Goal: Task Accomplishment & Management: Use online tool/utility

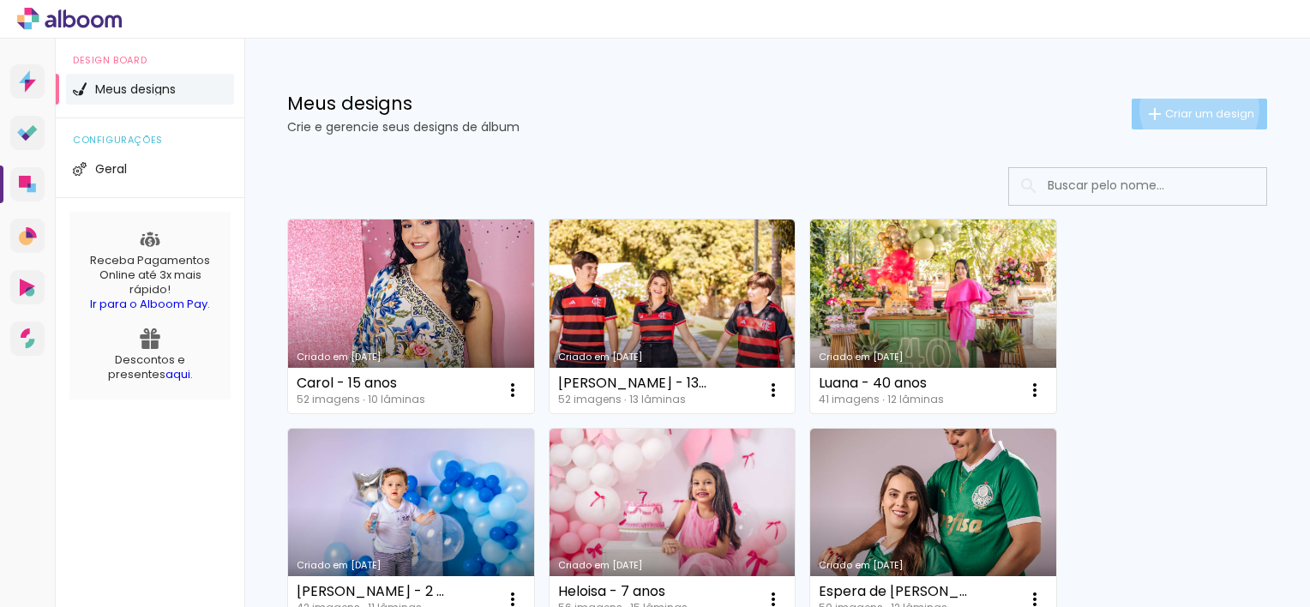
click at [1184, 109] on span "Criar um design" at bounding box center [1210, 113] width 89 height 11
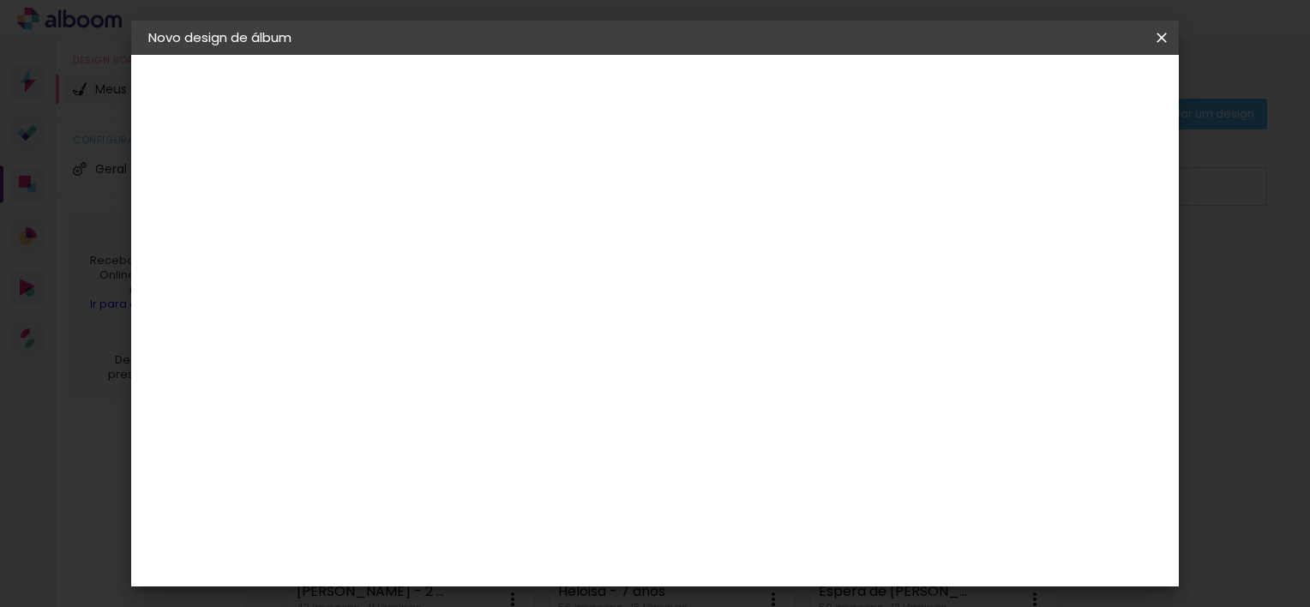
click at [435, 245] on paper-input-container "Título do álbum" at bounding box center [429, 231] width 12 height 44
click at [435, 213] on paper-input-container "Título do álbum" at bounding box center [429, 231] width 12 height 44
click at [435, 251] on paper-input-container "Título do álbum" at bounding box center [429, 231] width 12 height 44
click at [429, 244] on div at bounding box center [429, 245] width 0 height 2
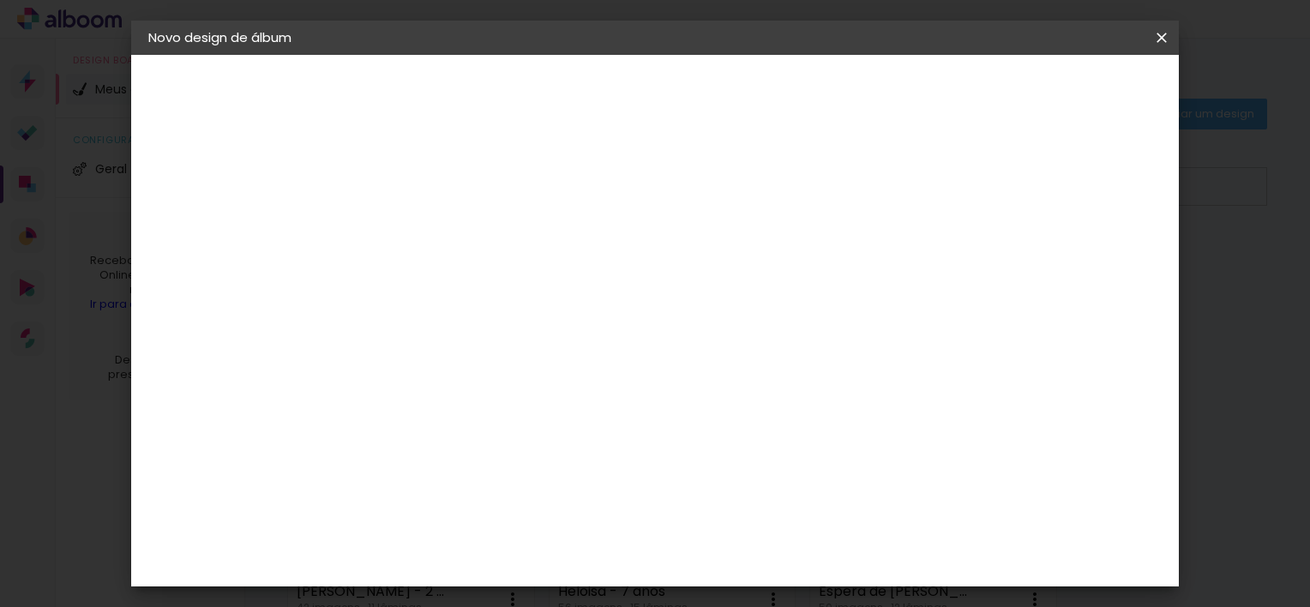
click at [429, 233] on input at bounding box center [429, 230] width 0 height 27
type input "Simoni - Técnica Enfermagem"
type paper-input "Simoni - Técnica Enfermagem"
click at [0, 0] on slot "Avançar" at bounding box center [0, 0] width 0 height 0
click at [750, 281] on paper-listbox "Tamanho Livre Sugerir uma encadernadora" at bounding box center [667, 300] width 165 height 160
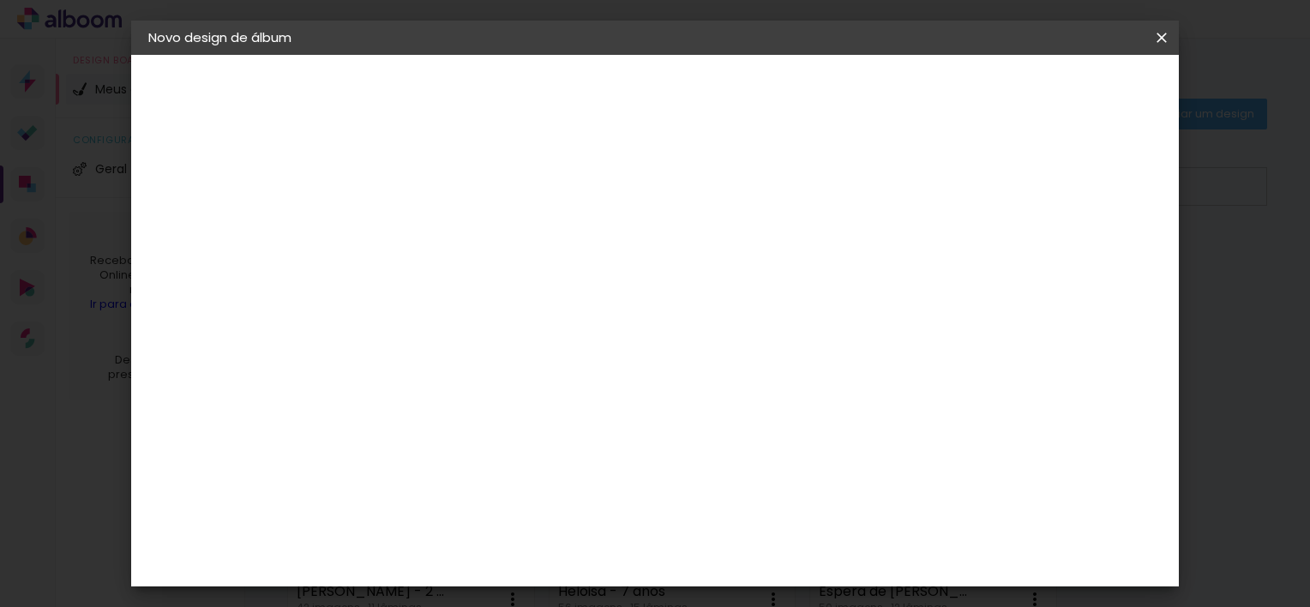
click at [750, 271] on paper-item "Tamanho Livre" at bounding box center [667, 261] width 165 height 38
click at [0, 0] on slot "Tamanho Livre" at bounding box center [0, 0] width 0 height 0
click at [750, 271] on paper-item "Tamanho Livre" at bounding box center [667, 261] width 165 height 38
click at [750, 77] on paper-button "Avançar" at bounding box center [708, 90] width 84 height 29
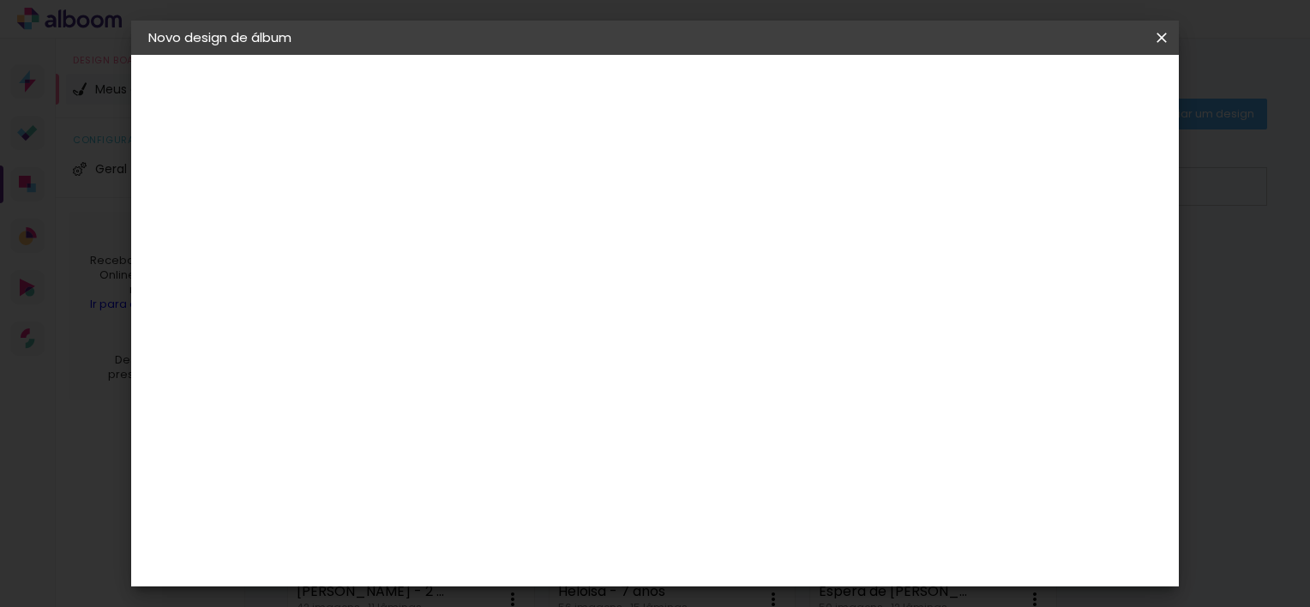
click at [600, 168] on span "30" at bounding box center [598, 174] width 28 height 26
click at [376, 376] on input "30" at bounding box center [374, 377] width 45 height 26
drag, startPoint x: 408, startPoint y: 374, endPoint x: 274, endPoint y: 384, distance: 134.2
click at [274, 55] on quentale-album-spec "Iniciar design Iniciar design" at bounding box center [655, 55] width 1048 height 0
click at [398, 375] on div "cm" at bounding box center [407, 377] width 21 height 26
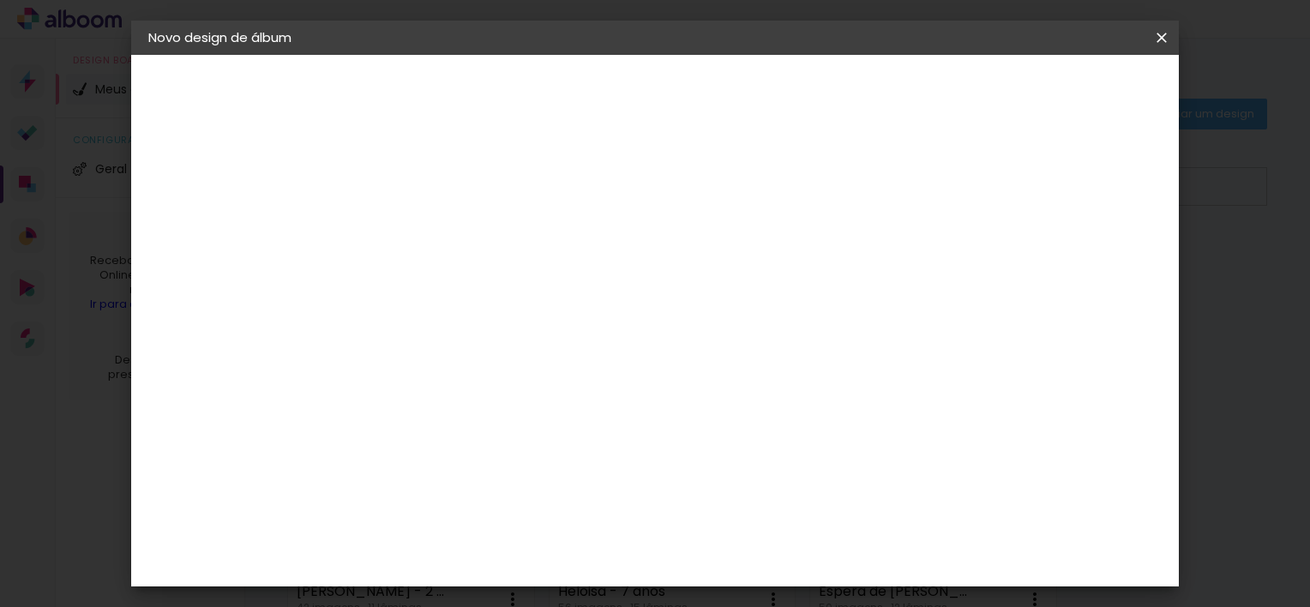
type paper-input "30"
click at [384, 372] on input "30" at bounding box center [374, 377] width 45 height 26
type input "20"
type paper-input "20"
click at [756, 581] on input "60" at bounding box center [750, 582] width 45 height 26
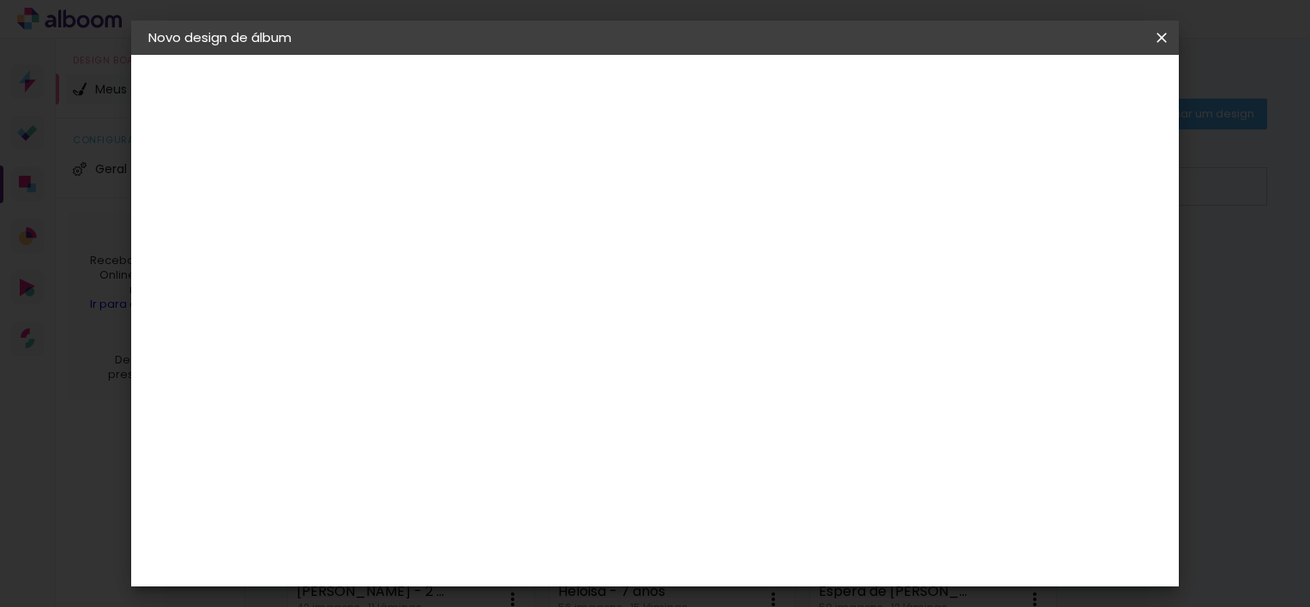
scroll to position [99, 0]
type input "50"
type paper-input "50"
drag, startPoint x: 1088, startPoint y: 108, endPoint x: 1109, endPoint y: 89, distance: 27.9
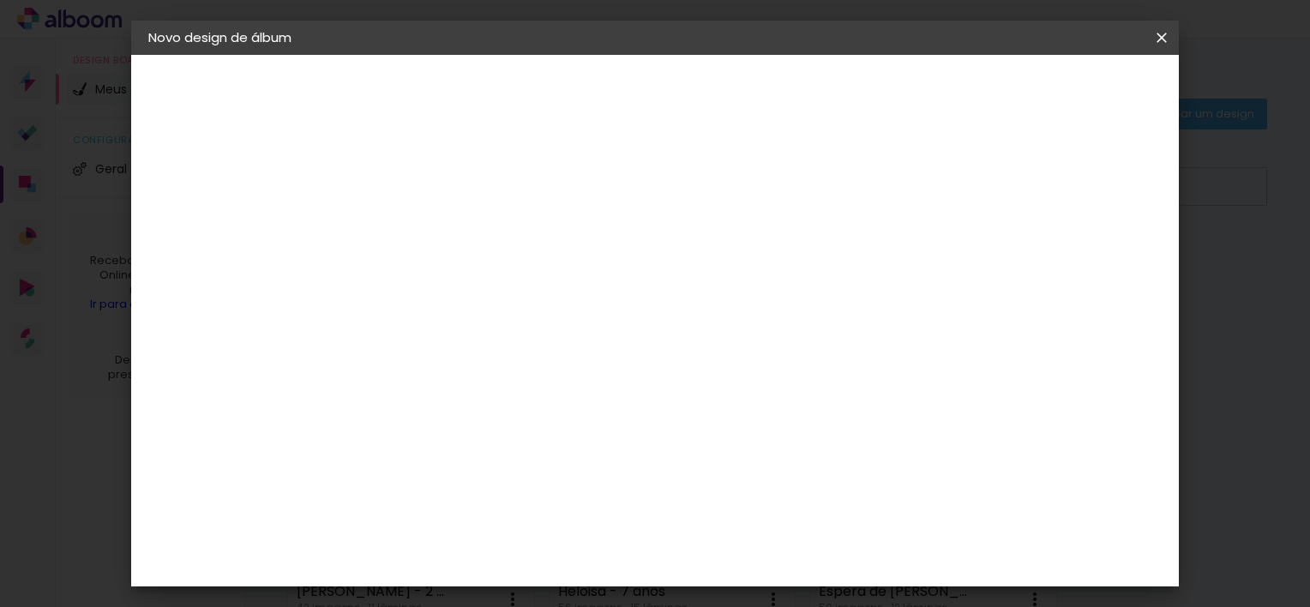
click at [1098, 89] on header "Tamanho livre Defina a largura, altura e sangria das lâminas. Voltar Iniciar de…" at bounding box center [726, 99] width 744 height 88
click at [1055, 89] on span "Iniciar design" at bounding box center [1016, 91] width 78 height 12
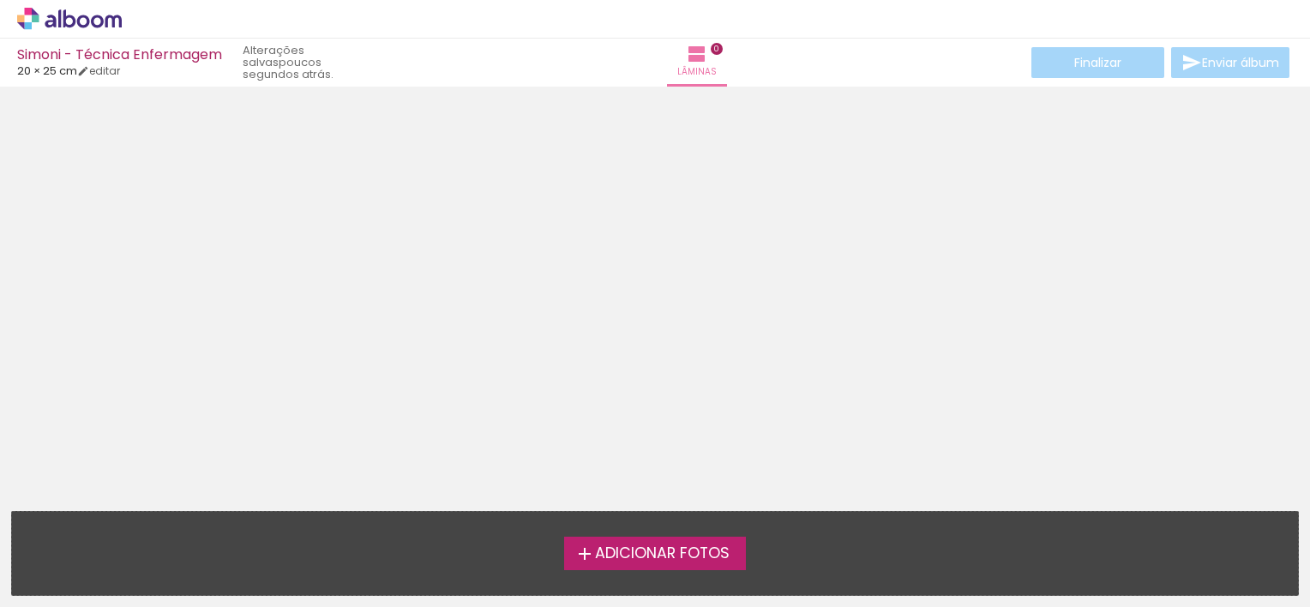
click at [687, 522] on div "Adicionar Fotos Solte suas fotos aqui..." at bounding box center [655, 553] width 1286 height 83
click at [687, 535] on div "Adicionar Fotos Solte suas fotos aqui..." at bounding box center [655, 553] width 1286 height 83
click at [694, 548] on span "Adicionar Fotos" at bounding box center [662, 553] width 135 height 15
click at [0, 0] on input "file" at bounding box center [0, 0] width 0 height 0
click at [679, 552] on span "Adicionar Fotos" at bounding box center [662, 553] width 135 height 15
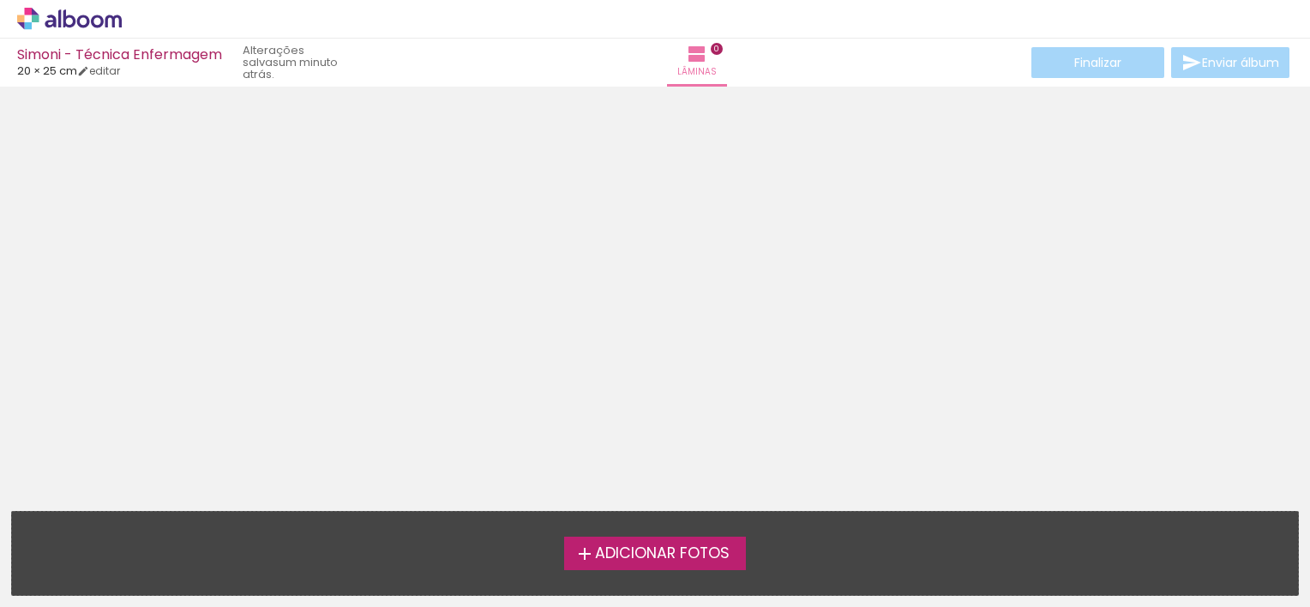
click at [0, 0] on input "file" at bounding box center [0, 0] width 0 height 0
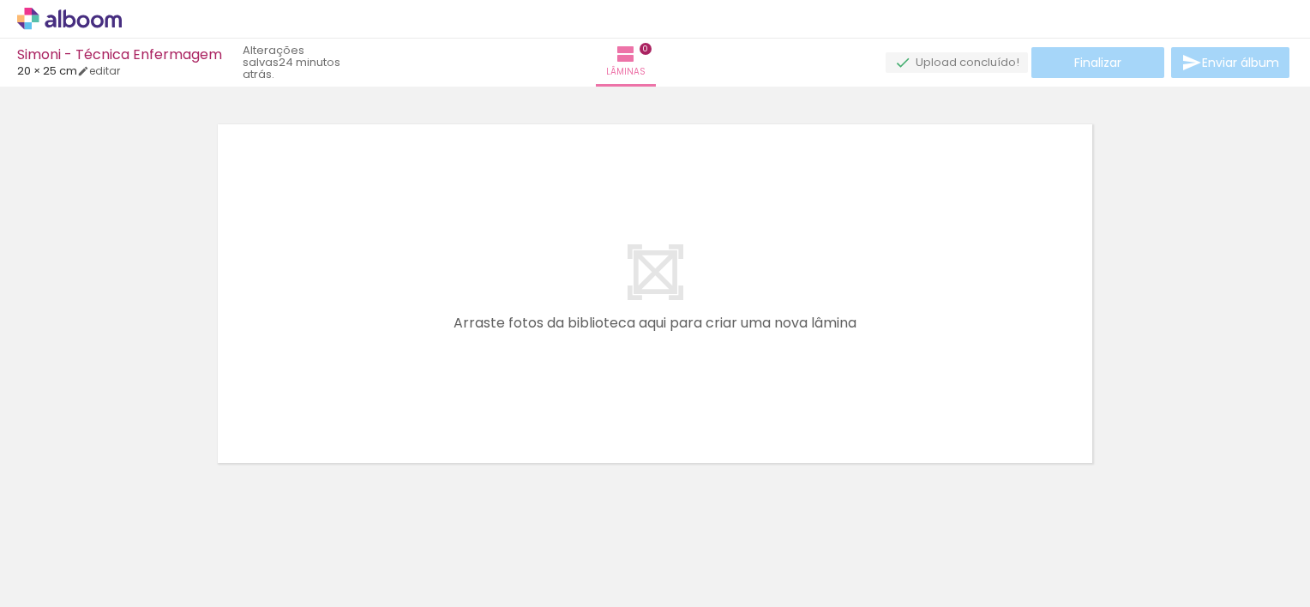
click at [79, 575] on span "Adicionar Fotos" at bounding box center [60, 584] width 51 height 19
click at [0, 0] on input "file" at bounding box center [0, 0] width 0 height 0
click at [47, 580] on span "Adicionar Fotos" at bounding box center [60, 584] width 51 height 19
click at [0, 0] on input "file" at bounding box center [0, 0] width 0 height 0
click at [65, 581] on span "Adicionar Fotos" at bounding box center [60, 584] width 51 height 19
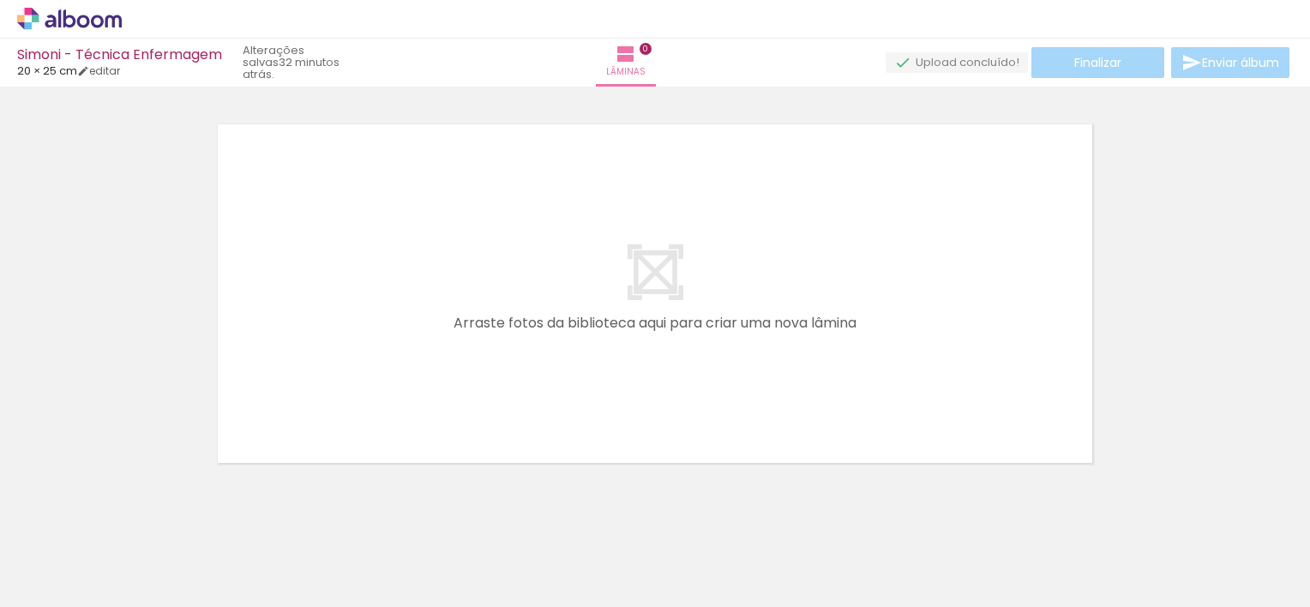
click at [0, 0] on input "file" at bounding box center [0, 0] width 0 height 0
click at [66, 570] on paper-button "Adicionar Fotos" at bounding box center [52, 583] width 83 height 27
click at [0, 0] on input "file" at bounding box center [0, 0] width 0 height 0
click at [86, 576] on span "Adicionar Fotos" at bounding box center [60, 584] width 51 height 19
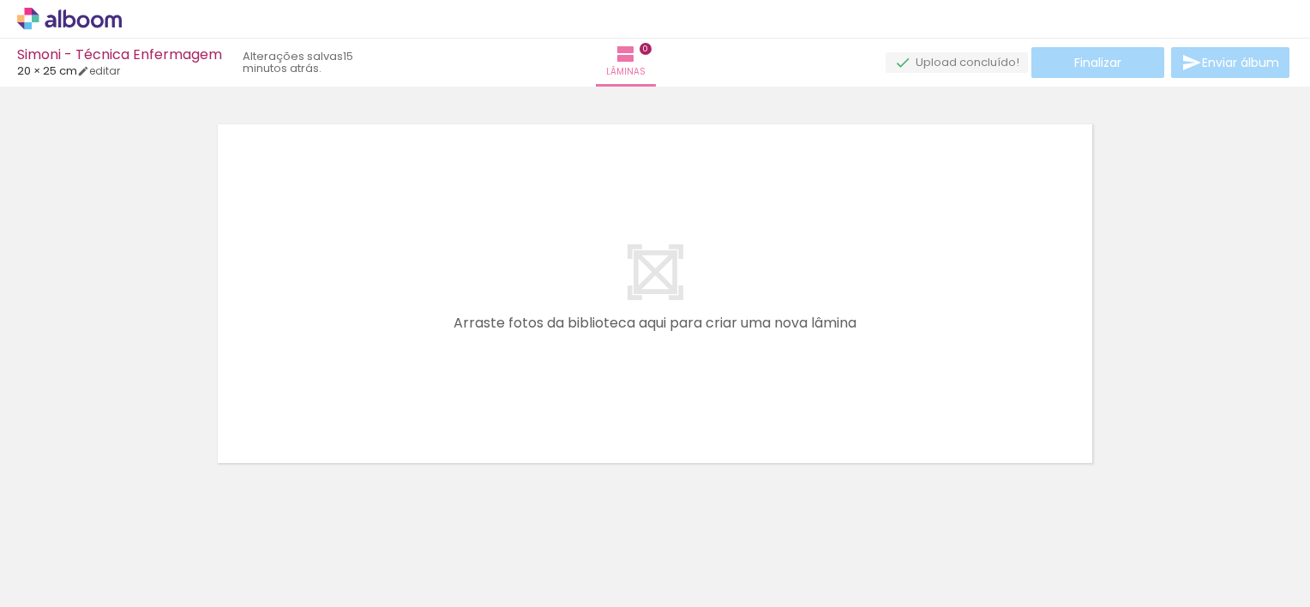
click at [0, 0] on input "file" at bounding box center [0, 0] width 0 height 0
click at [78, 576] on span "Adicionar Fotos" at bounding box center [60, 584] width 51 height 19
click at [0, 0] on input "file" at bounding box center [0, 0] width 0 height 0
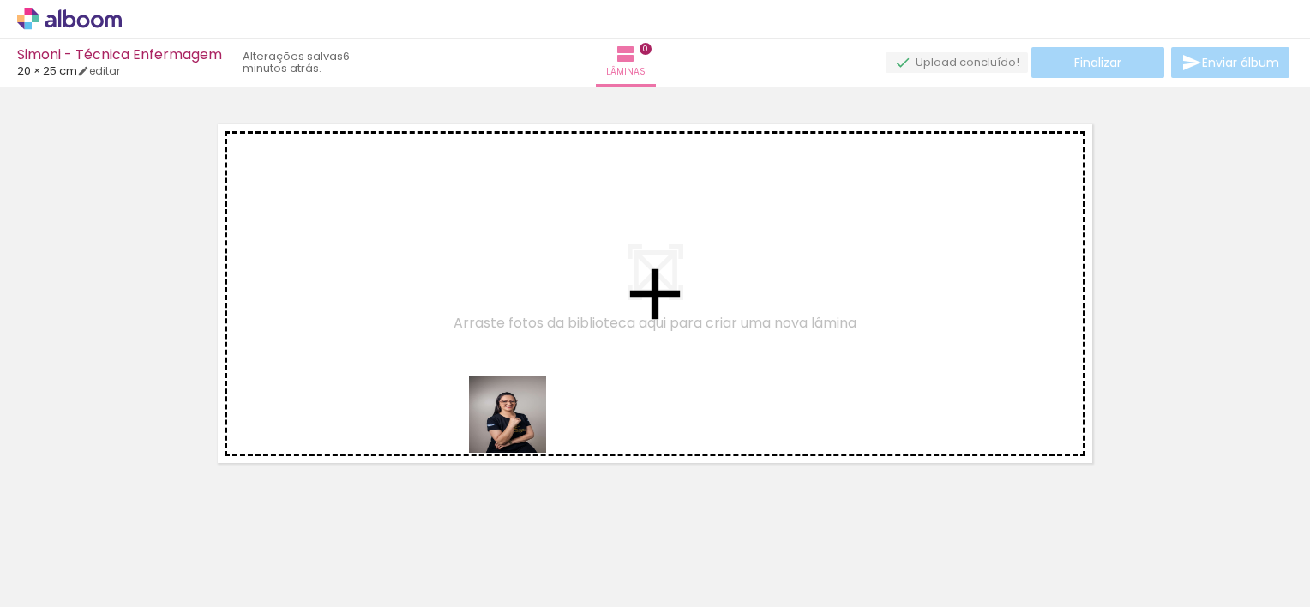
drag, startPoint x: 678, startPoint y: 555, endPoint x: 465, endPoint y: 364, distance: 286.1
click at [465, 364] on quentale-workspace at bounding box center [655, 303] width 1310 height 607
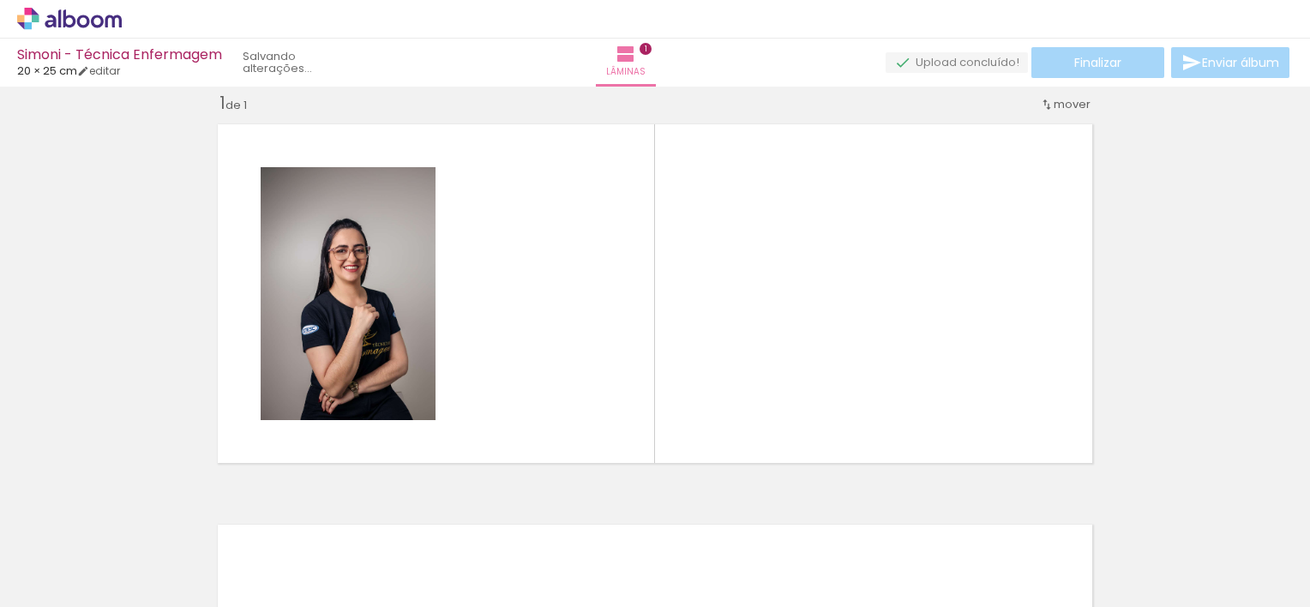
scroll to position [21, 0]
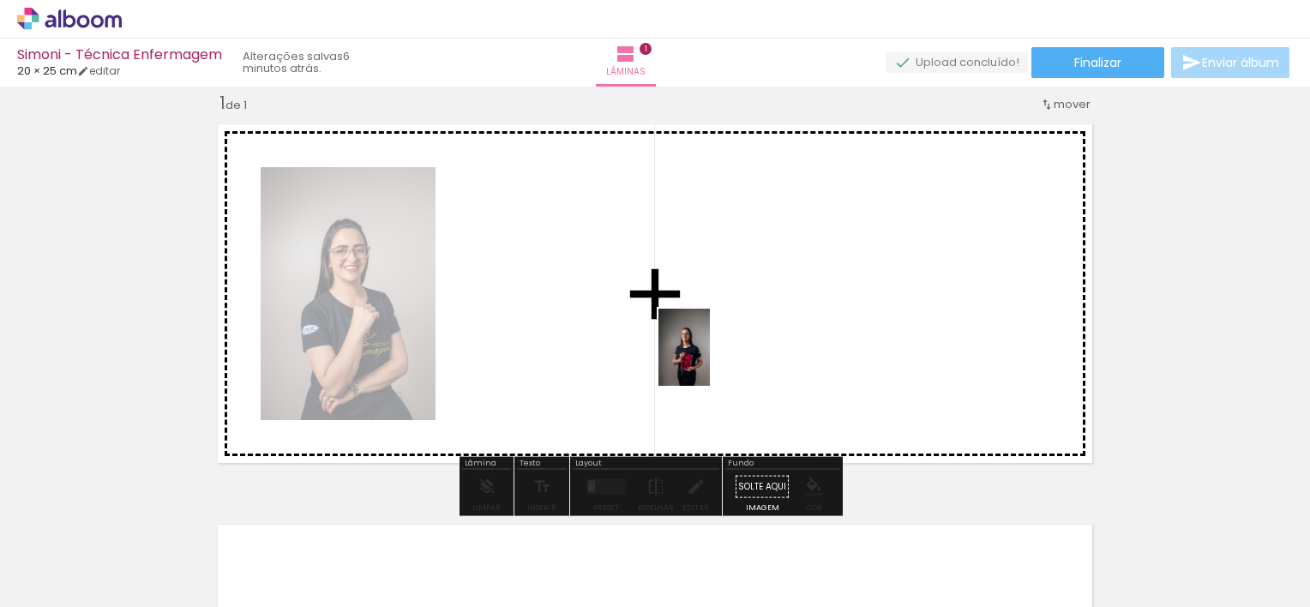
drag, startPoint x: 768, startPoint y: 561, endPoint x: 710, endPoint y: 359, distance: 209.8
click at [710, 359] on quentale-workspace at bounding box center [655, 303] width 1310 height 607
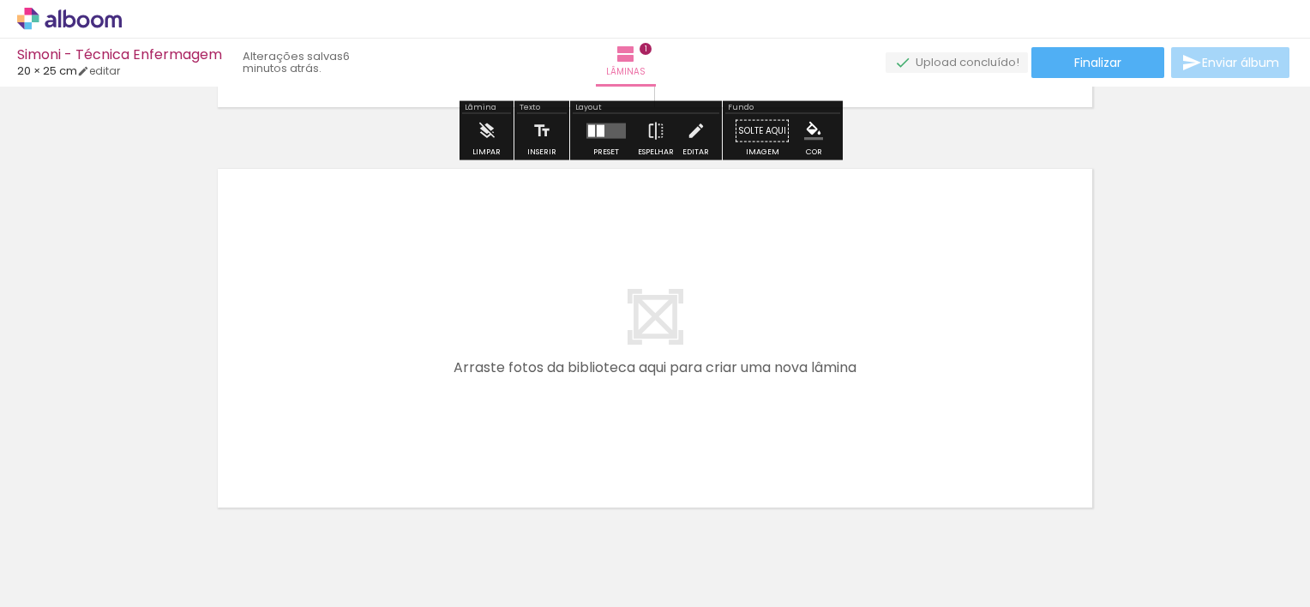
scroll to position [405, 0]
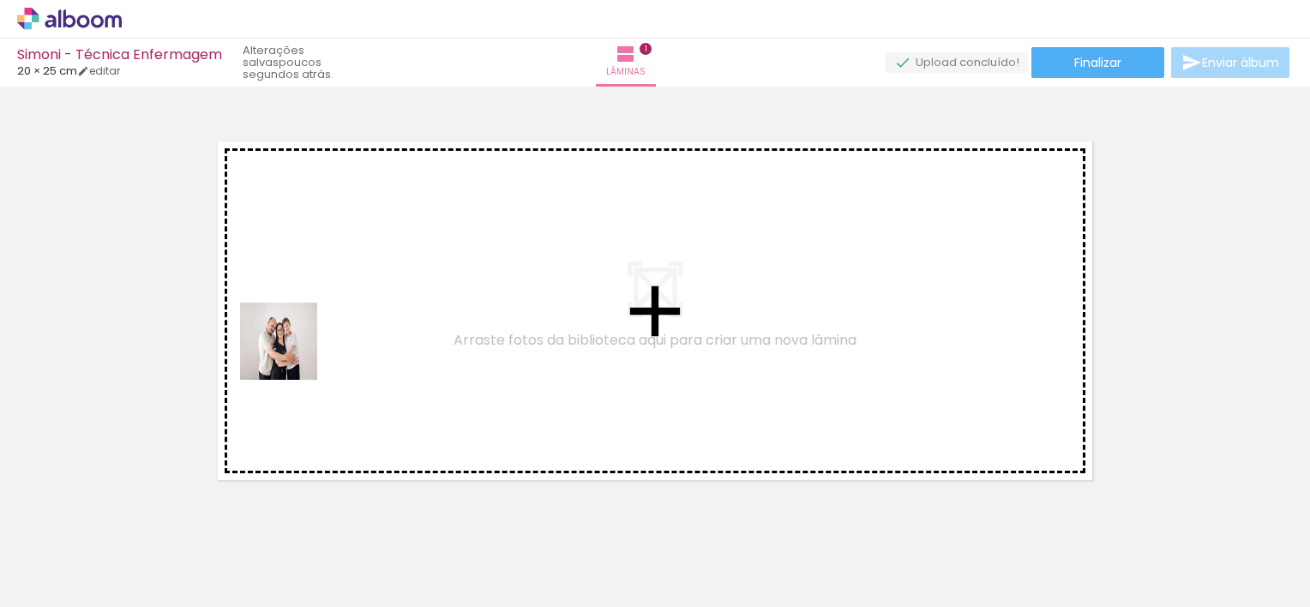
drag, startPoint x: 168, startPoint y: 533, endPoint x: 329, endPoint y: 292, distance: 289.2
click at [329, 292] on quentale-workspace at bounding box center [655, 303] width 1310 height 607
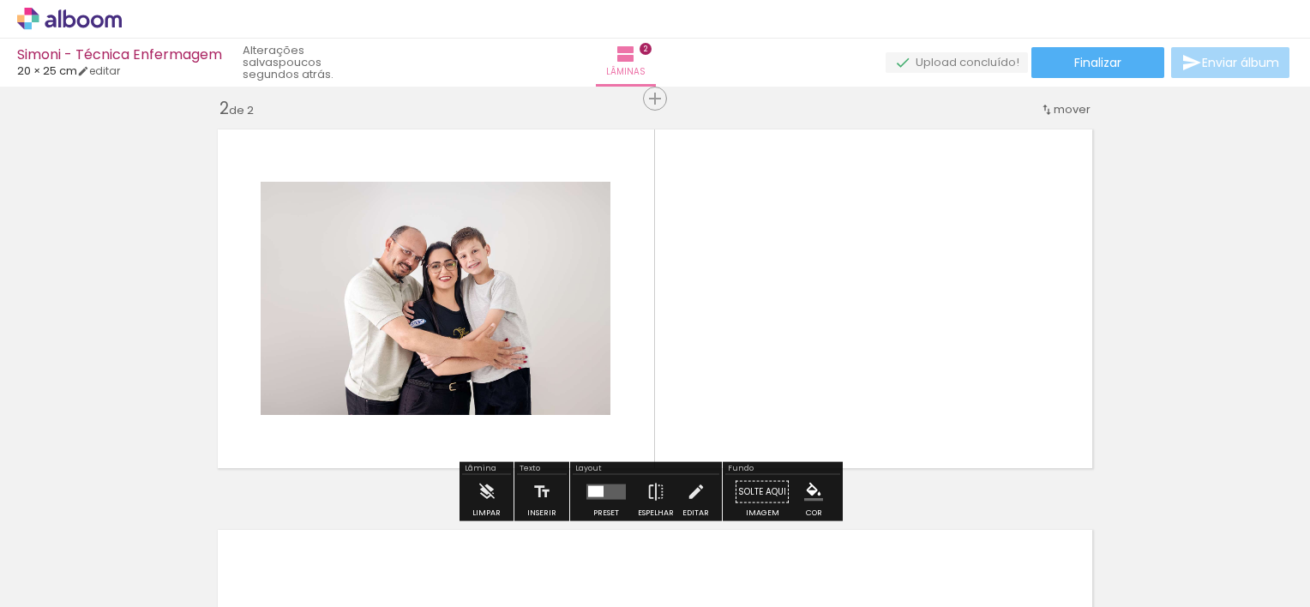
scroll to position [422, 0]
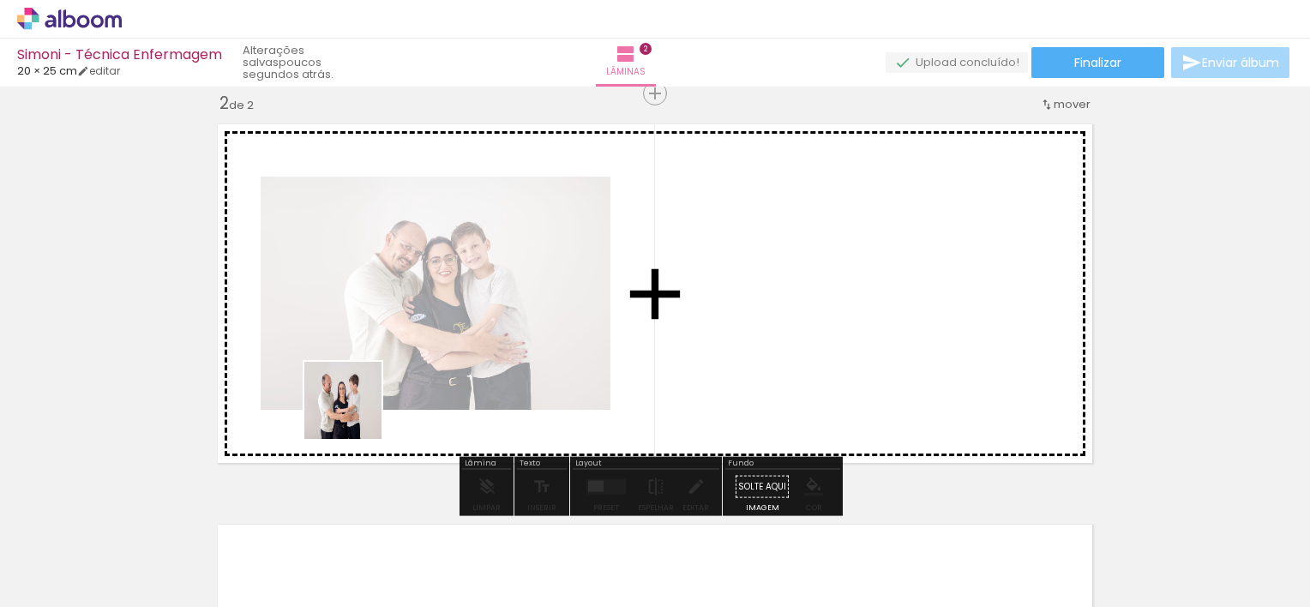
drag, startPoint x: 286, startPoint y: 551, endPoint x: 360, endPoint y: 405, distance: 164.2
click at [360, 405] on quentale-workspace at bounding box center [655, 303] width 1310 height 607
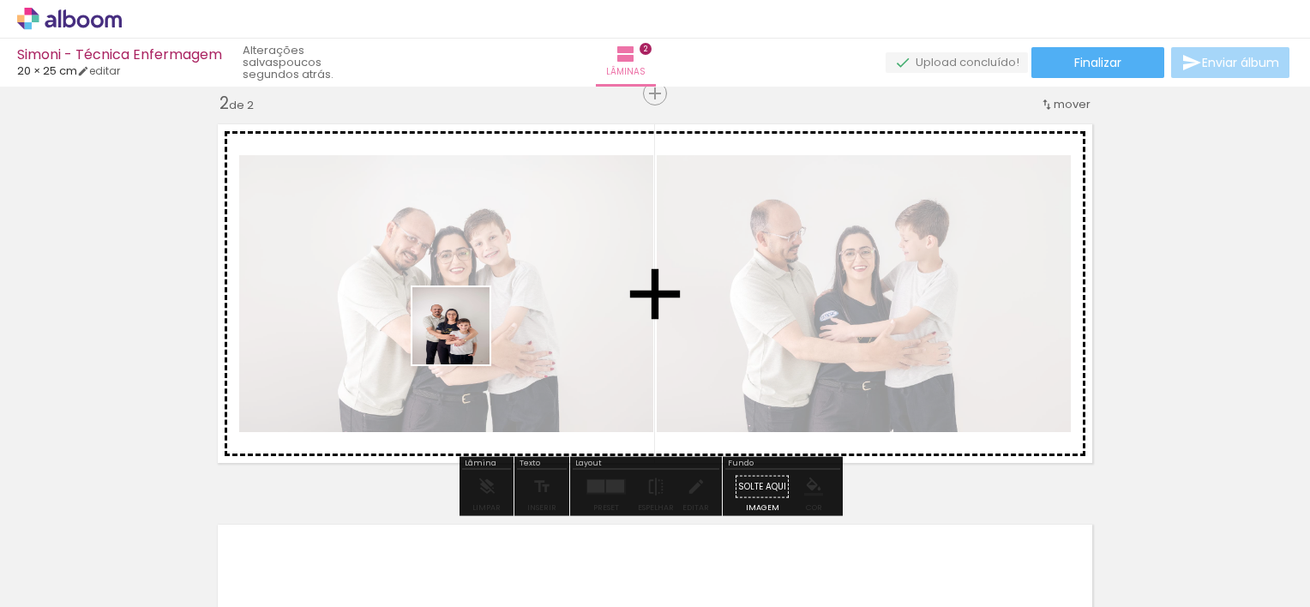
drag, startPoint x: 380, startPoint y: 567, endPoint x: 467, endPoint y: 327, distance: 255.3
click at [467, 327] on quentale-workspace at bounding box center [655, 303] width 1310 height 607
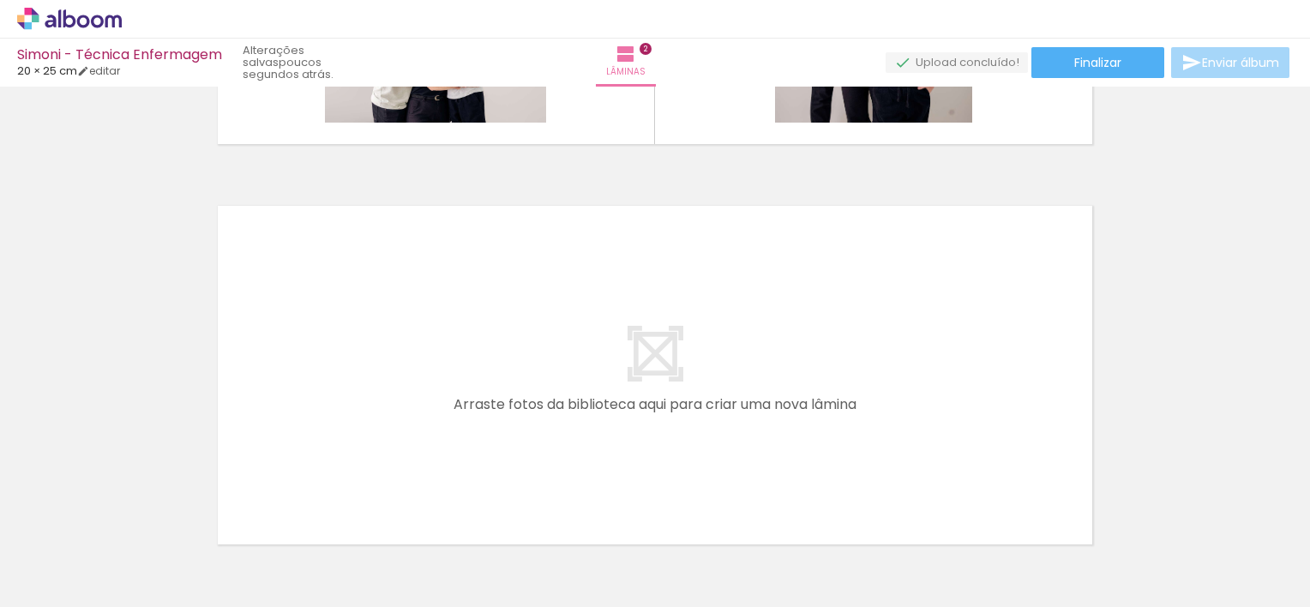
scroll to position [789, 0]
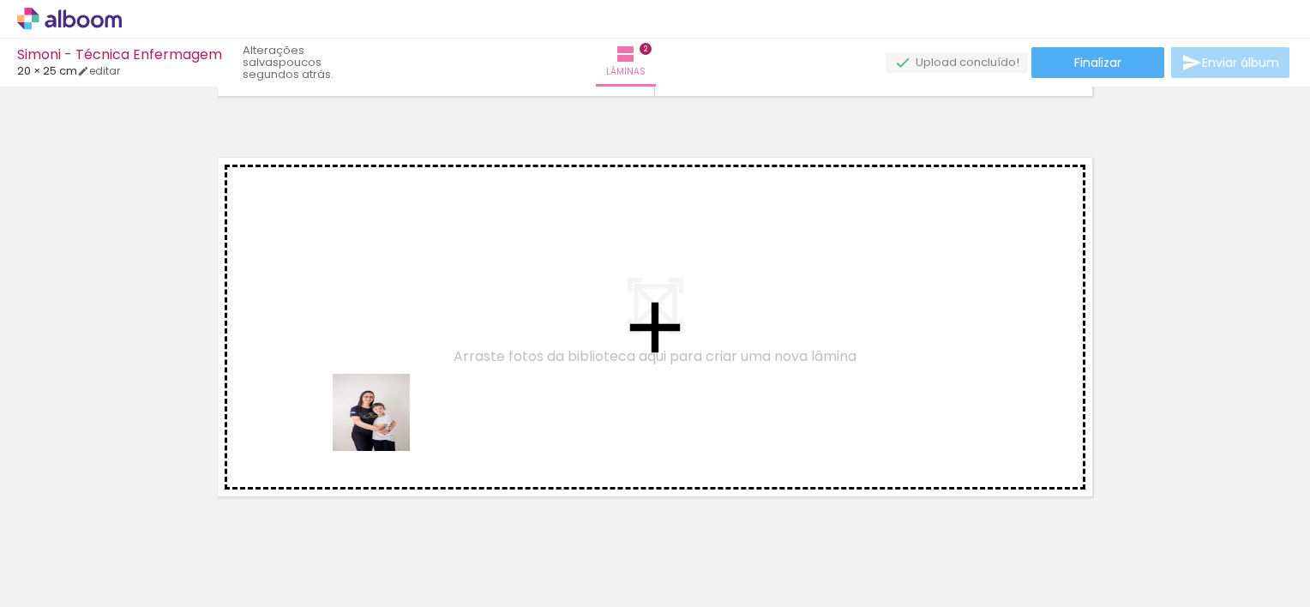
drag, startPoint x: 487, startPoint y: 573, endPoint x: 363, endPoint y: 381, distance: 228.8
click at [363, 381] on quentale-workspace at bounding box center [655, 303] width 1310 height 607
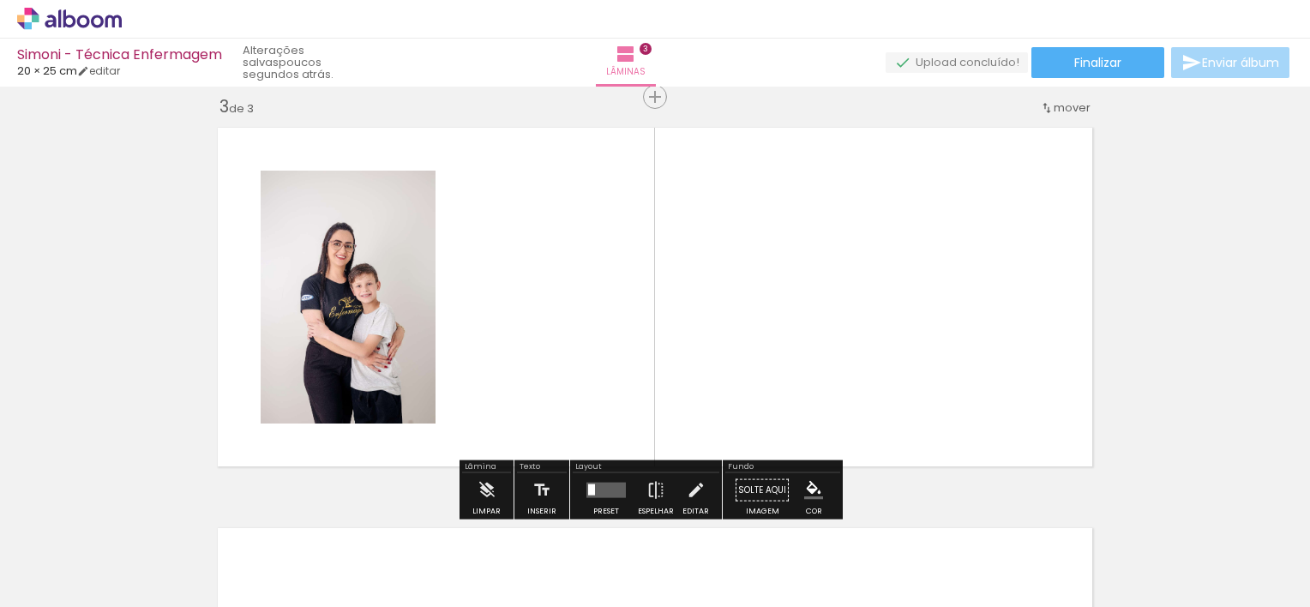
scroll to position [822, 0]
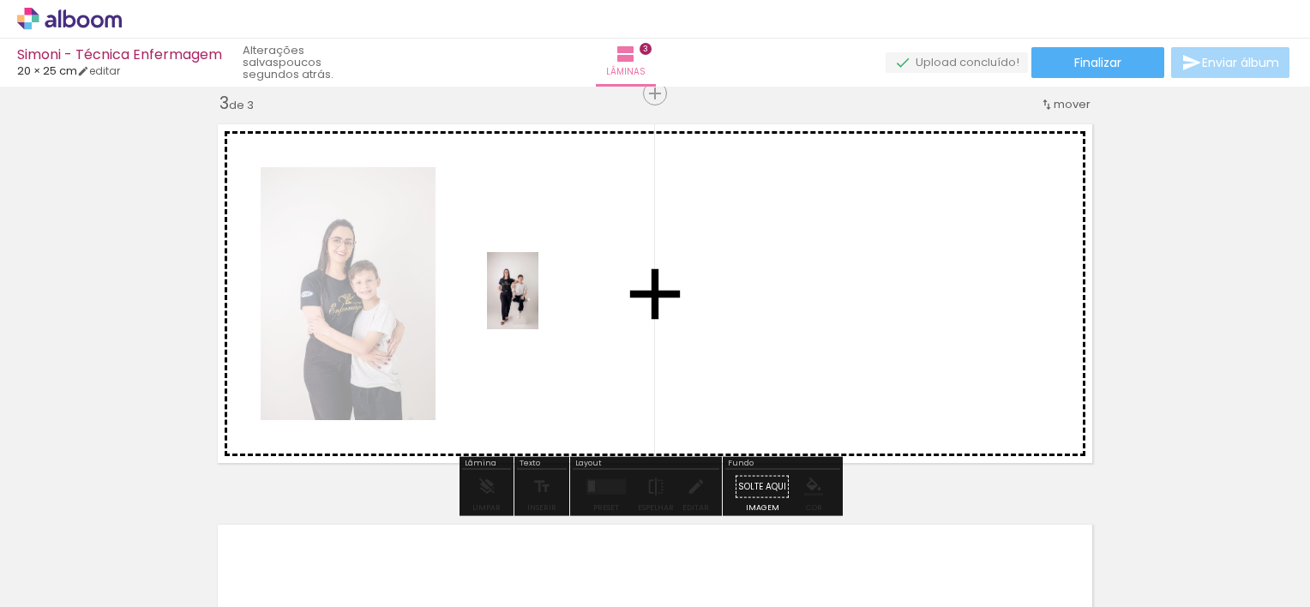
drag, startPoint x: 557, startPoint y: 547, endPoint x: 538, endPoint y: 301, distance: 246.9
click at [538, 301] on quentale-workspace at bounding box center [655, 303] width 1310 height 607
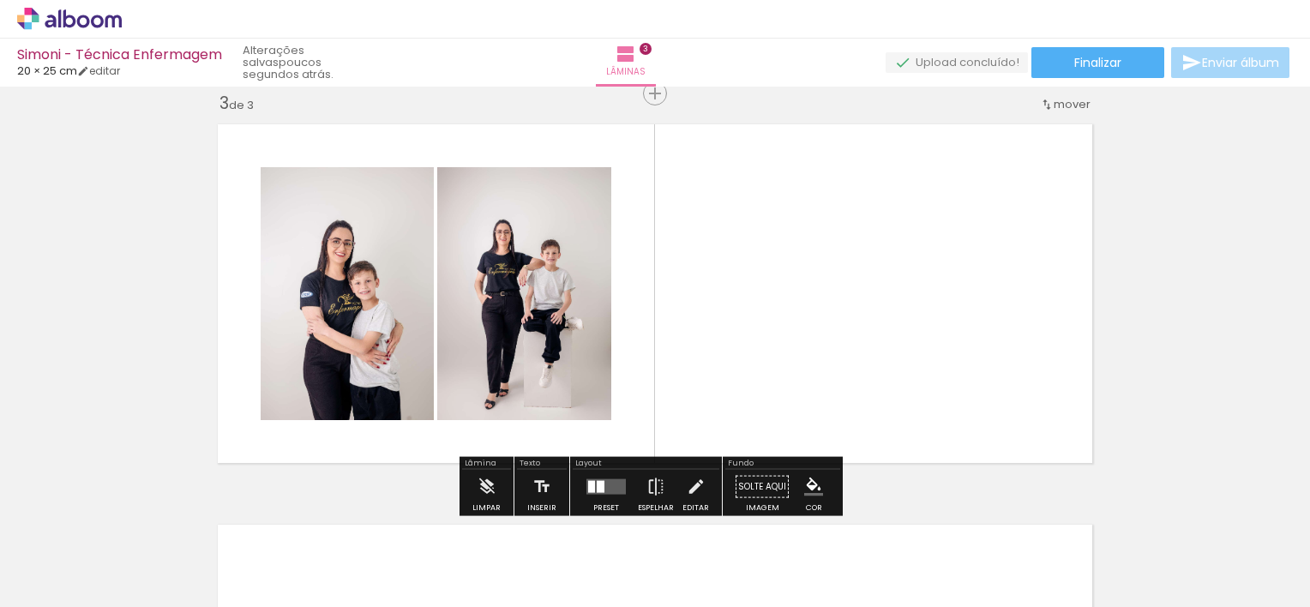
click at [689, 560] on quentale-thumb at bounding box center [652, 549] width 96 height 99
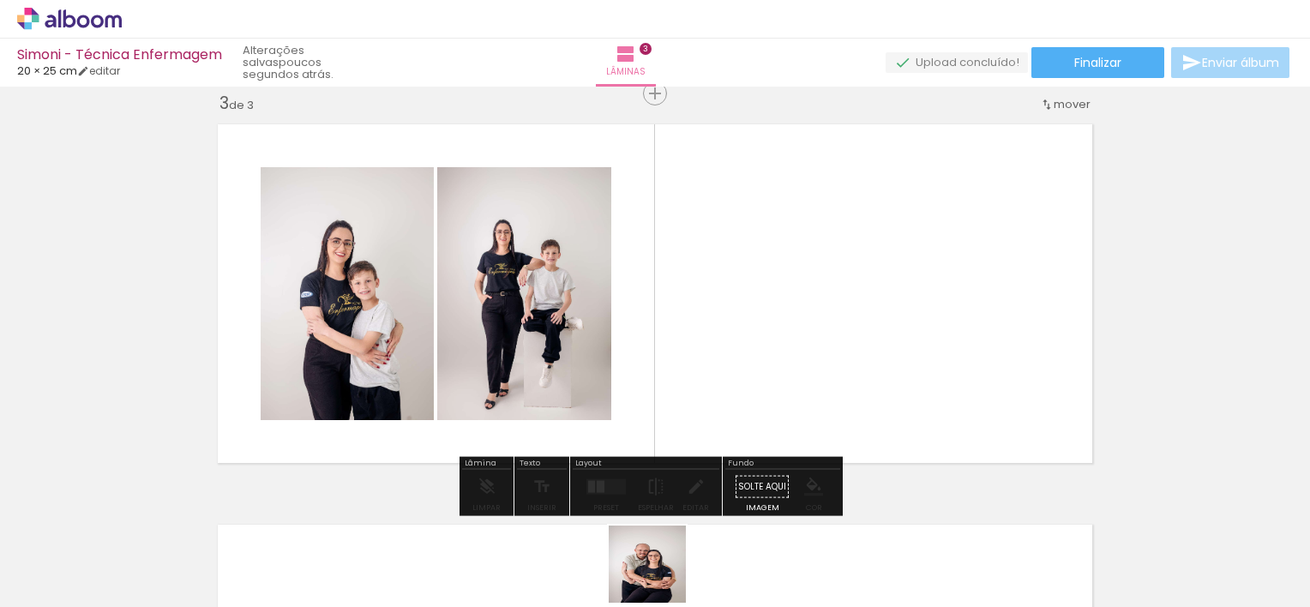
drag, startPoint x: 689, startPoint y: 560, endPoint x: 658, endPoint y: 578, distance: 35.7
click at [658, 578] on quentale-thumb at bounding box center [652, 549] width 96 height 99
drag, startPoint x: 658, startPoint y: 578, endPoint x: 672, endPoint y: 443, distance: 136.3
click at [672, 443] on quentale-workspace at bounding box center [655, 303] width 1310 height 607
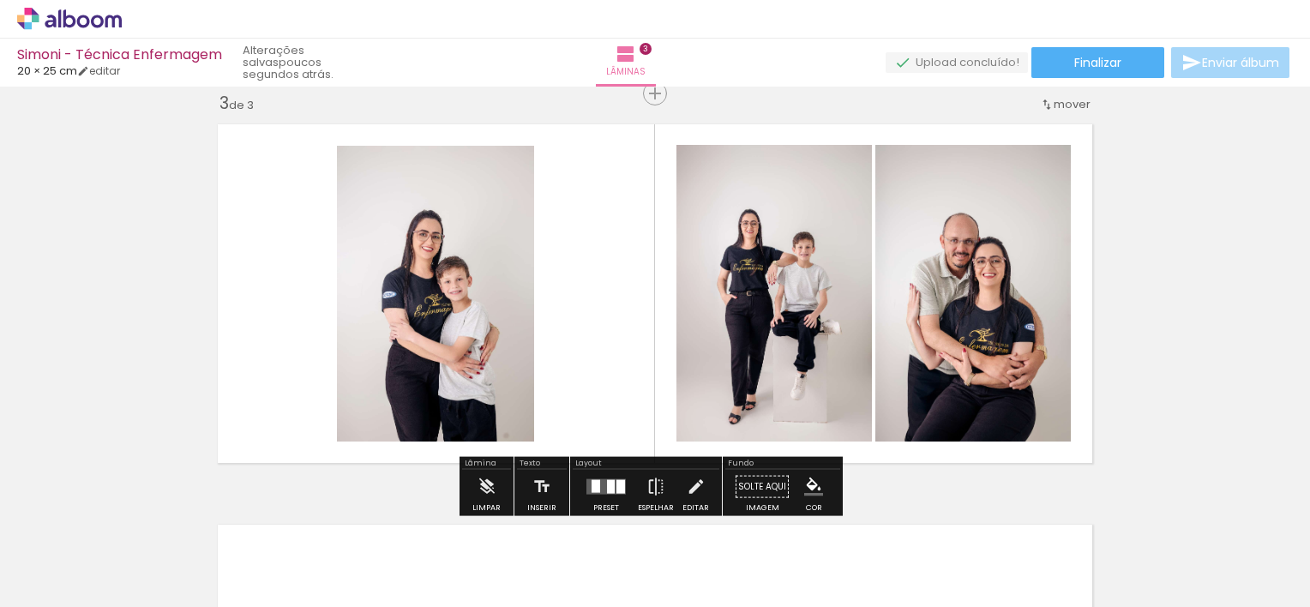
drag, startPoint x: 768, startPoint y: 566, endPoint x: 701, endPoint y: 352, distance: 224.9
click at [701, 352] on quentale-workspace at bounding box center [655, 303] width 1310 height 607
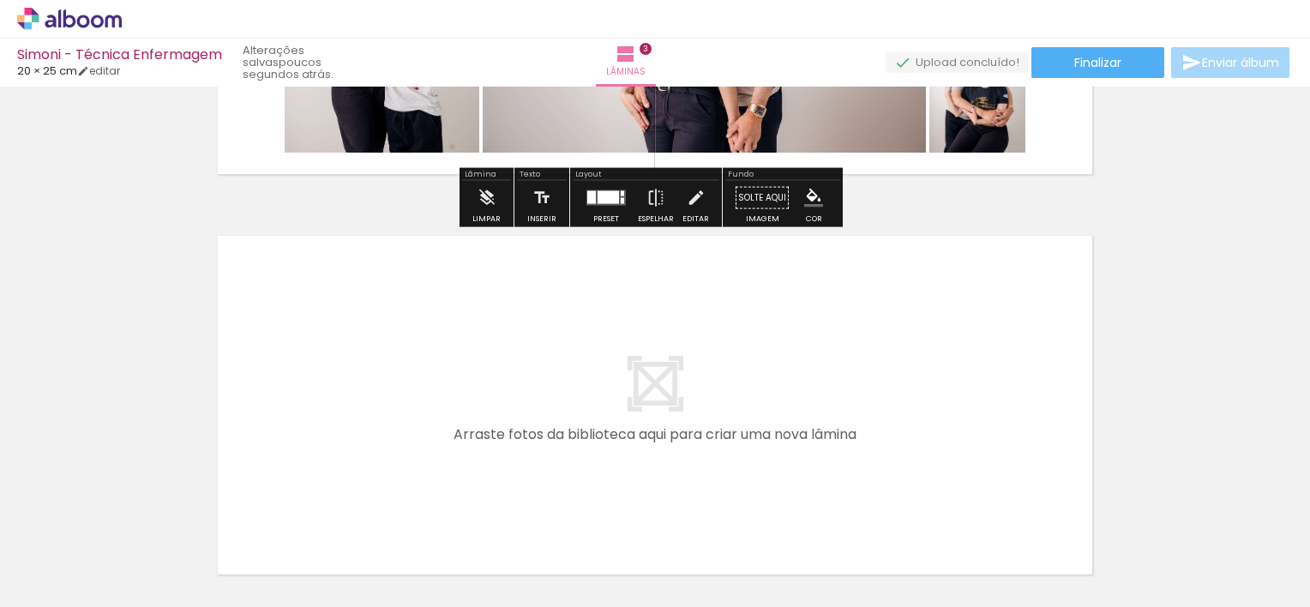
scroll to position [1154, 0]
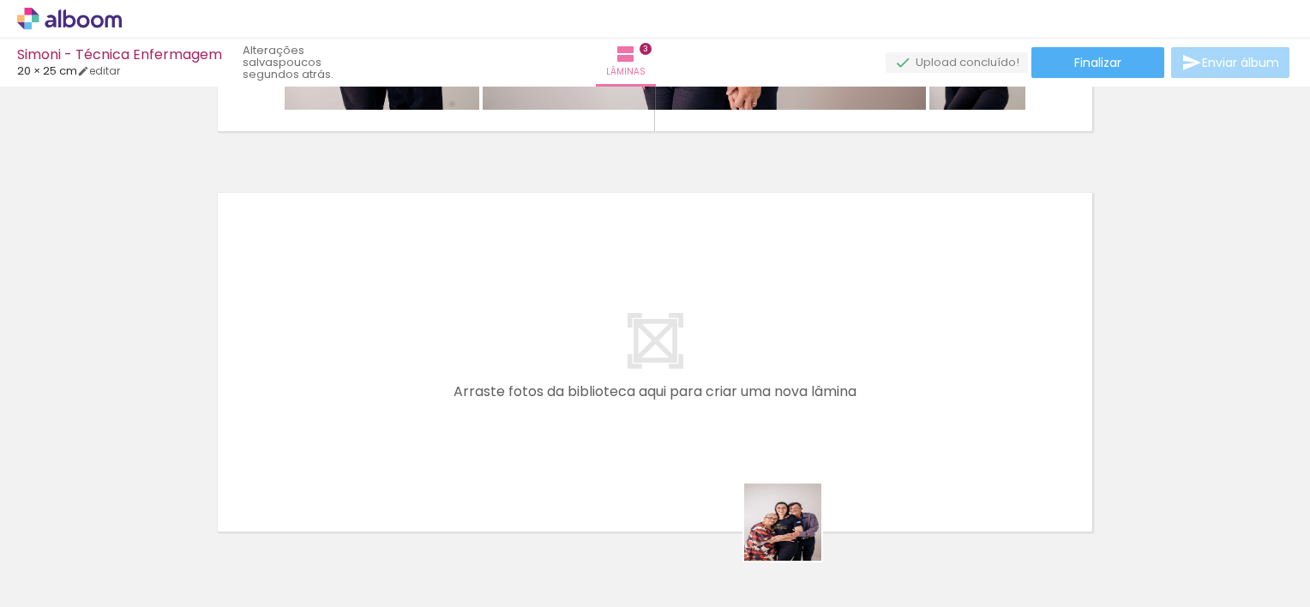
drag, startPoint x: 846, startPoint y: 550, endPoint x: 491, endPoint y: 400, distance: 384.7
click at [491, 400] on quentale-workspace at bounding box center [655, 303] width 1310 height 607
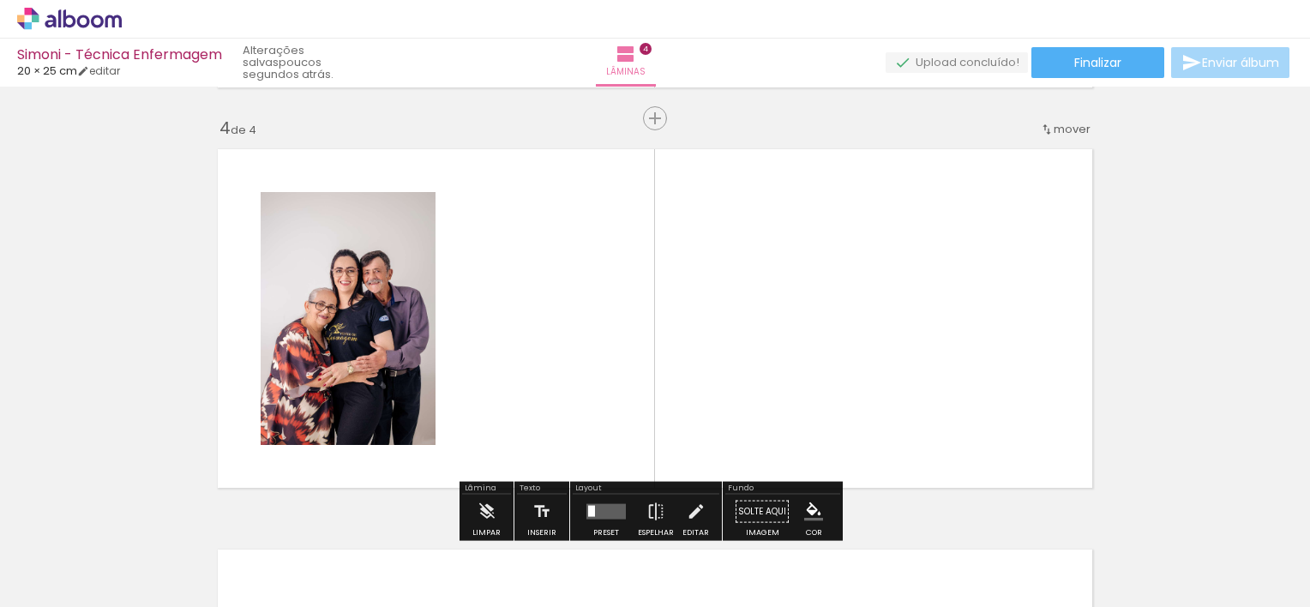
scroll to position [1223, 0]
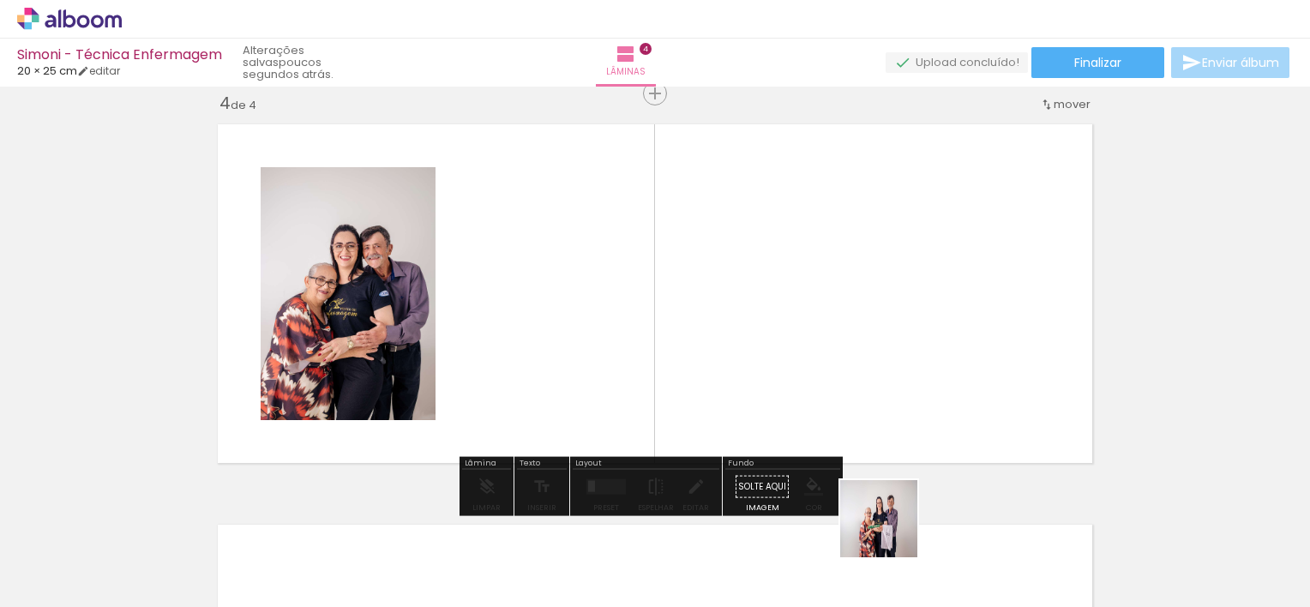
drag, startPoint x: 925, startPoint y: 552, endPoint x: 744, endPoint y: 355, distance: 268.3
click at [744, 355] on quentale-workspace at bounding box center [655, 303] width 1310 height 607
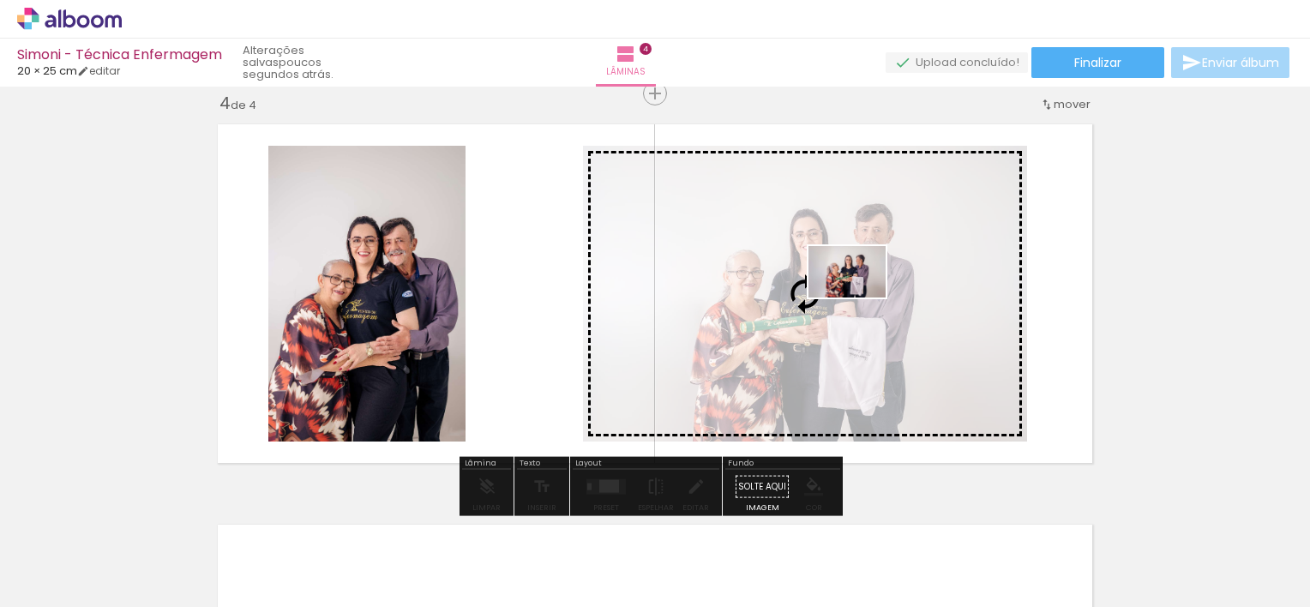
drag, startPoint x: 1039, startPoint y: 547, endPoint x: 860, endPoint y: 298, distance: 306.8
click at [860, 298] on quentale-workspace at bounding box center [655, 303] width 1310 height 607
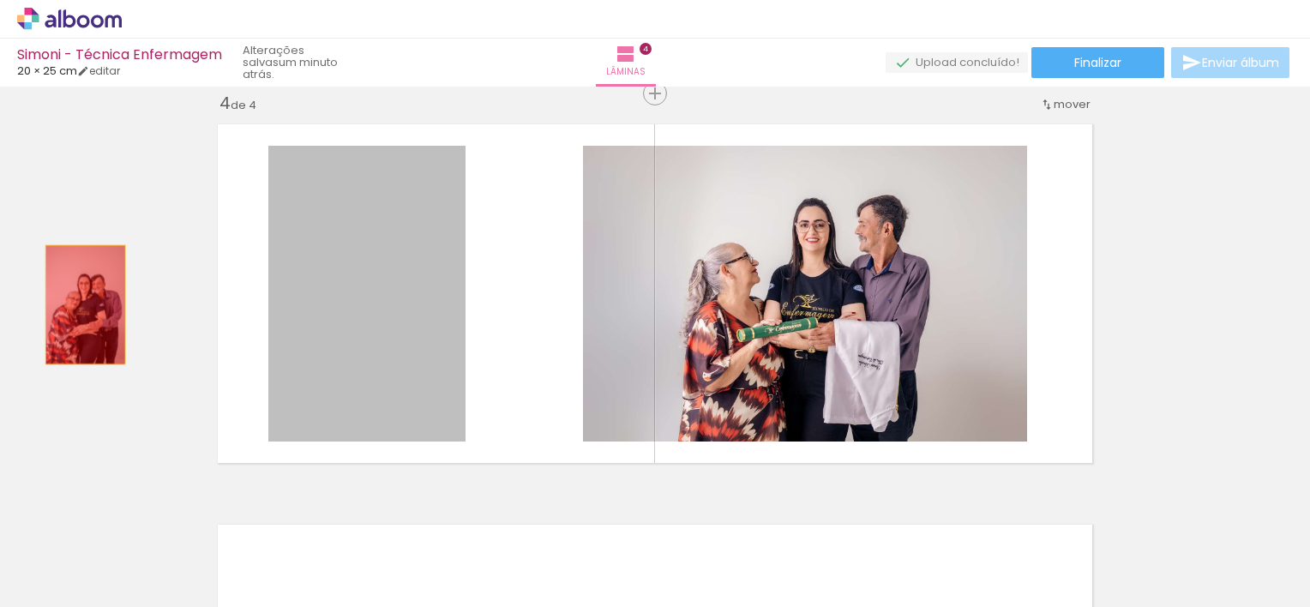
drag, startPoint x: 333, startPoint y: 282, endPoint x: 79, endPoint y: 304, distance: 254.8
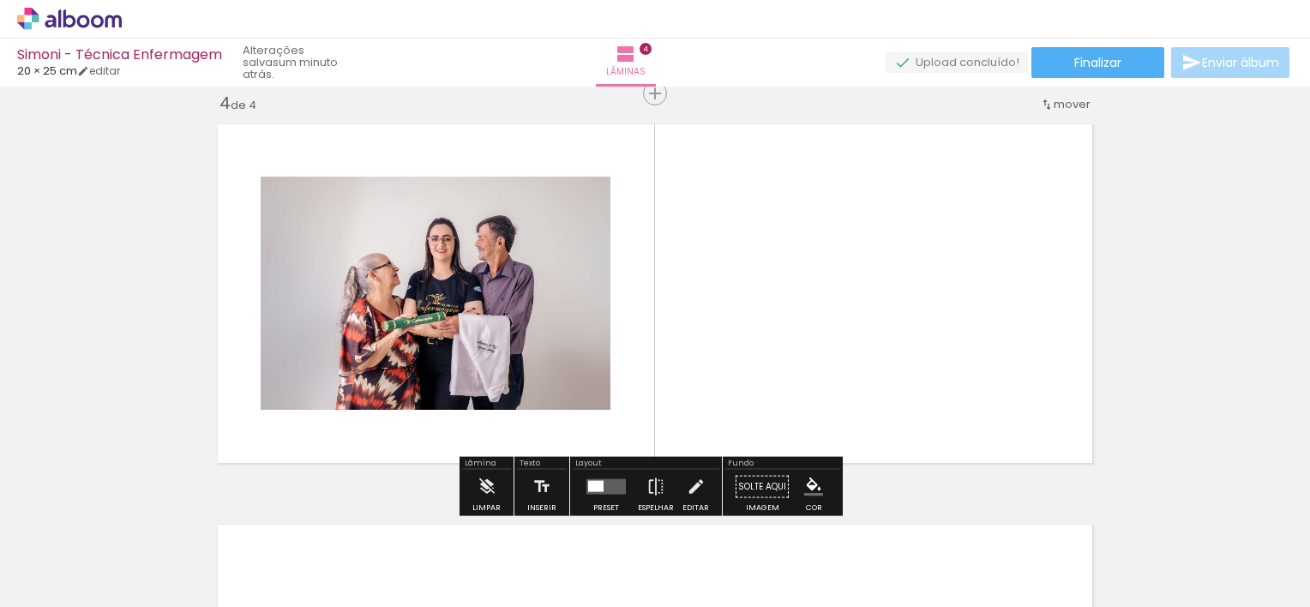
drag, startPoint x: 940, startPoint y: 573, endPoint x: 758, endPoint y: 386, distance: 260.8
click at [758, 386] on quentale-workspace at bounding box center [655, 303] width 1310 height 607
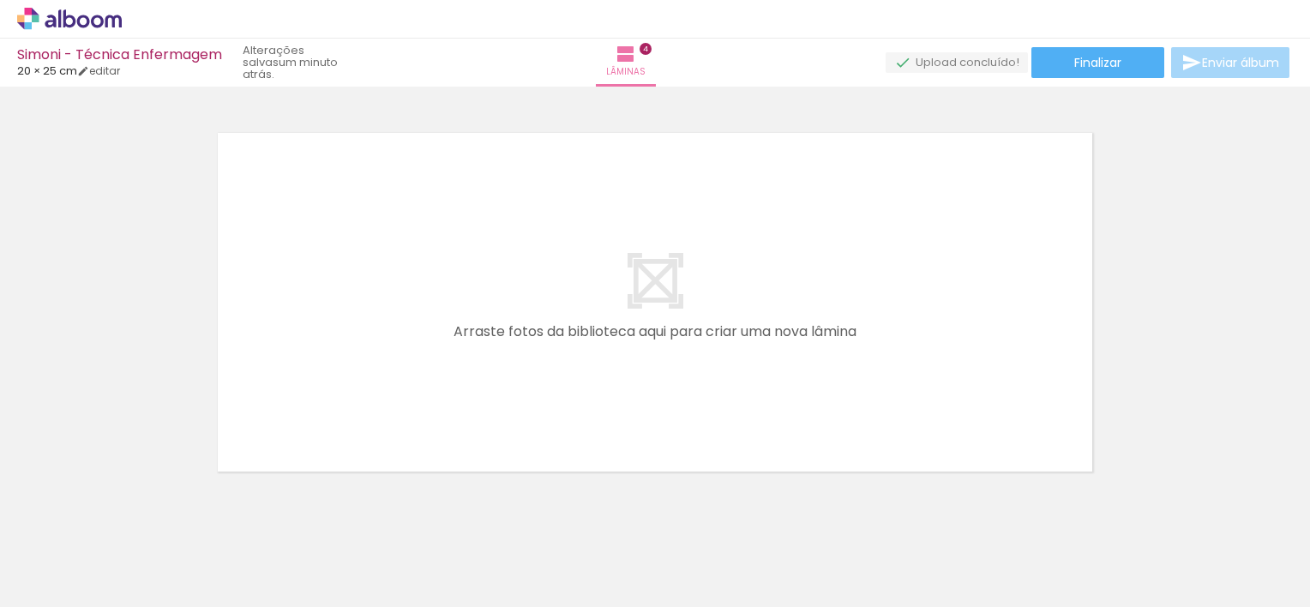
scroll to position [0, 643]
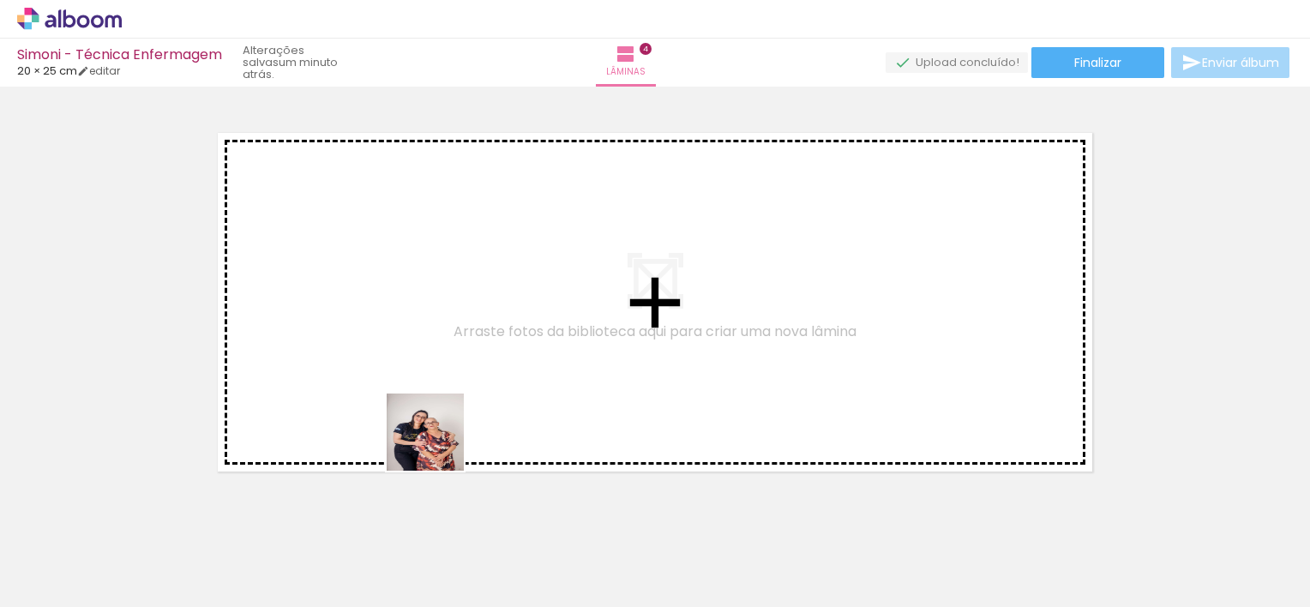
drag, startPoint x: 494, startPoint y: 539, endPoint x: 339, endPoint y: 304, distance: 281.6
click at [339, 304] on quentale-workspace at bounding box center [655, 303] width 1310 height 607
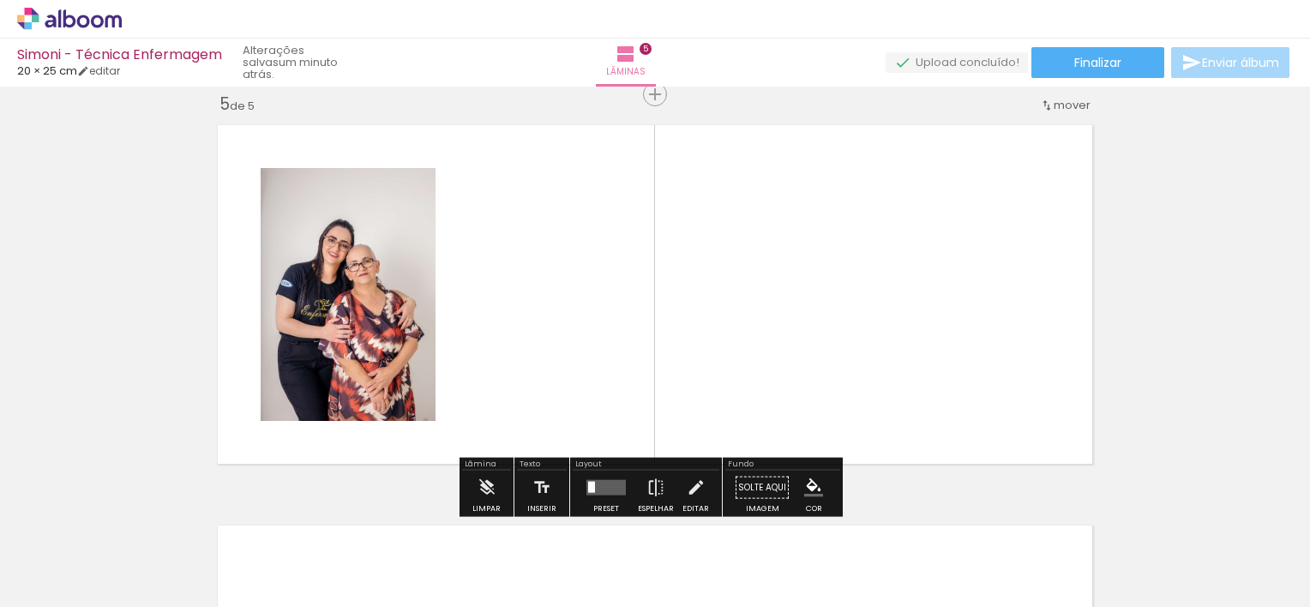
scroll to position [1623, 0]
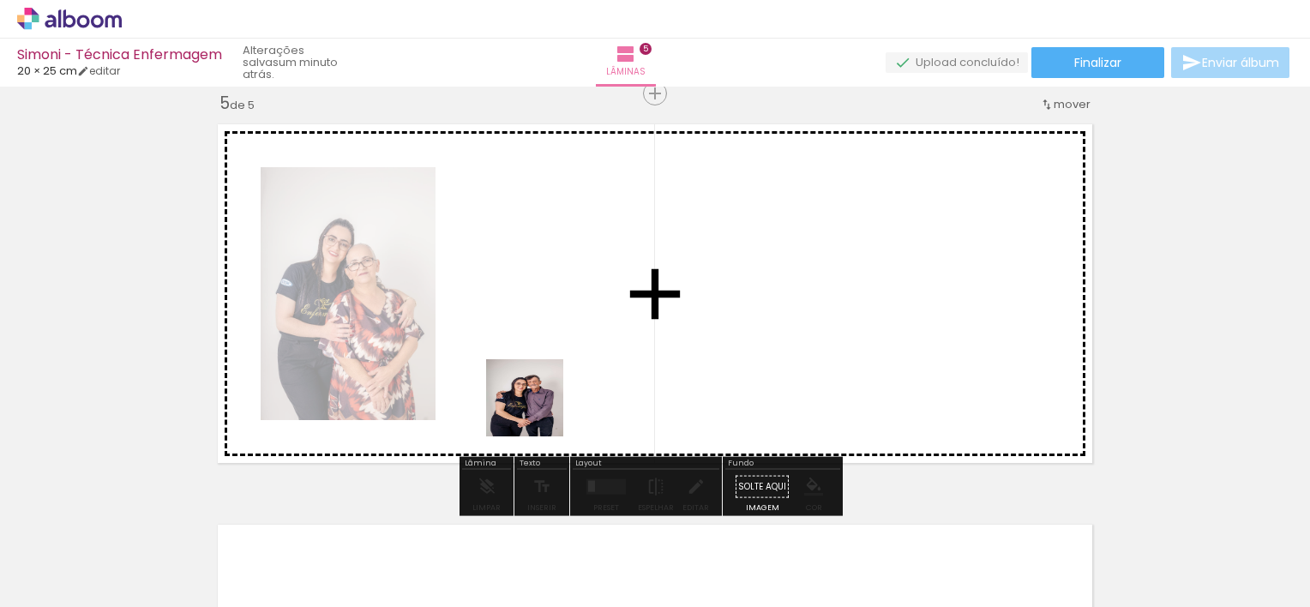
drag, startPoint x: 577, startPoint y: 535, endPoint x: 517, endPoint y: 328, distance: 216.1
click at [517, 328] on quentale-workspace at bounding box center [655, 303] width 1310 height 607
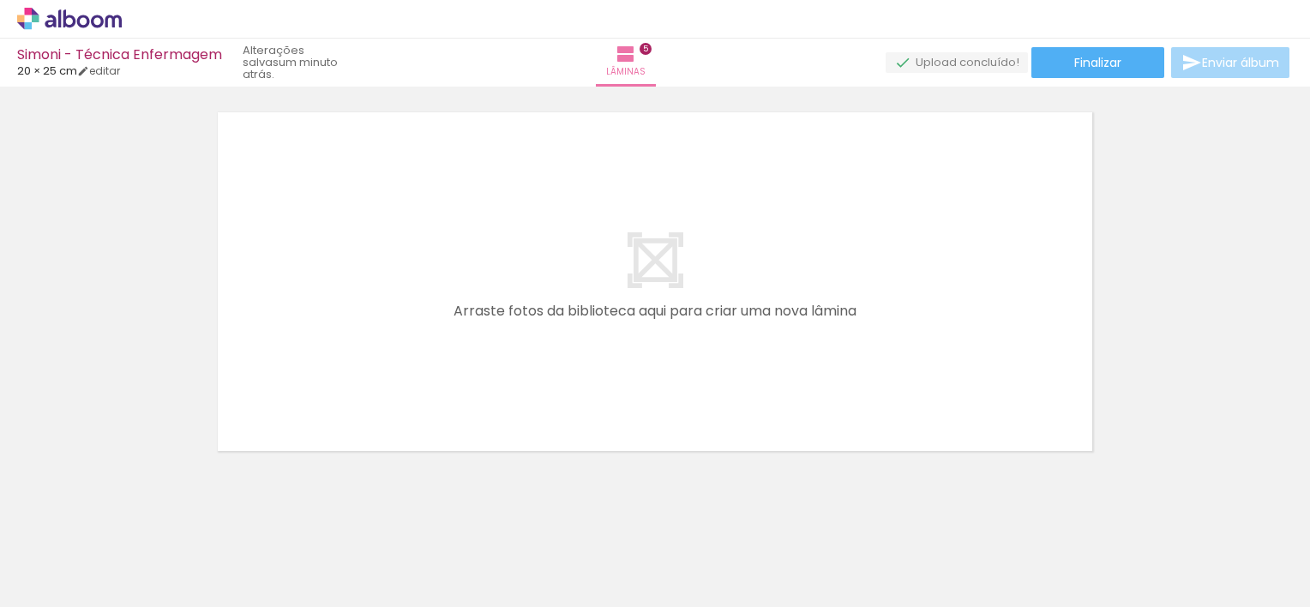
scroll to position [2047, 0]
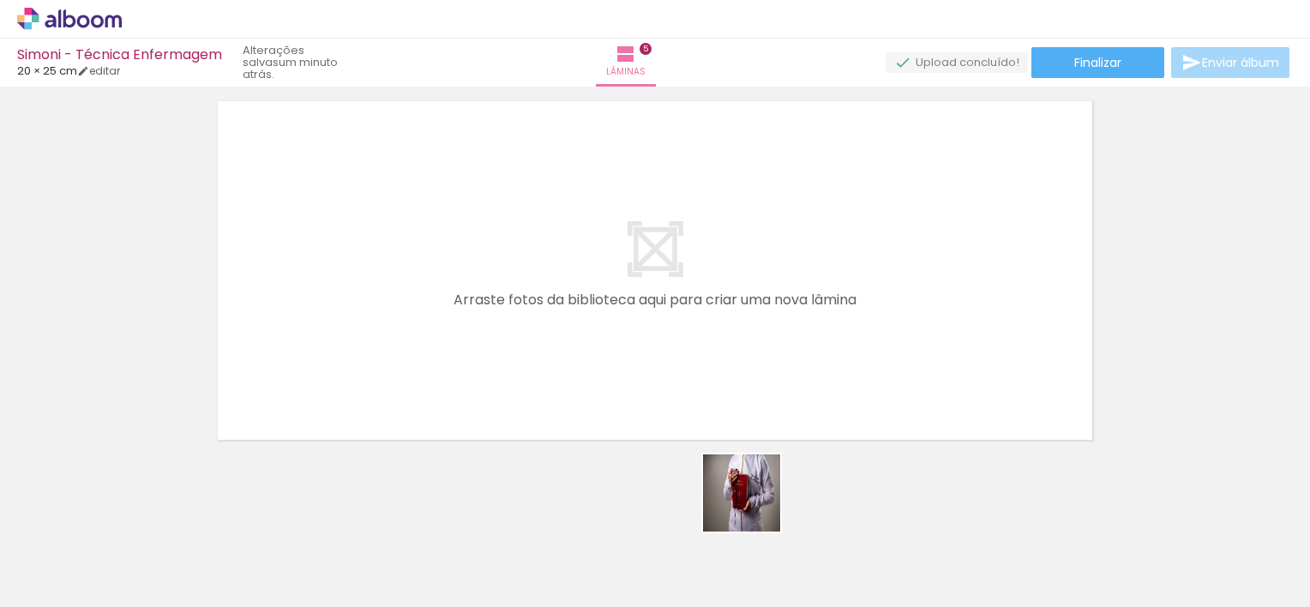
drag, startPoint x: 874, startPoint y: 549, endPoint x: 497, endPoint y: 402, distance: 404.1
click at [497, 402] on quentale-workspace at bounding box center [655, 303] width 1310 height 607
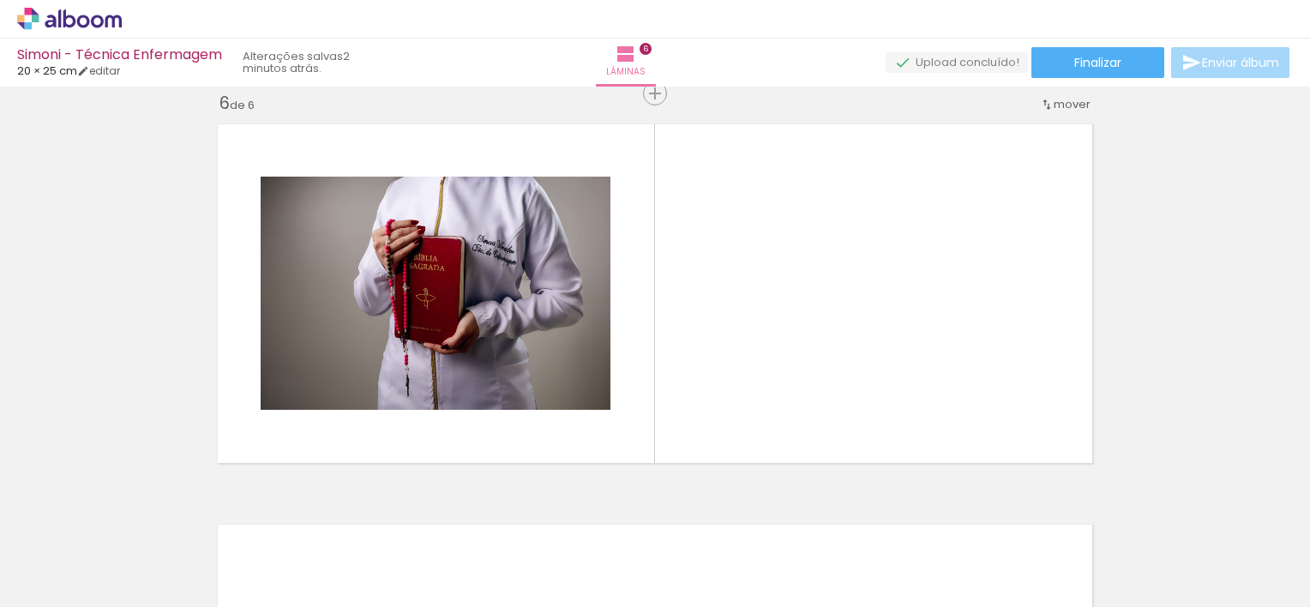
scroll to position [0, 847]
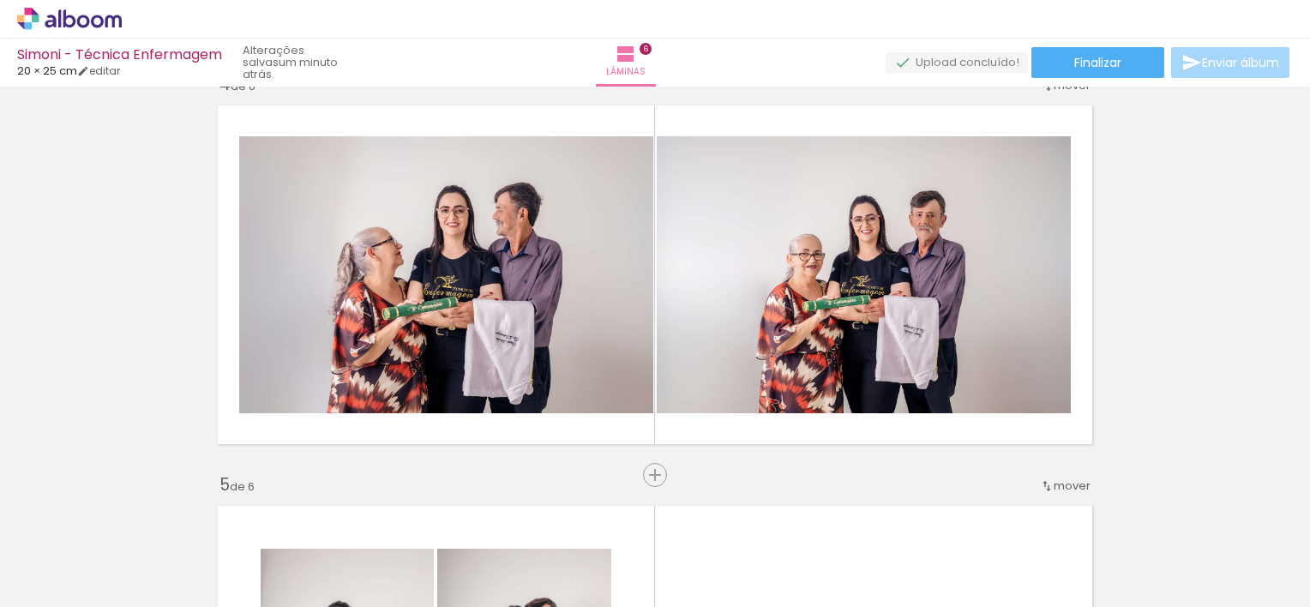
scroll to position [0, 256]
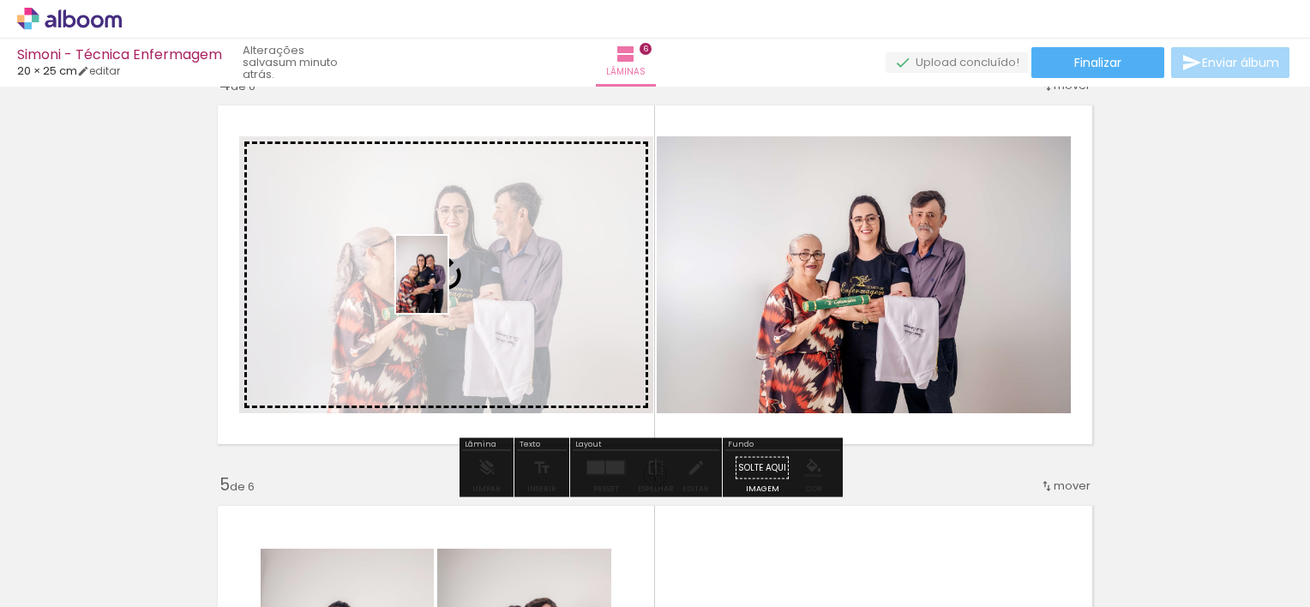
drag, startPoint x: 592, startPoint y: 561, endPoint x: 448, endPoint y: 287, distance: 309.2
click at [448, 287] on quentale-workspace at bounding box center [655, 303] width 1310 height 607
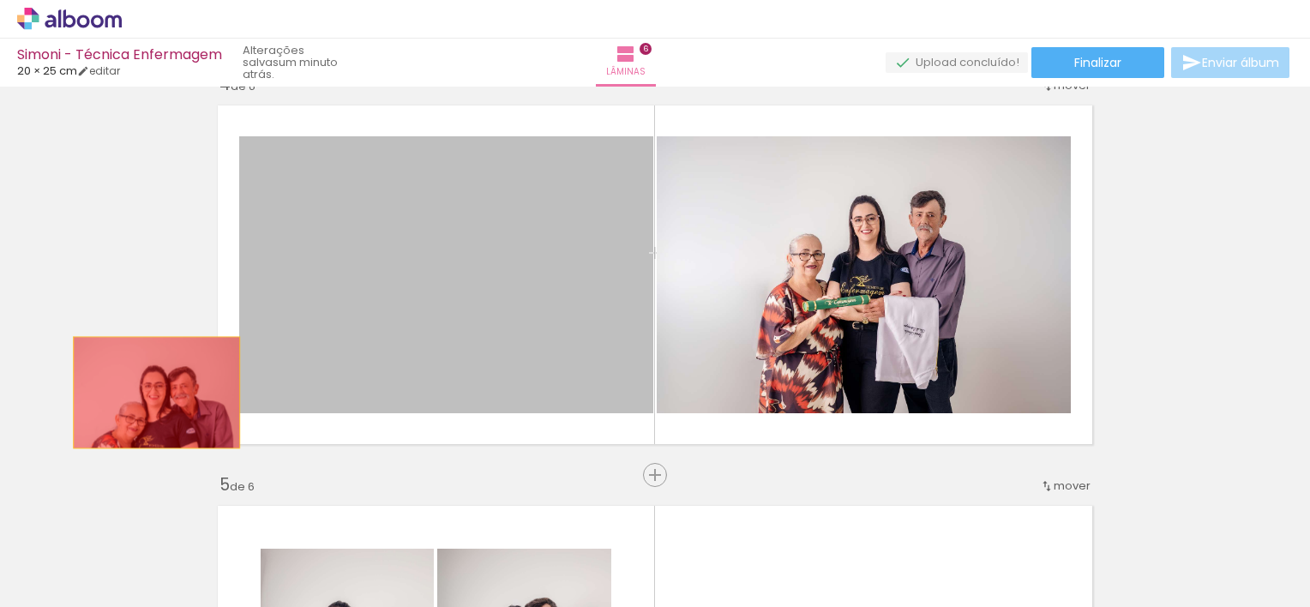
drag, startPoint x: 464, startPoint y: 288, endPoint x: 58, endPoint y: 364, distance: 412.6
click at [58, 364] on div "Inserir lâmina 1 de 6 Inserir lâmina 2 de 6 Inserir lâmina 3 de 6 Inserir lâmin…" at bounding box center [655, 253] width 1310 height 2804
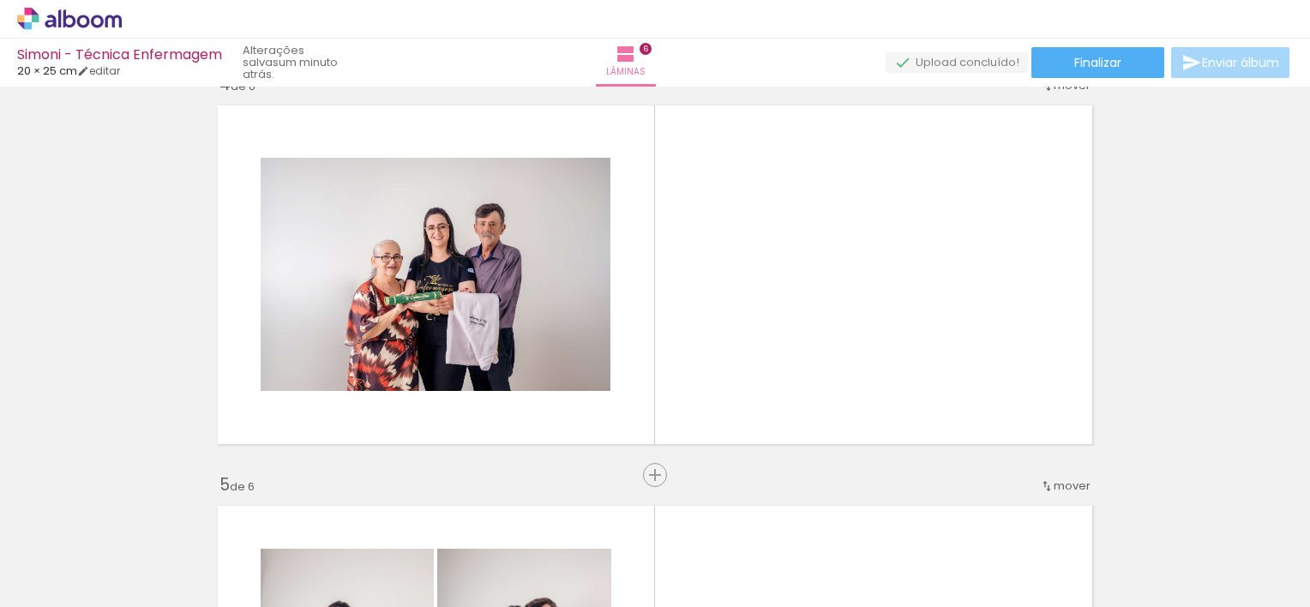
click at [596, 561] on div at bounding box center [588, 549] width 57 height 85
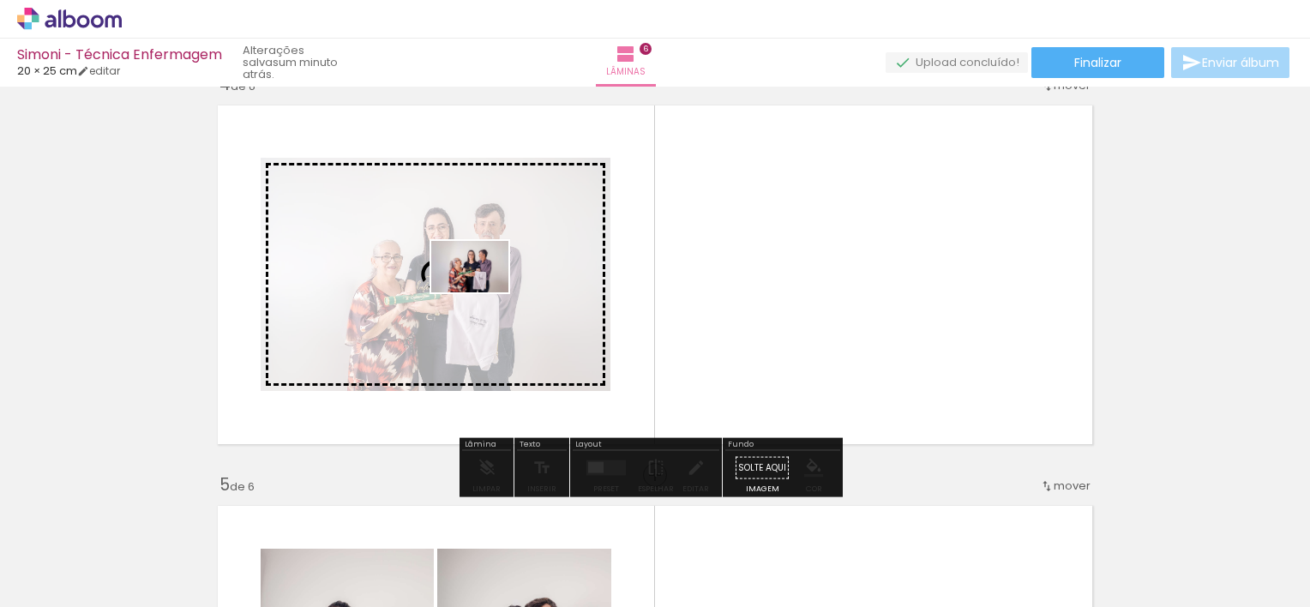
drag, startPoint x: 792, startPoint y: 557, endPoint x: 483, endPoint y: 292, distance: 406.3
click at [483, 292] on quentale-workspace at bounding box center [655, 303] width 1310 height 607
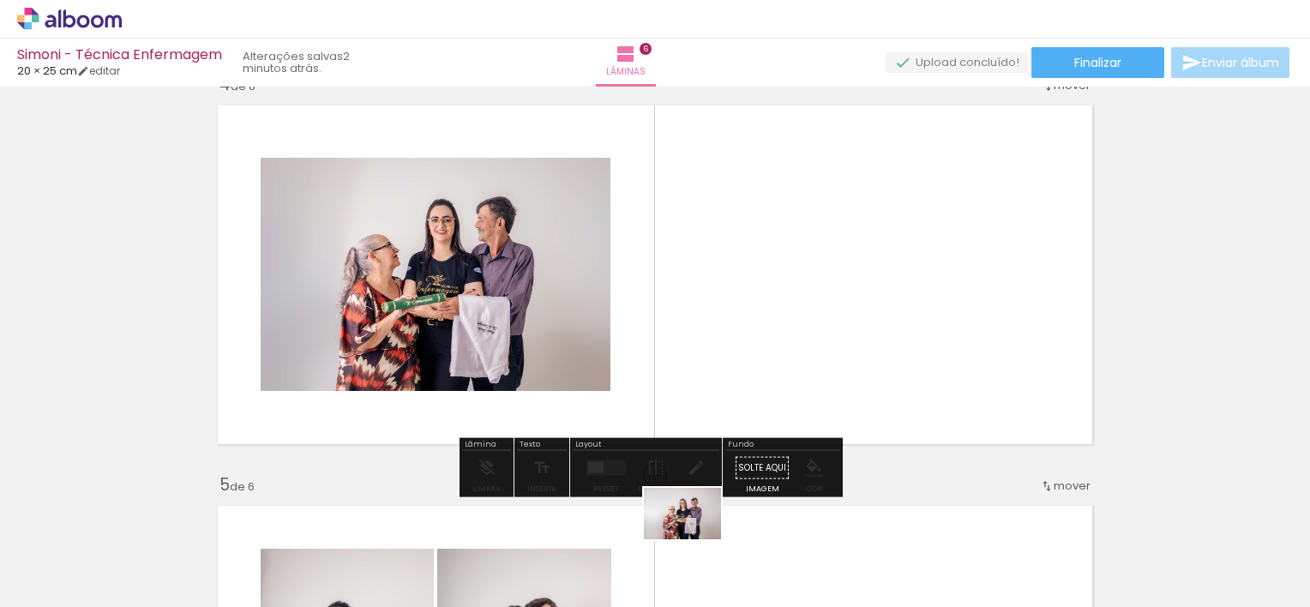
drag, startPoint x: 659, startPoint y: 570, endPoint x: 696, endPoint y: 593, distance: 44.3
click at [141, 593] on iron-horizontal-list at bounding box center [123, 553] width 34 height 107
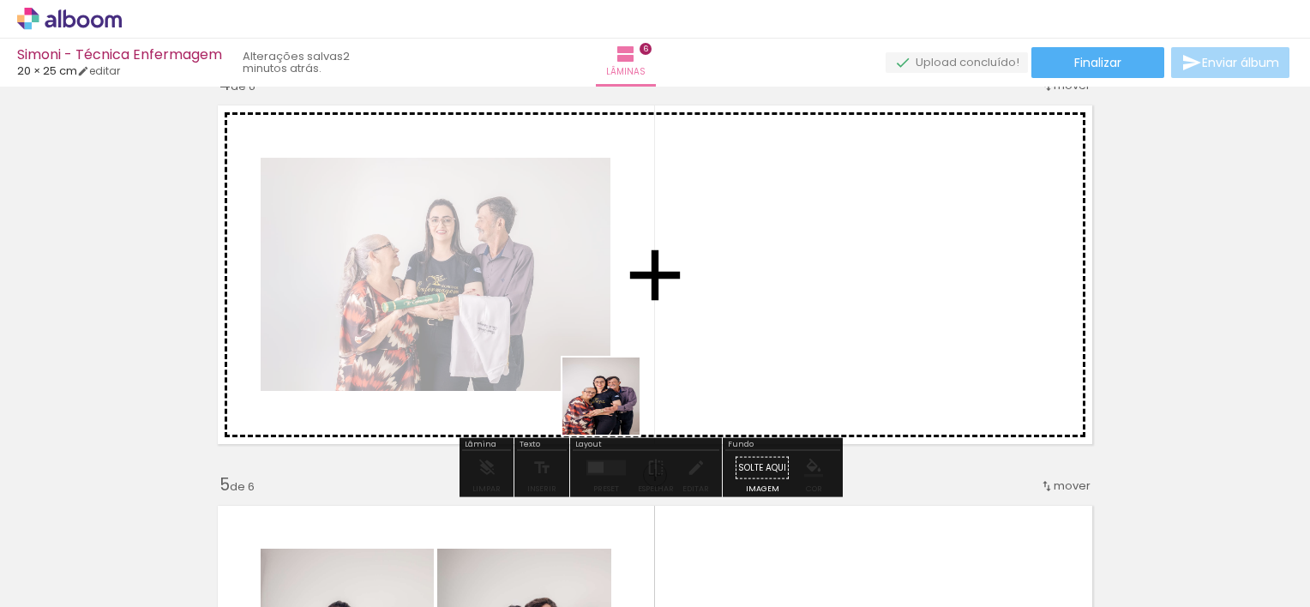
drag, startPoint x: 612, startPoint y: 551, endPoint x: 660, endPoint y: 252, distance: 302.2
click at [660, 252] on quentale-workspace at bounding box center [655, 303] width 1310 height 607
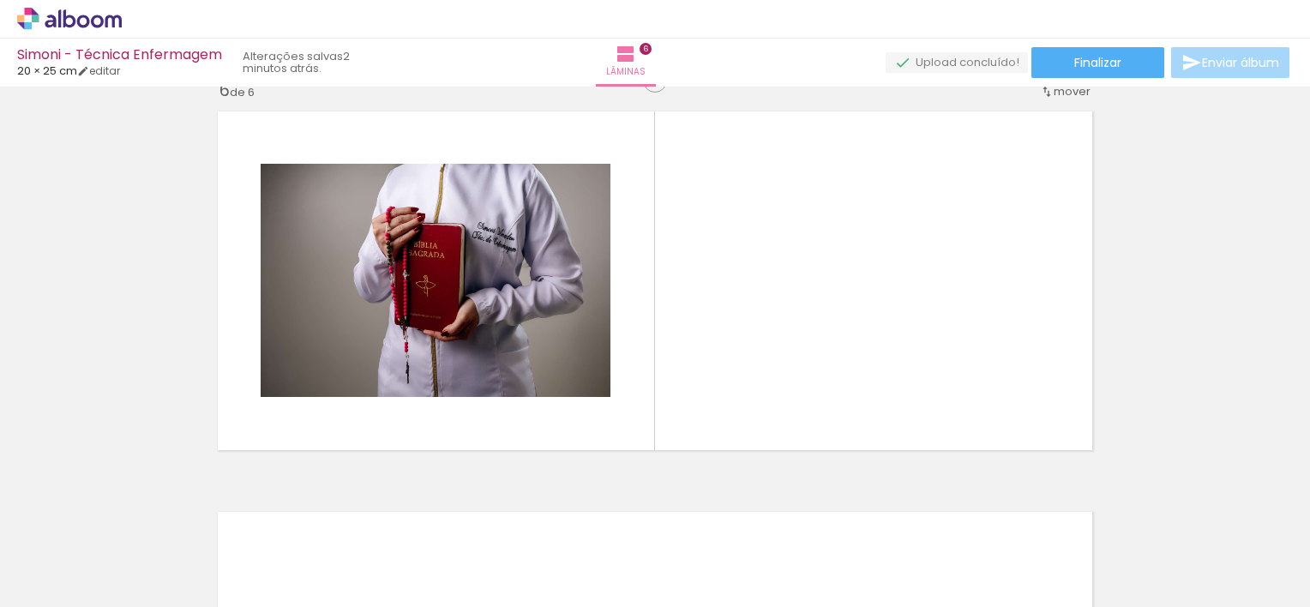
scroll to position [0, 1033]
click at [1125, 518] on iron-icon at bounding box center [1118, 515] width 18 height 18
click at [837, 515] on iron-icon at bounding box center [830, 515] width 18 height 18
click at [550, 513] on iron-icon at bounding box center [542, 515] width 18 height 18
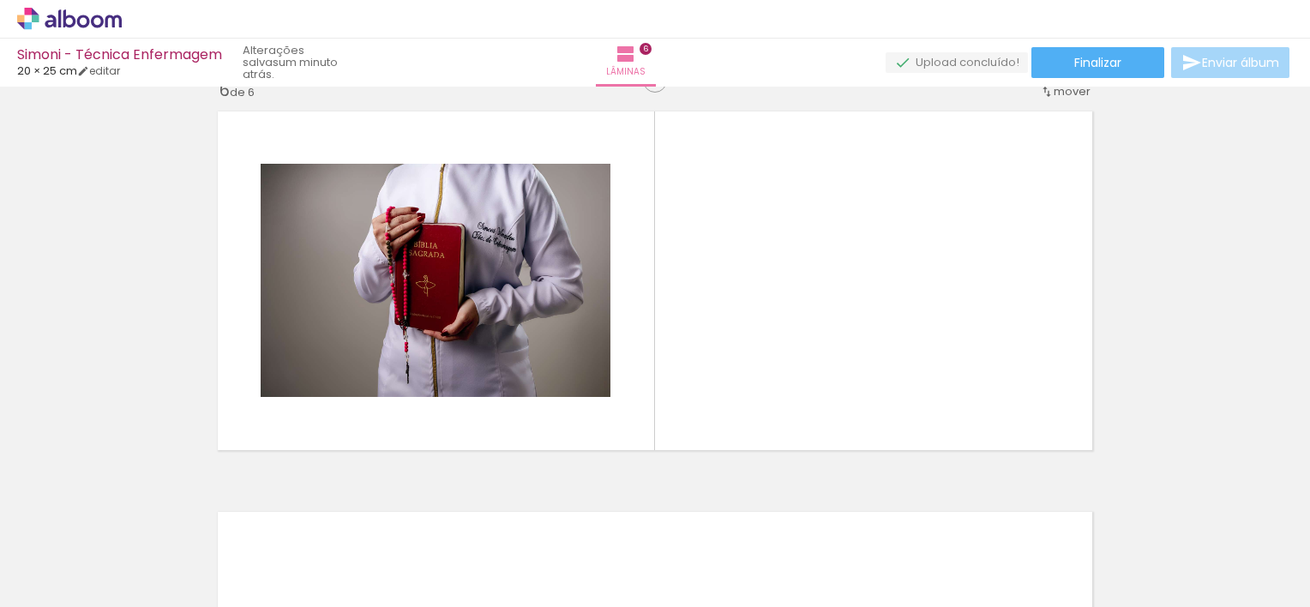
click at [587, 511] on iron-icon at bounding box center [580, 515] width 18 height 18
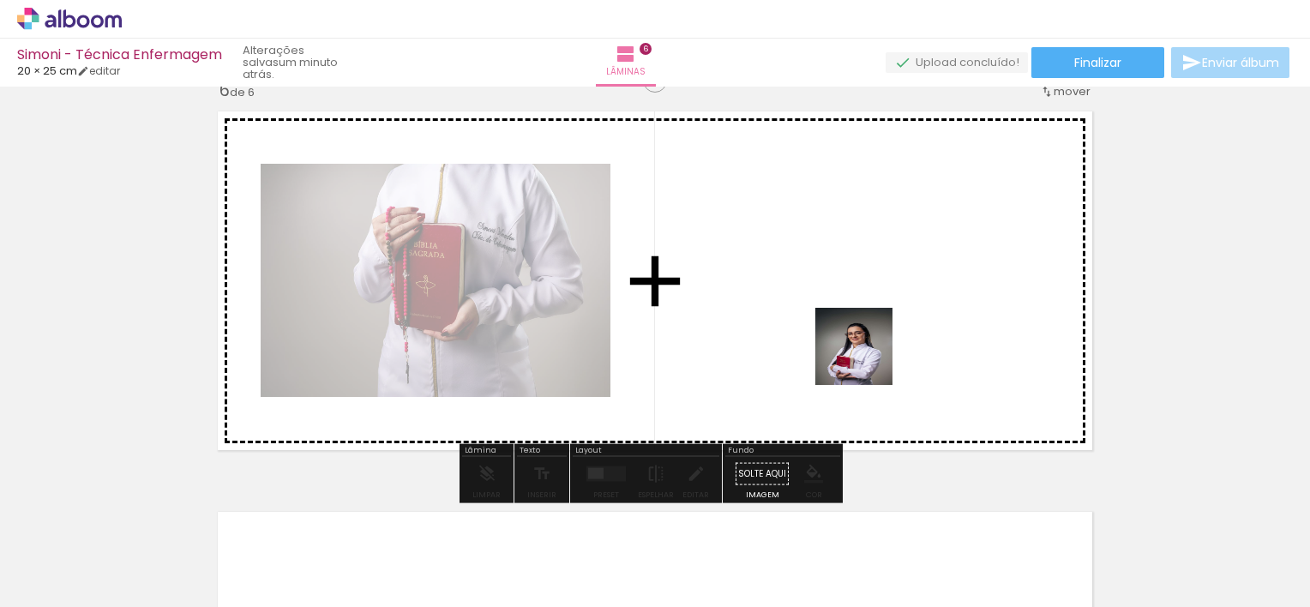
drag, startPoint x: 1047, startPoint y: 547, endPoint x: 830, endPoint y: 302, distance: 327.5
click at [830, 302] on quentale-workspace at bounding box center [655, 303] width 1310 height 607
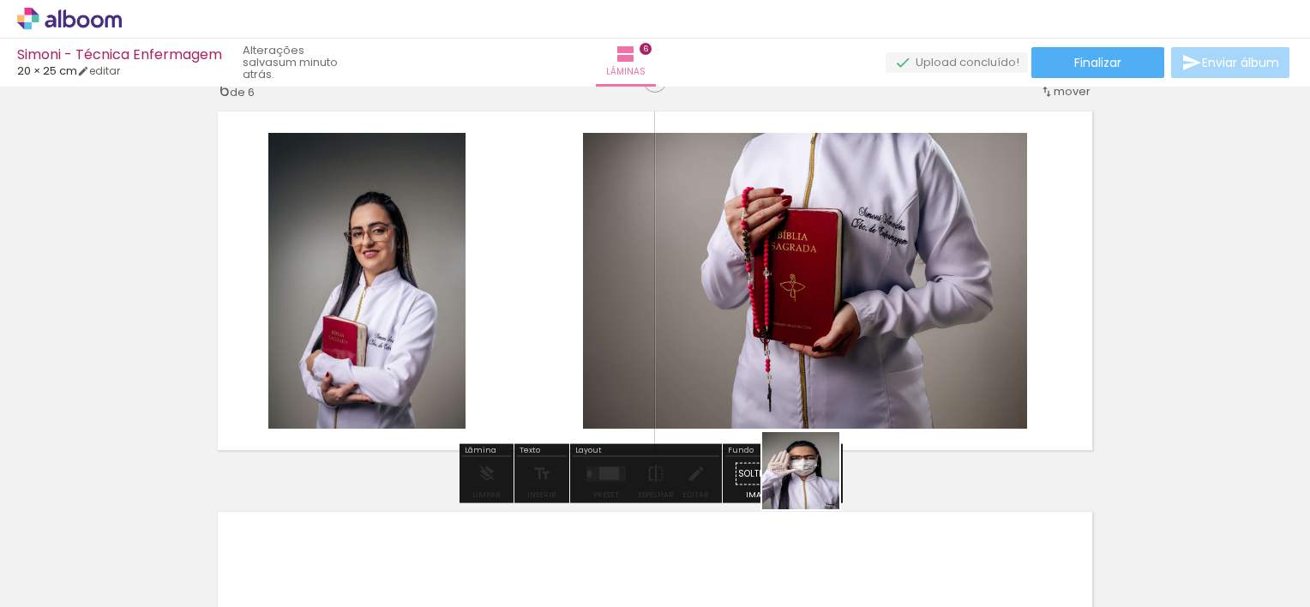
drag, startPoint x: 949, startPoint y: 569, endPoint x: 645, endPoint y: 312, distance: 398.6
click at [645, 312] on quentale-workspace at bounding box center [655, 303] width 1310 height 607
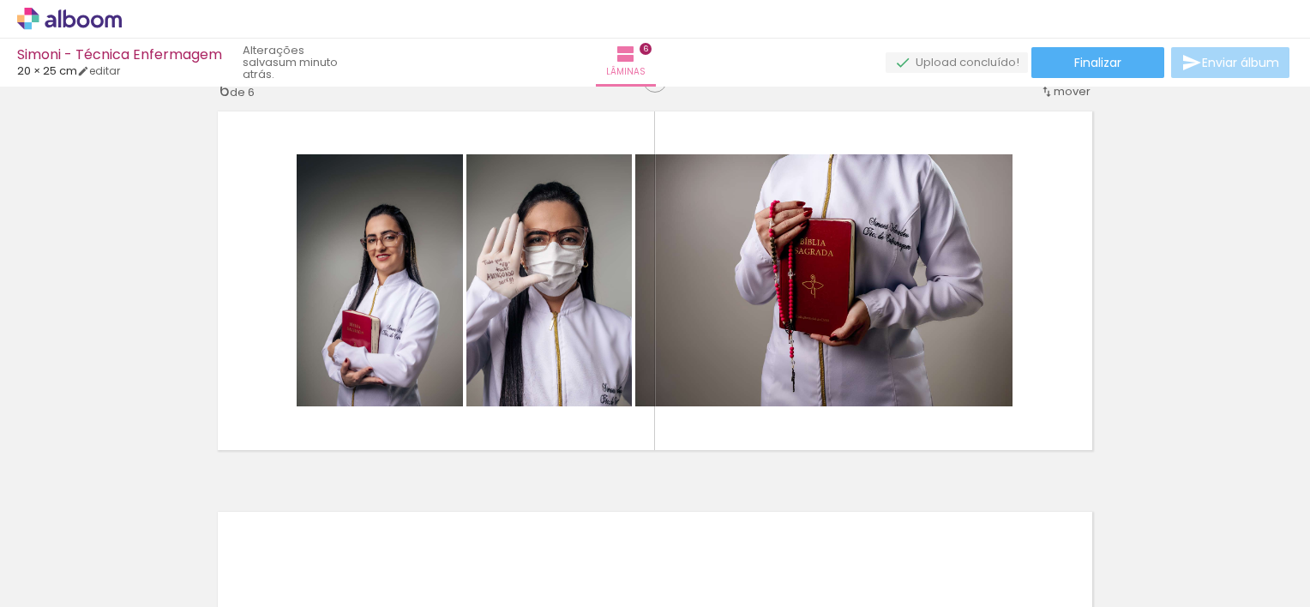
scroll to position [2173, 0]
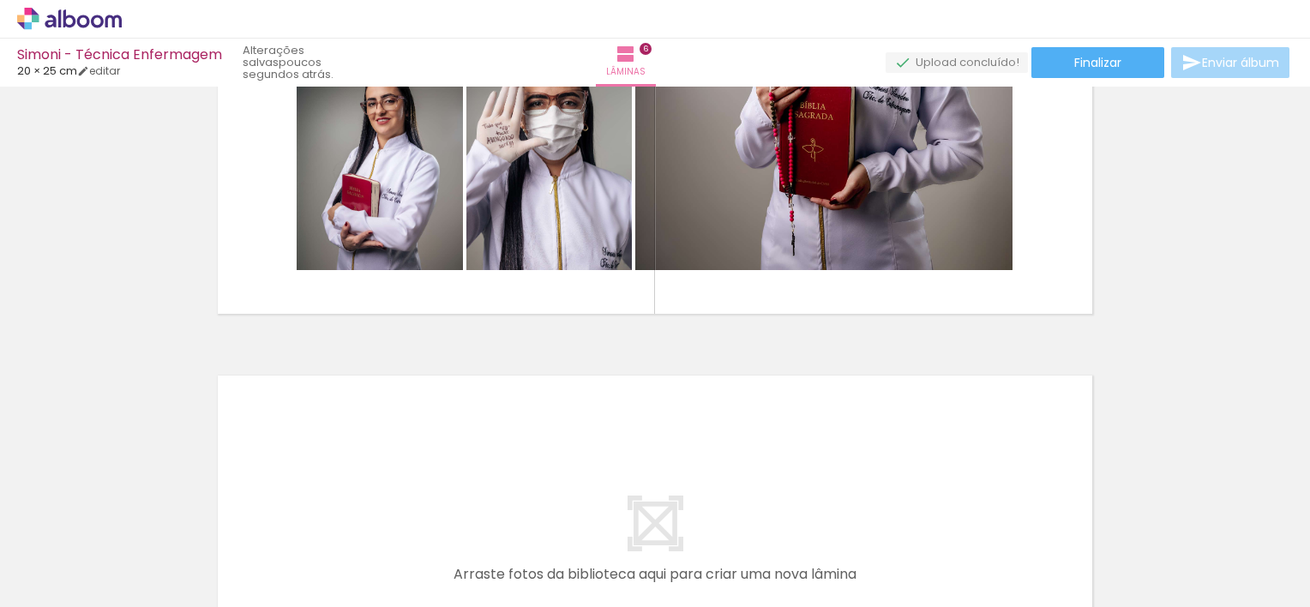
click at [823, 518] on iron-icon at bounding box center [820, 515] width 18 height 18
click at [899, 520] on iron-icon at bounding box center [894, 515] width 18 height 18
click at [809, 525] on div "Excluir" at bounding box center [797, 514] width 21 height 21
click at [807, 520] on iron-icon at bounding box center [798, 515] width 18 height 18
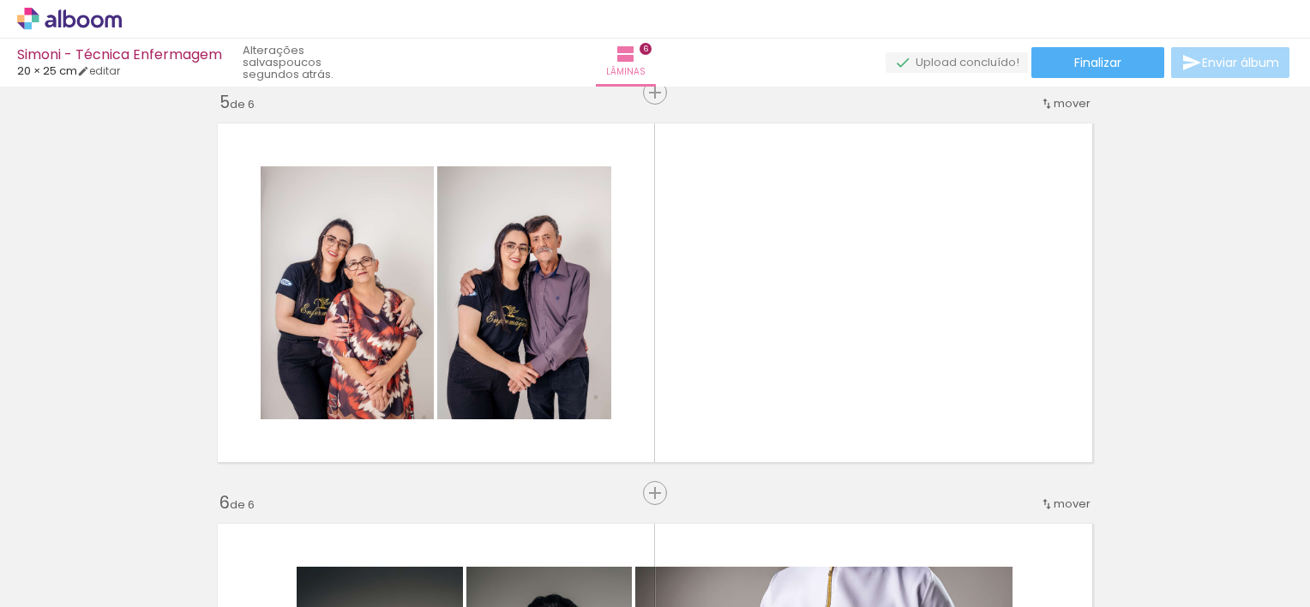
scroll to position [1616, 0]
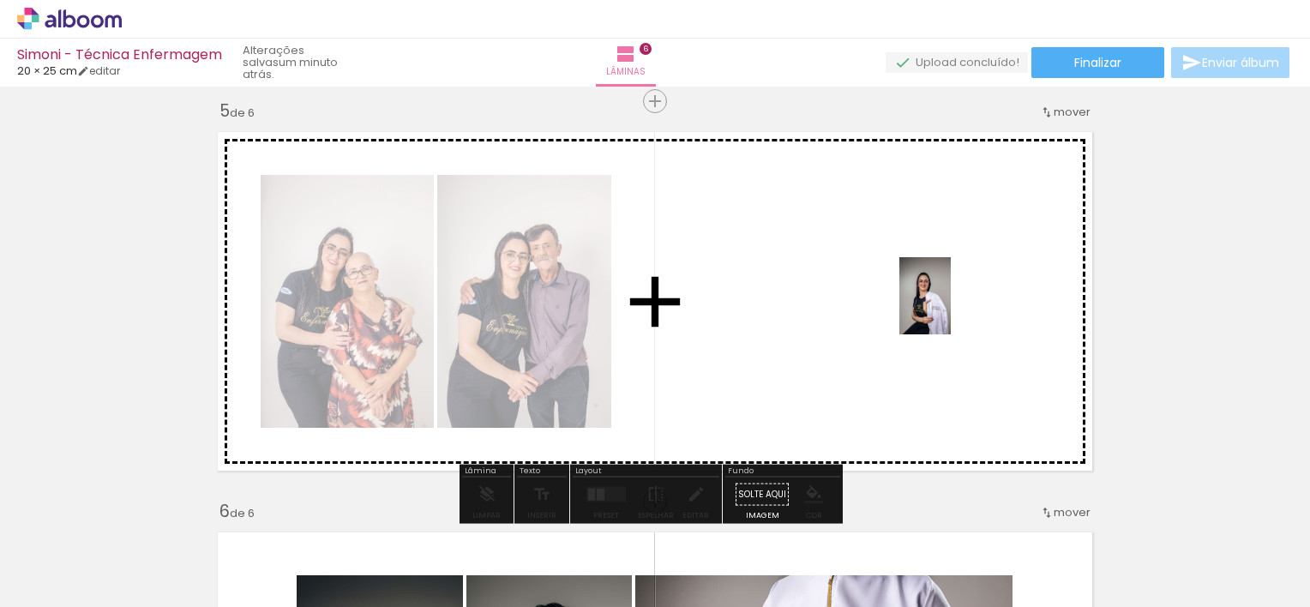
drag, startPoint x: 949, startPoint y: 534, endPoint x: 951, endPoint y: 309, distance: 225.6
click at [951, 309] on quentale-workspace at bounding box center [655, 303] width 1310 height 607
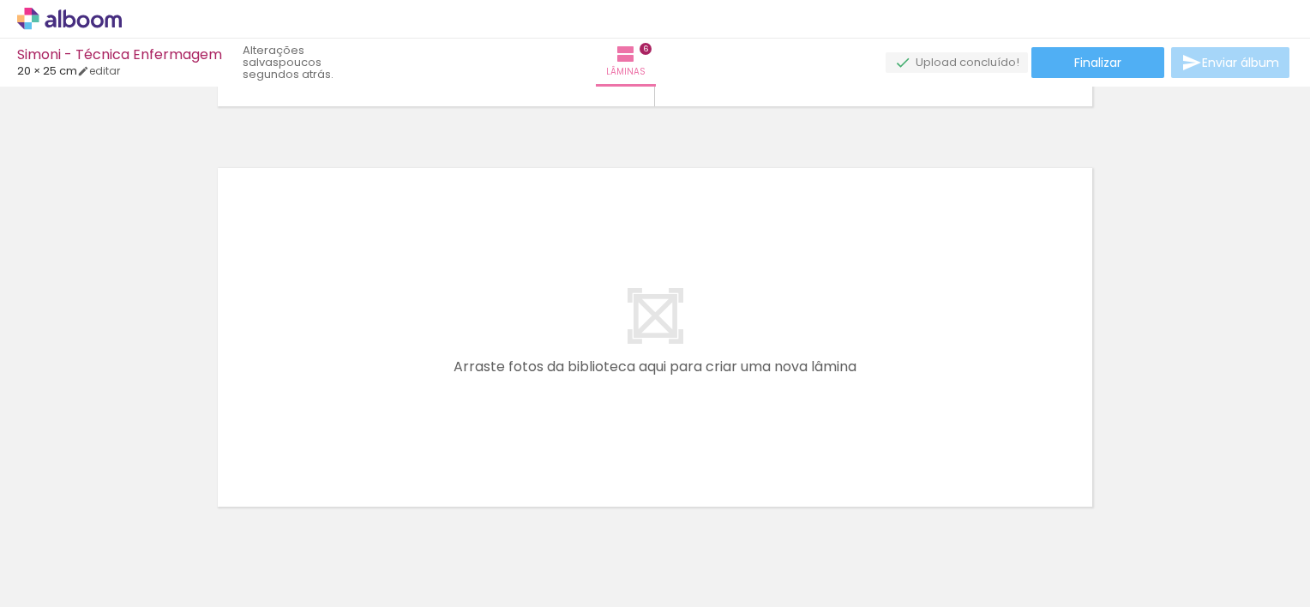
scroll to position [0, 1600]
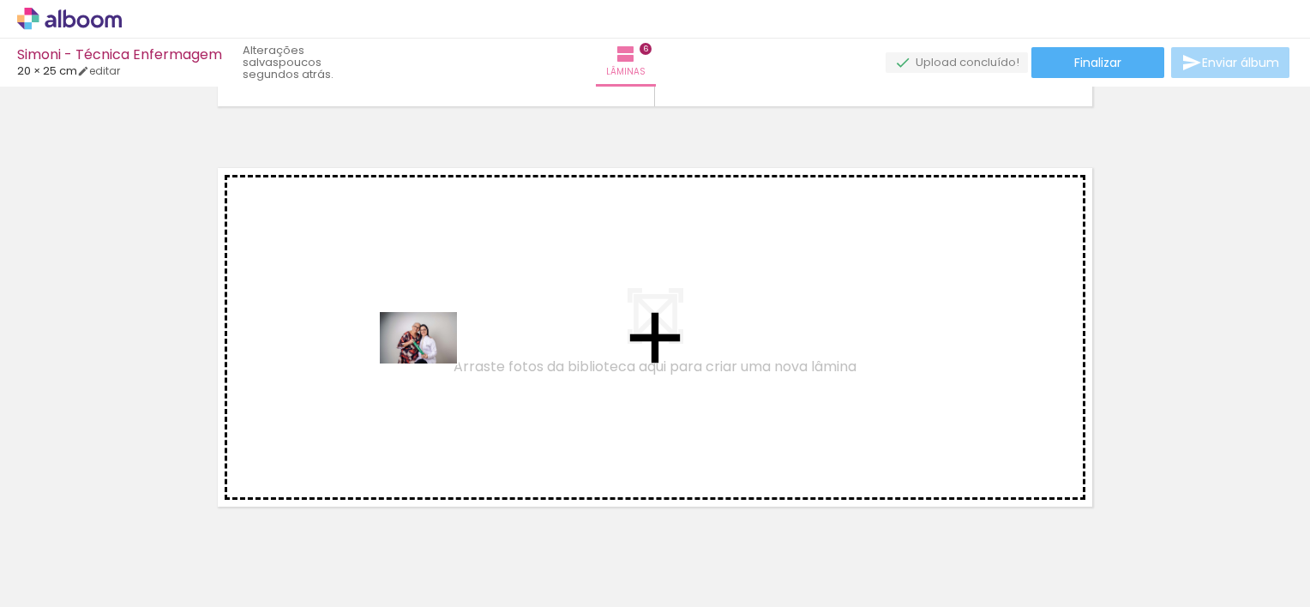
drag, startPoint x: 677, startPoint y: 573, endPoint x: 402, endPoint y: 336, distance: 362.4
click at [402, 336] on quentale-workspace at bounding box center [655, 303] width 1310 height 607
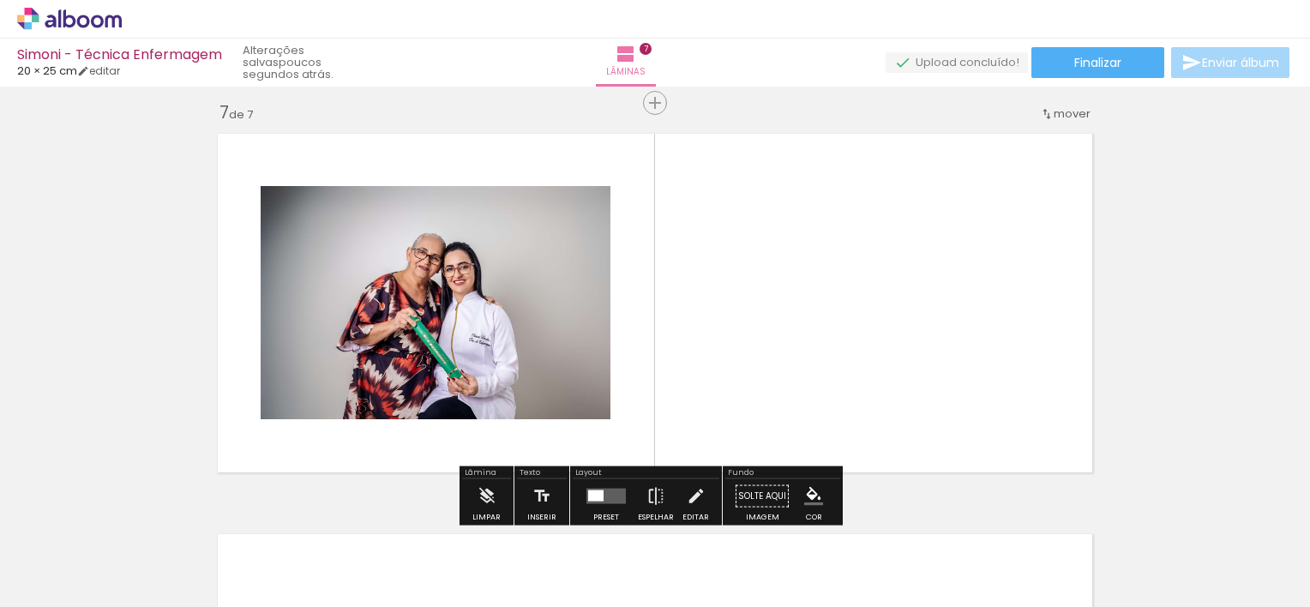
scroll to position [2424, 0]
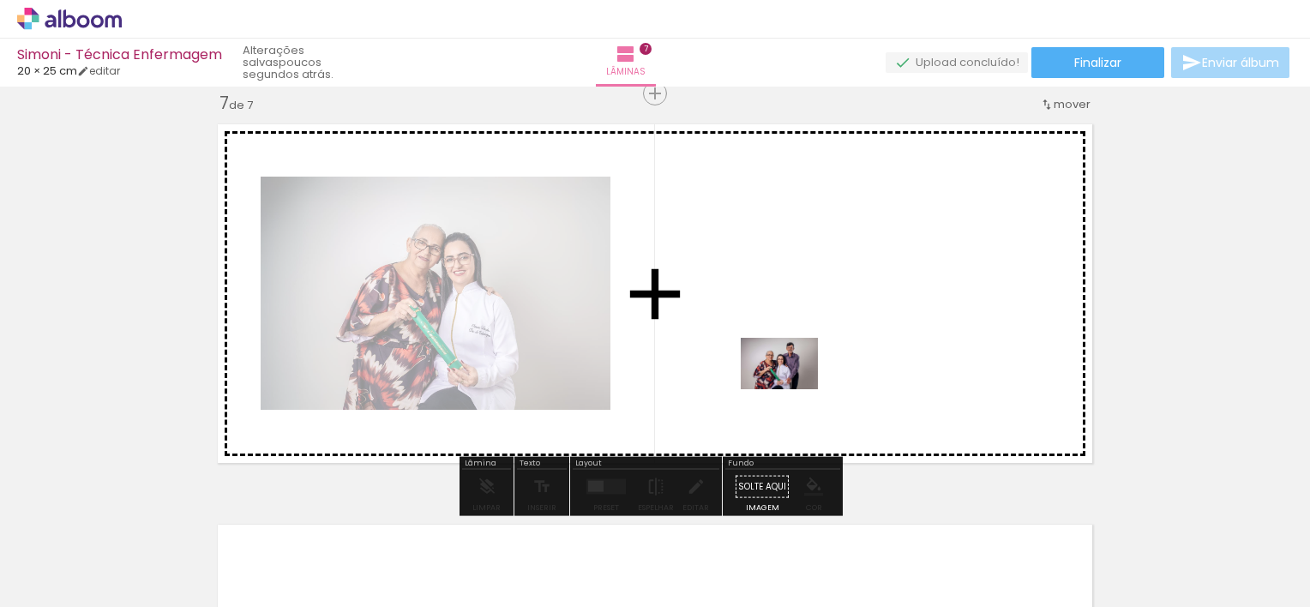
drag, startPoint x: 780, startPoint y: 553, endPoint x: 792, endPoint y: 389, distance: 164.3
click at [792, 389] on quentale-workspace at bounding box center [655, 303] width 1310 height 607
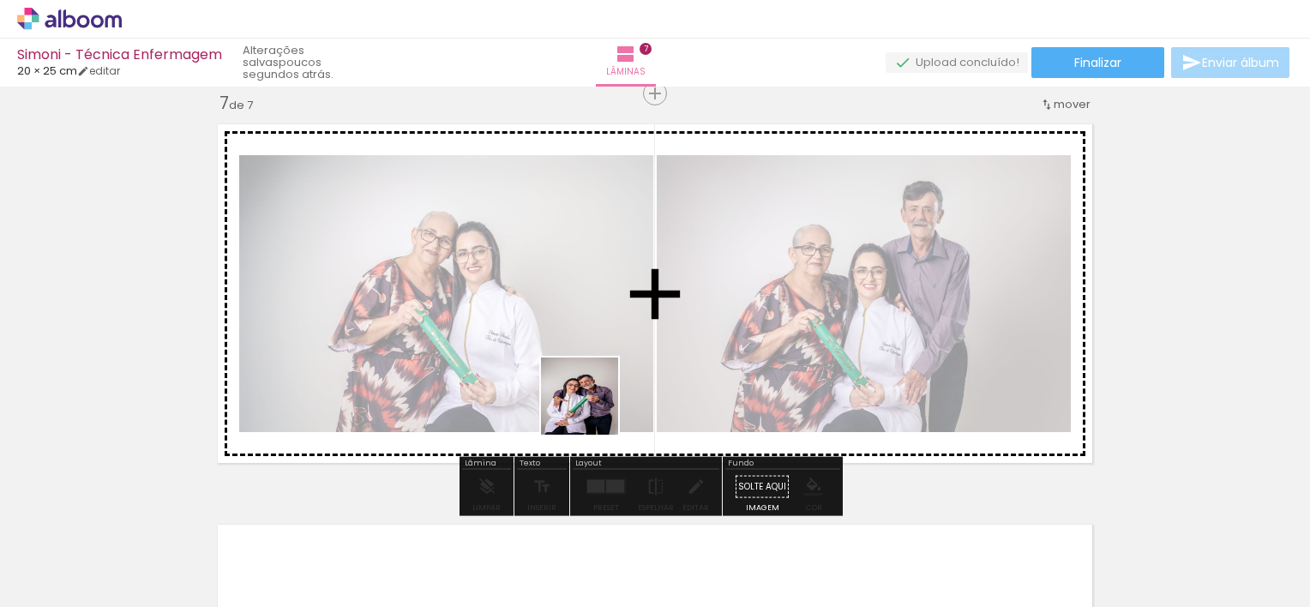
drag, startPoint x: 601, startPoint y: 542, endPoint x: 597, endPoint y: 324, distance: 217.9
click at [597, 324] on quentale-workspace at bounding box center [655, 303] width 1310 height 607
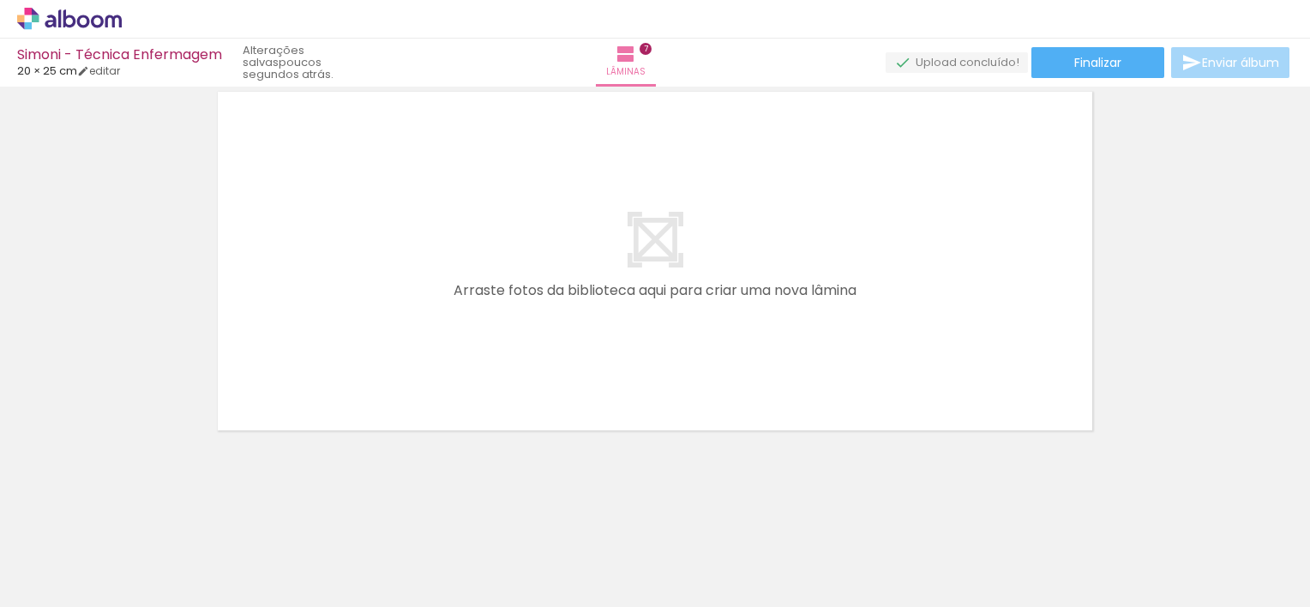
scroll to position [0, 1160]
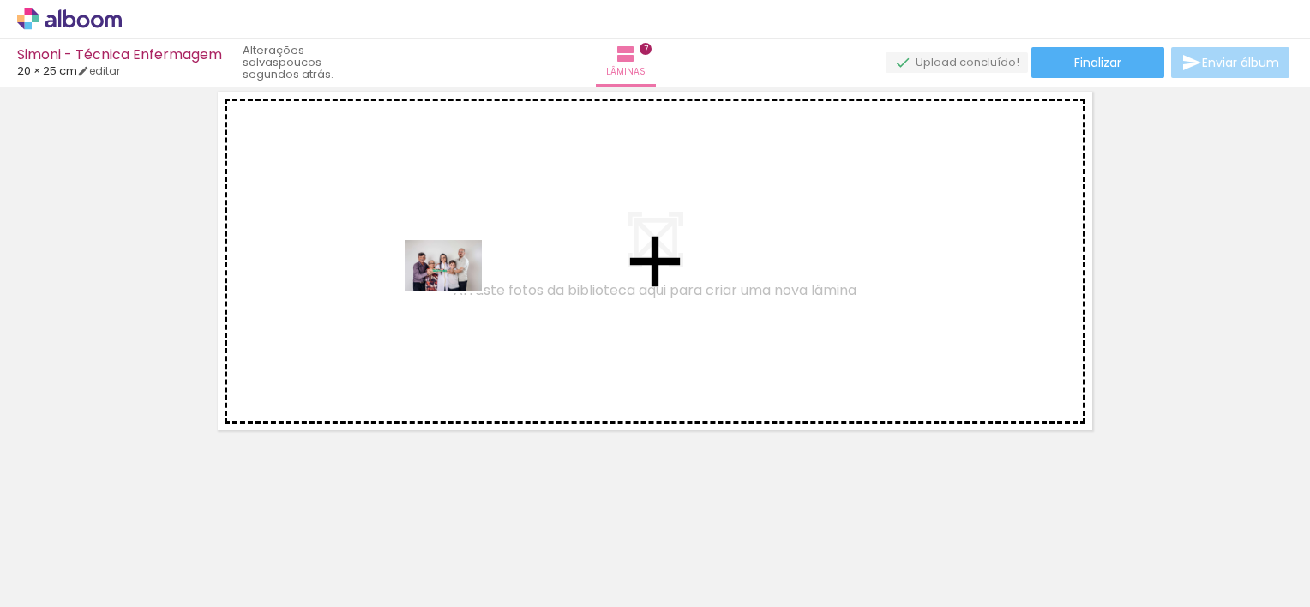
drag, startPoint x: 619, startPoint y: 546, endPoint x: 455, endPoint y: 286, distance: 307.6
click at [455, 286] on quentale-workspace at bounding box center [655, 303] width 1310 height 607
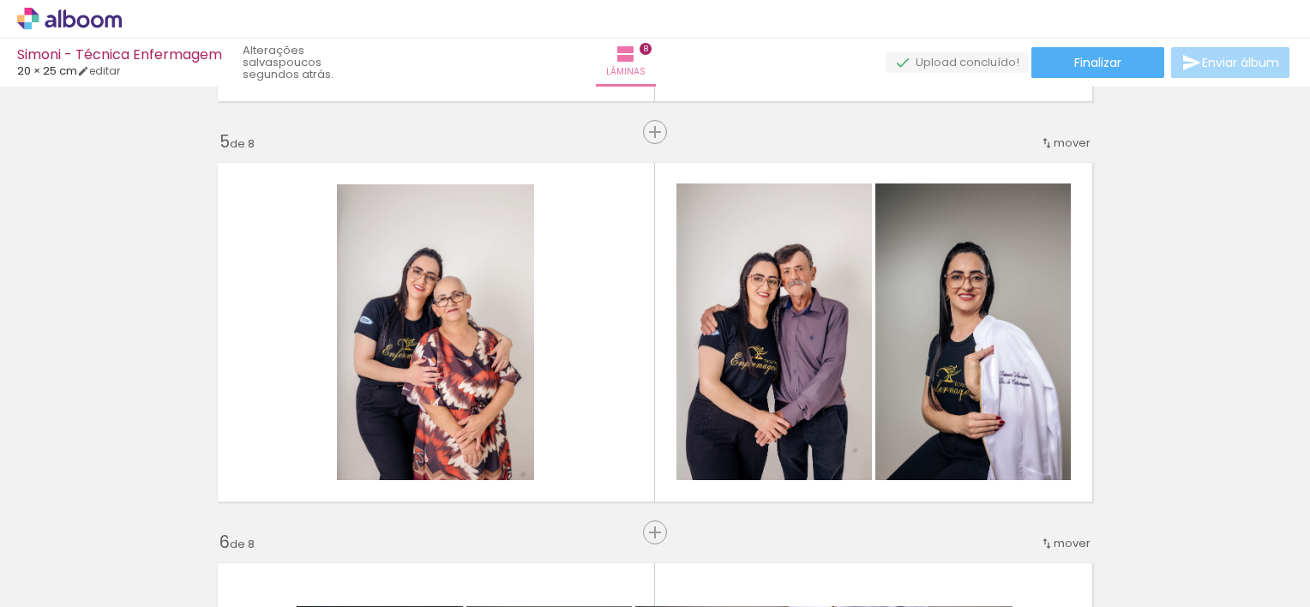
scroll to position [1579, 0]
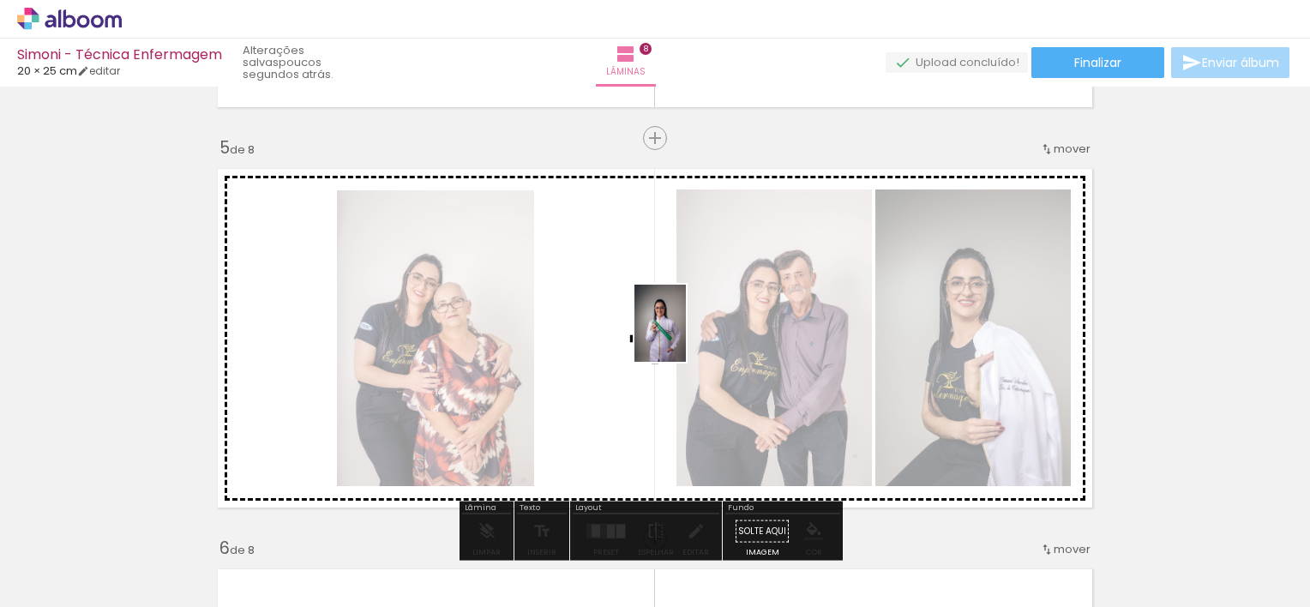
drag, startPoint x: 541, startPoint y: 545, endPoint x: 686, endPoint y: 336, distance: 254.6
click at [686, 336] on quentale-workspace at bounding box center [655, 303] width 1310 height 607
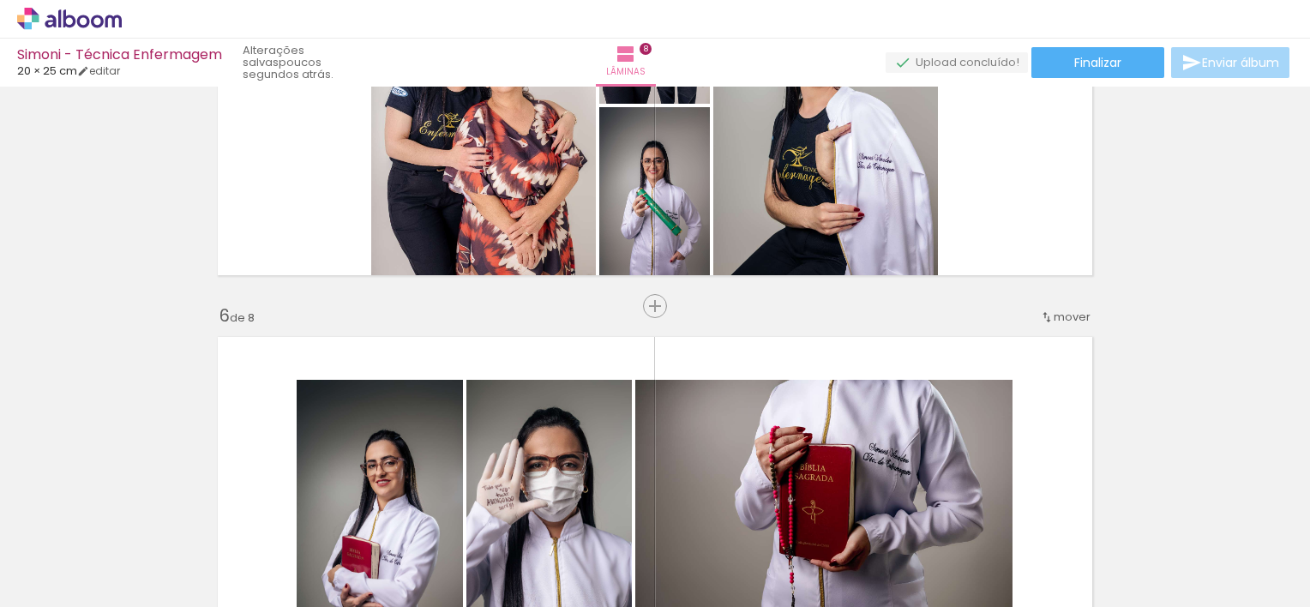
scroll to position [1838, 0]
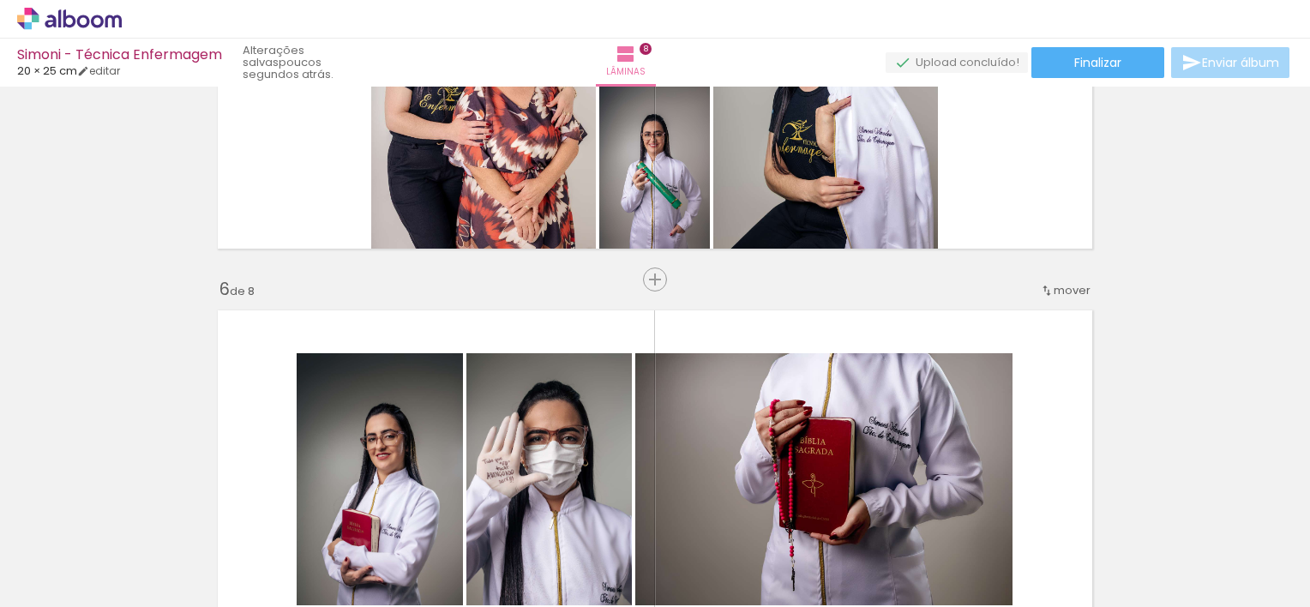
click at [1068, 281] on div "mover" at bounding box center [1065, 290] width 51 height 28
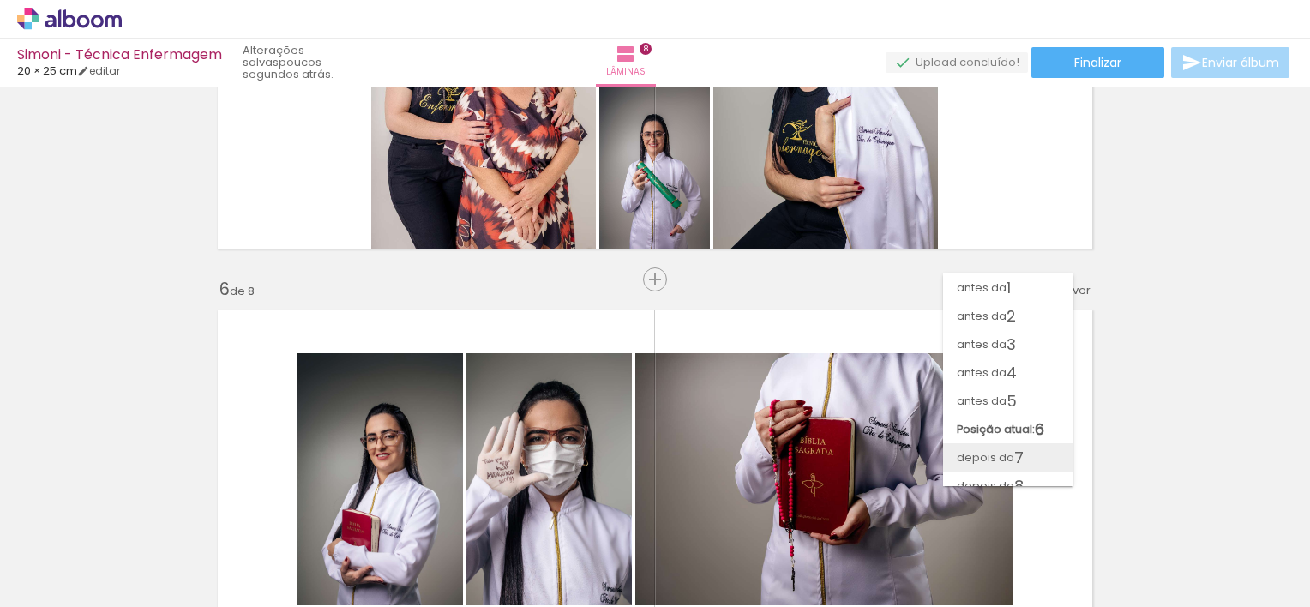
click at [1019, 449] on span "7" at bounding box center [1019, 457] width 9 height 28
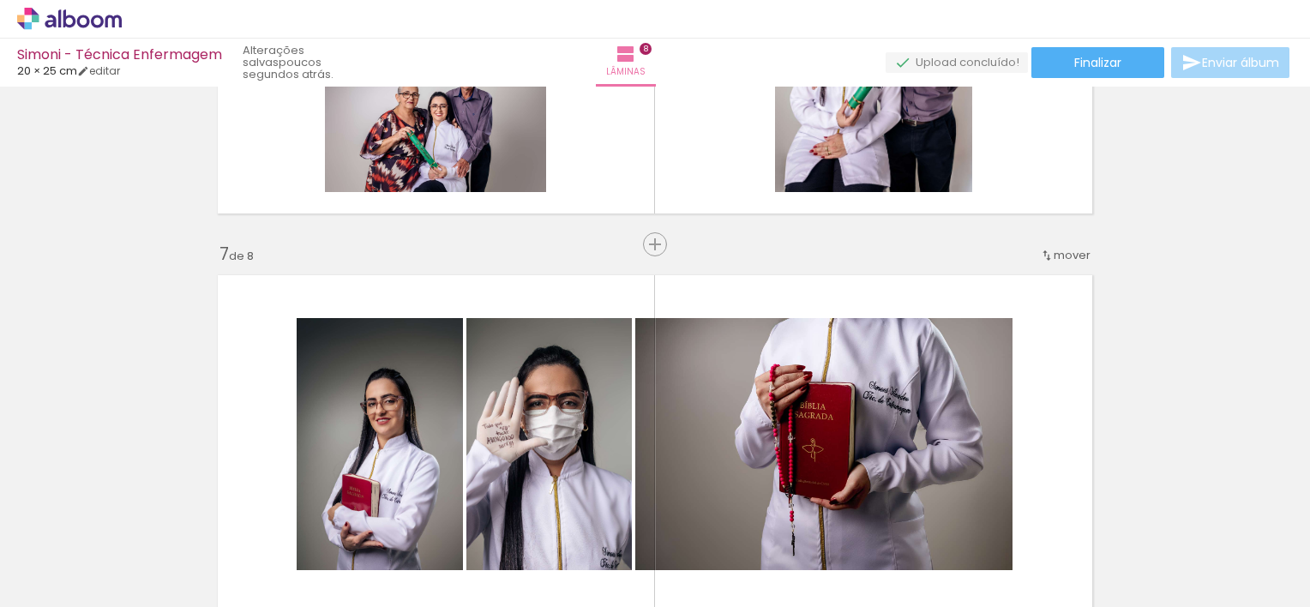
scroll to position [2262, 0]
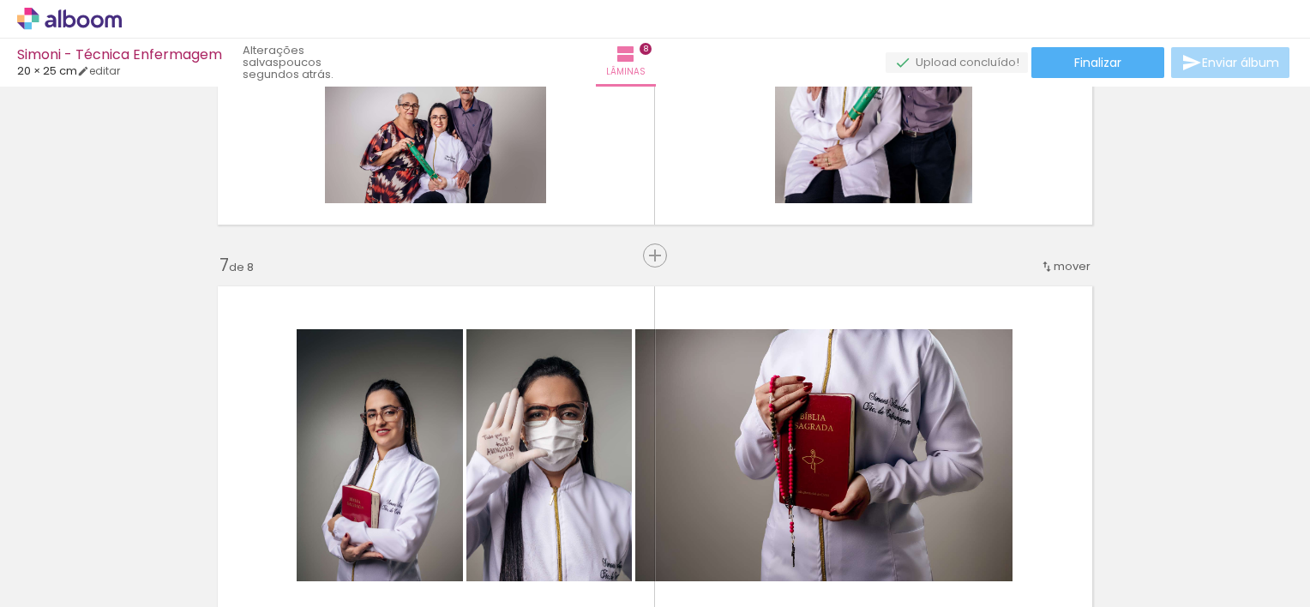
click at [1046, 271] on iron-icon at bounding box center [1047, 267] width 14 height 14
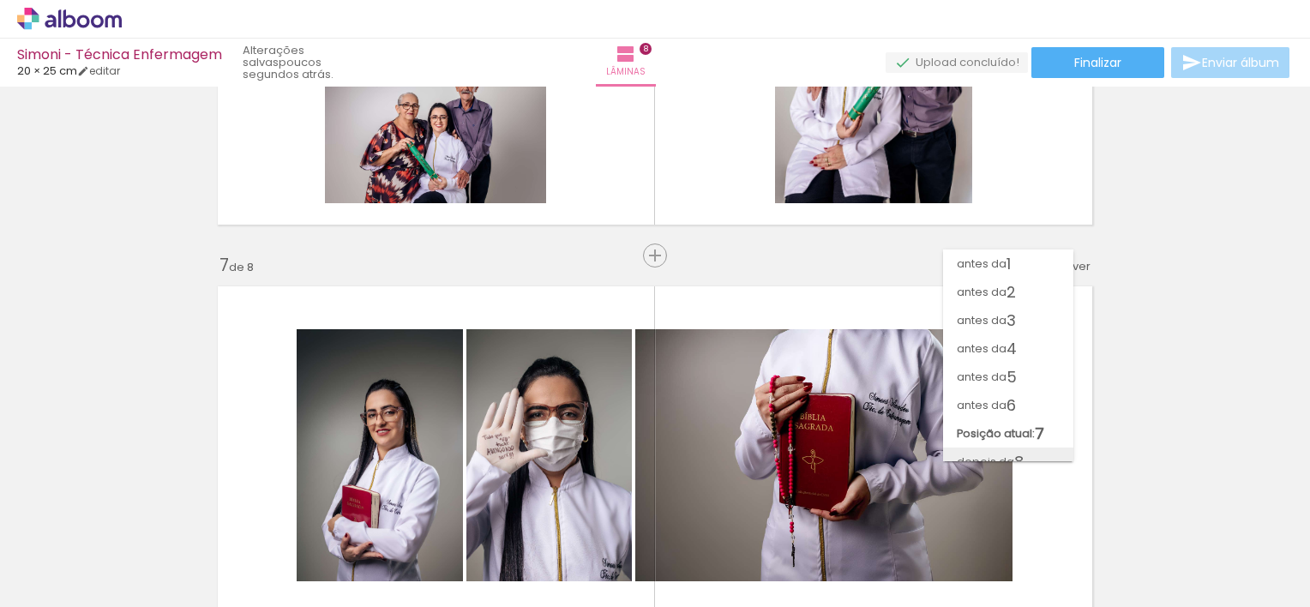
click at [1019, 449] on span "8" at bounding box center [1019, 462] width 9 height 28
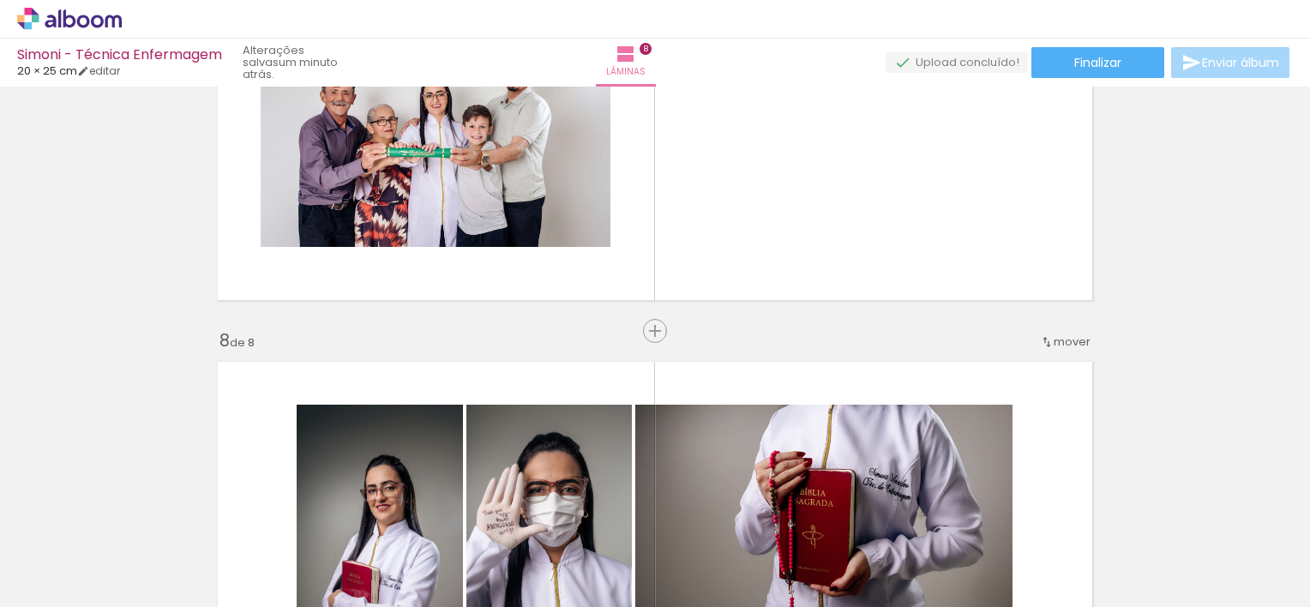
scroll to position [2599, 0]
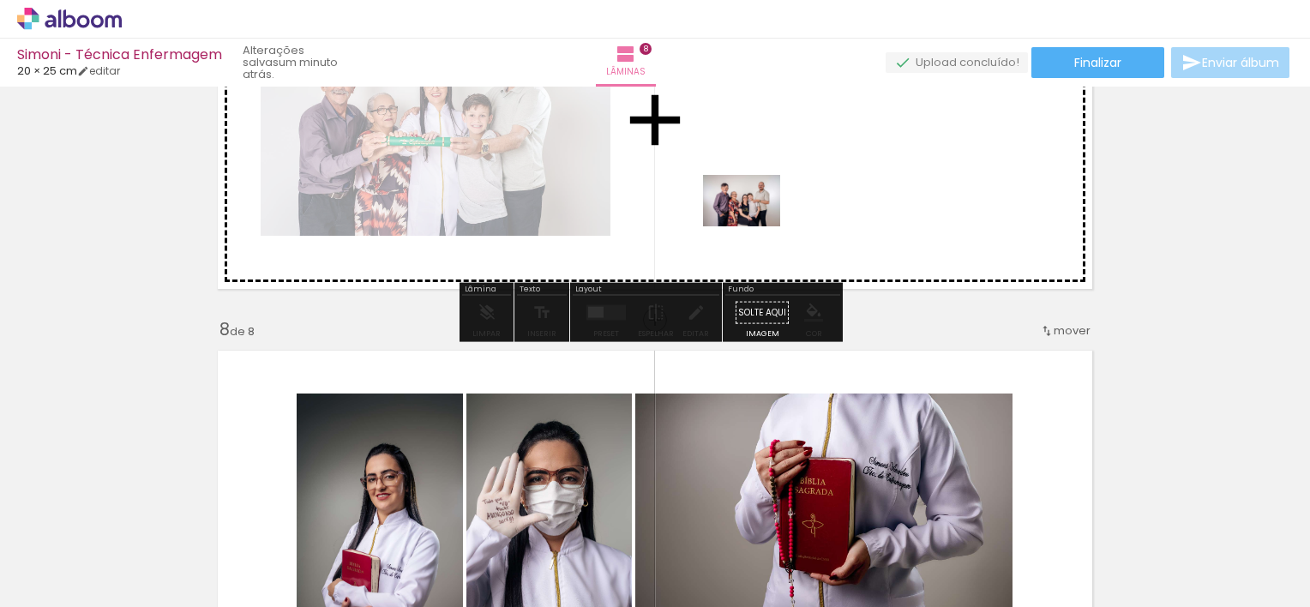
drag, startPoint x: 775, startPoint y: 563, endPoint x: 755, endPoint y: 226, distance: 336.8
click at [755, 226] on quentale-workspace at bounding box center [655, 303] width 1310 height 607
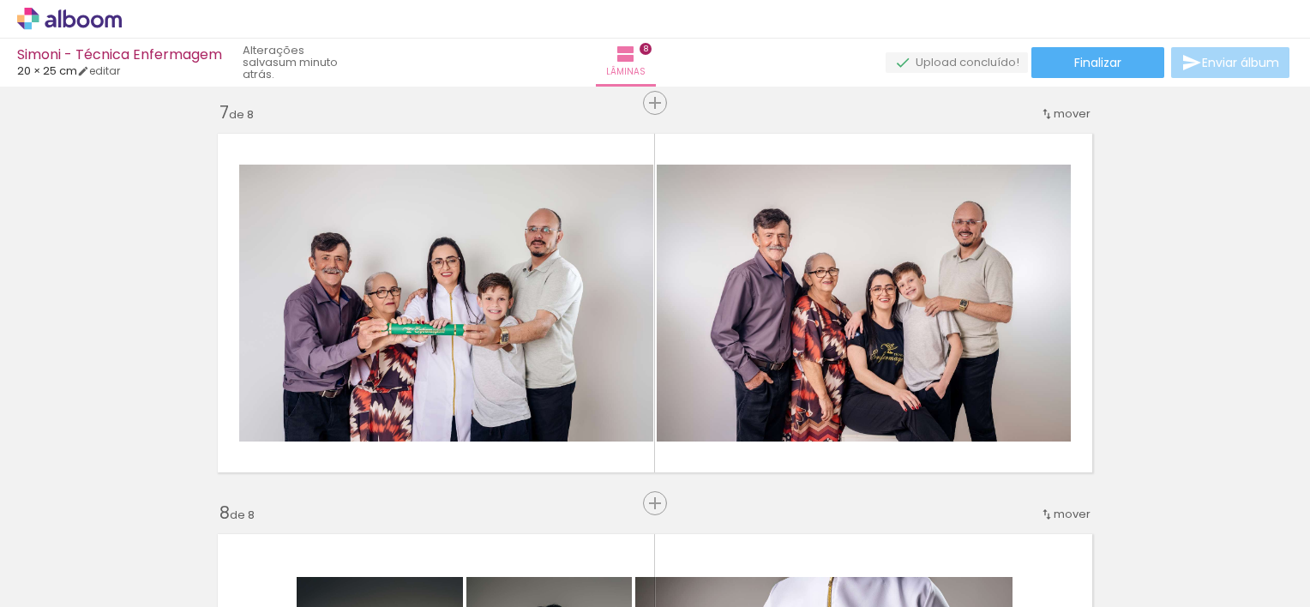
scroll to position [2453, 0]
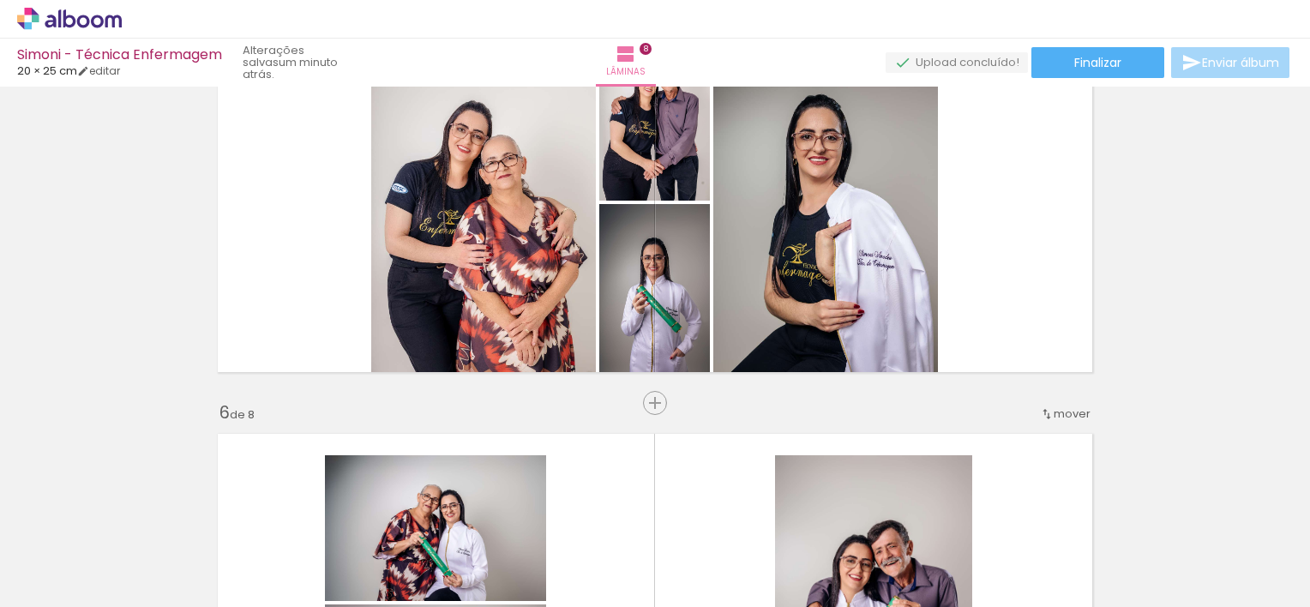
scroll to position [1774, 0]
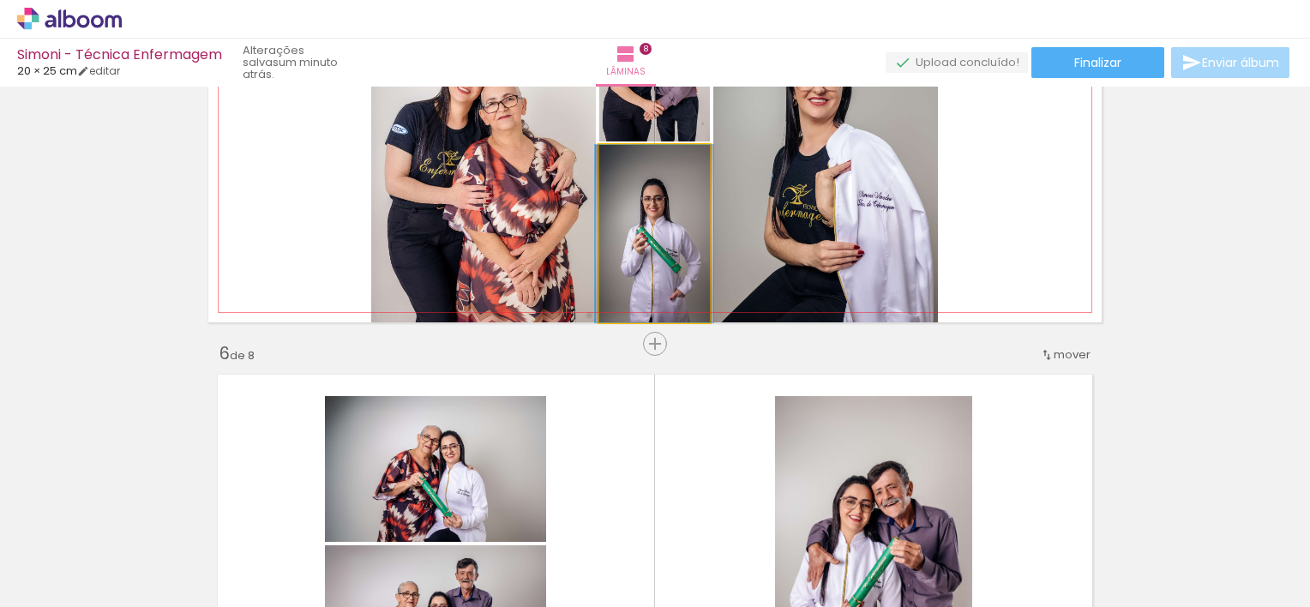
click at [642, 246] on quentale-photo at bounding box center [654, 234] width 111 height 178
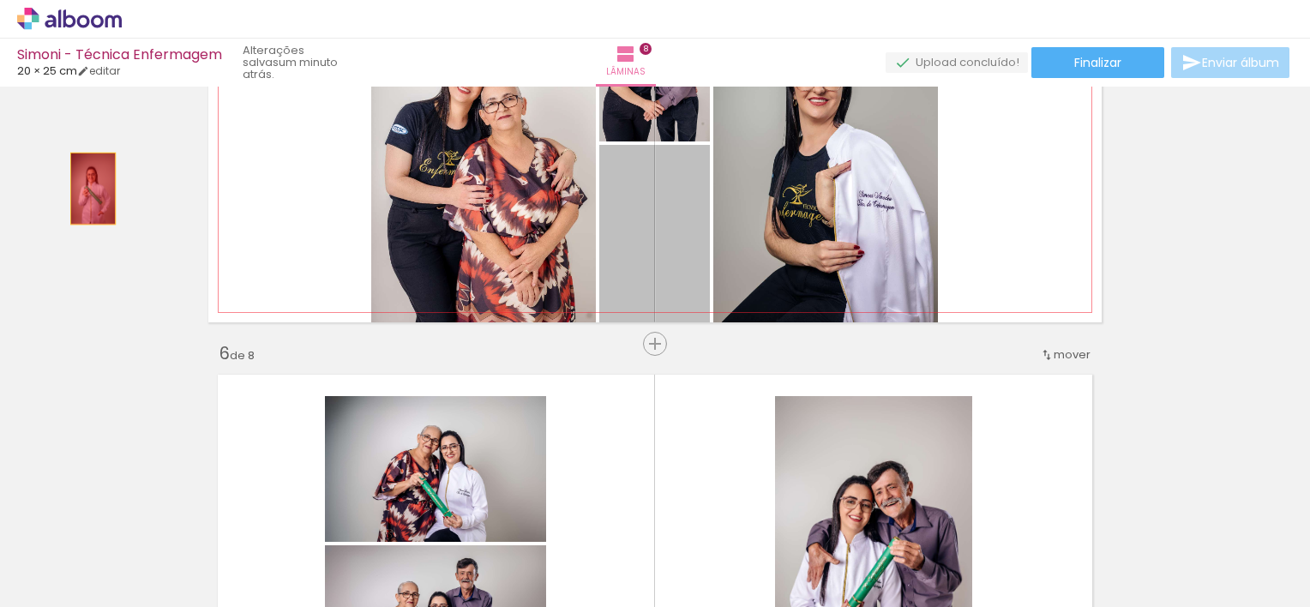
drag, startPoint x: 659, startPoint y: 206, endPoint x: 87, endPoint y: 189, distance: 571.4
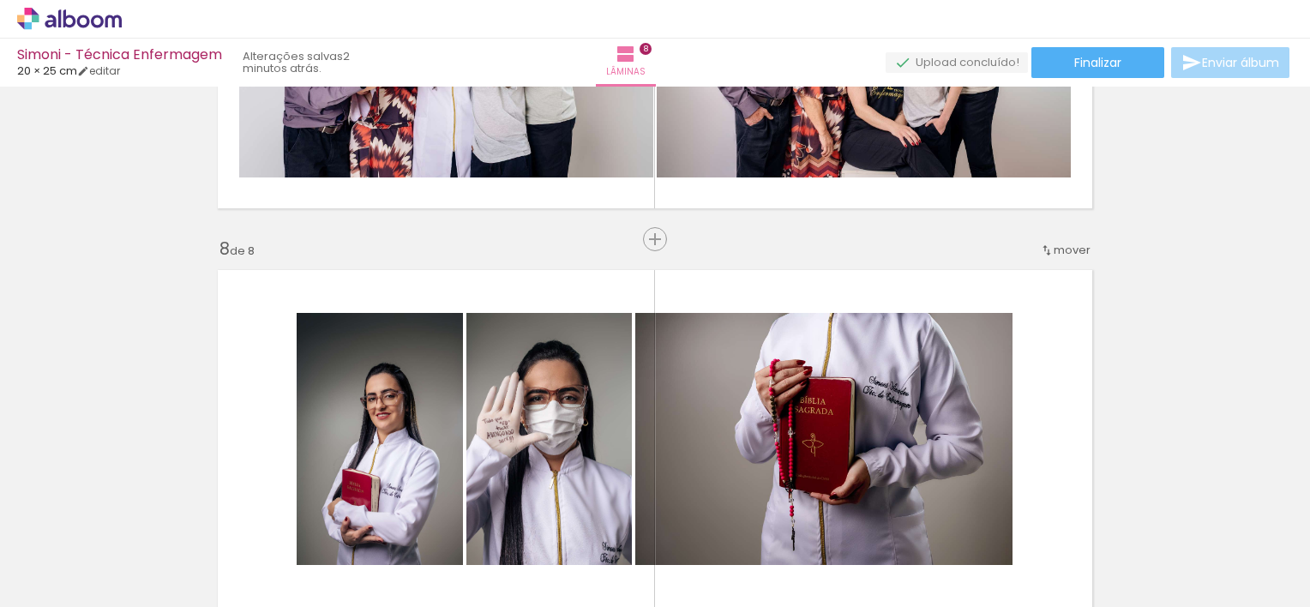
scroll to position [2685, 0]
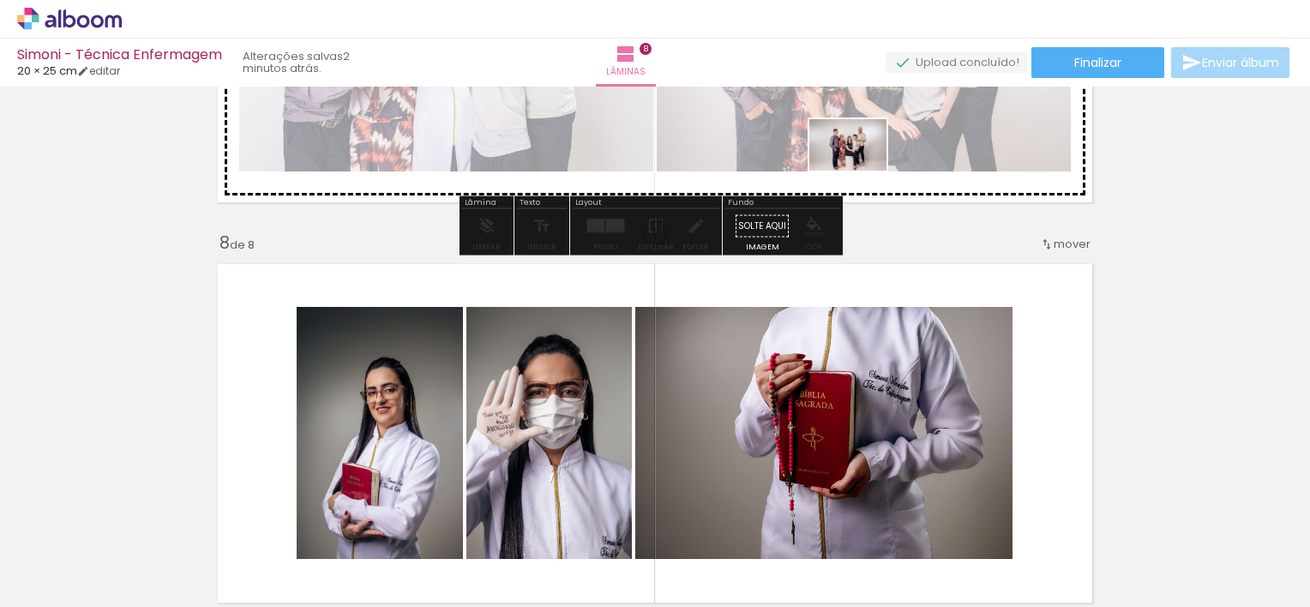
drag, startPoint x: 854, startPoint y: 564, endPoint x: 861, endPoint y: 171, distance: 393.7
click at [861, 171] on quentale-workspace at bounding box center [655, 303] width 1310 height 607
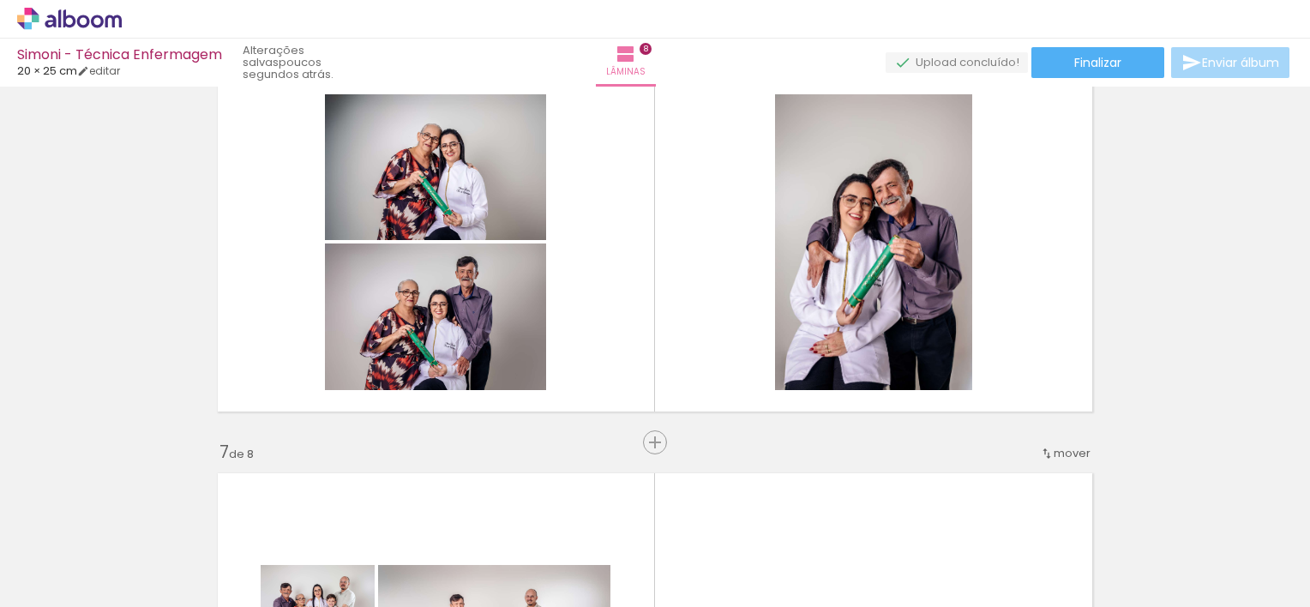
scroll to position [2016, 0]
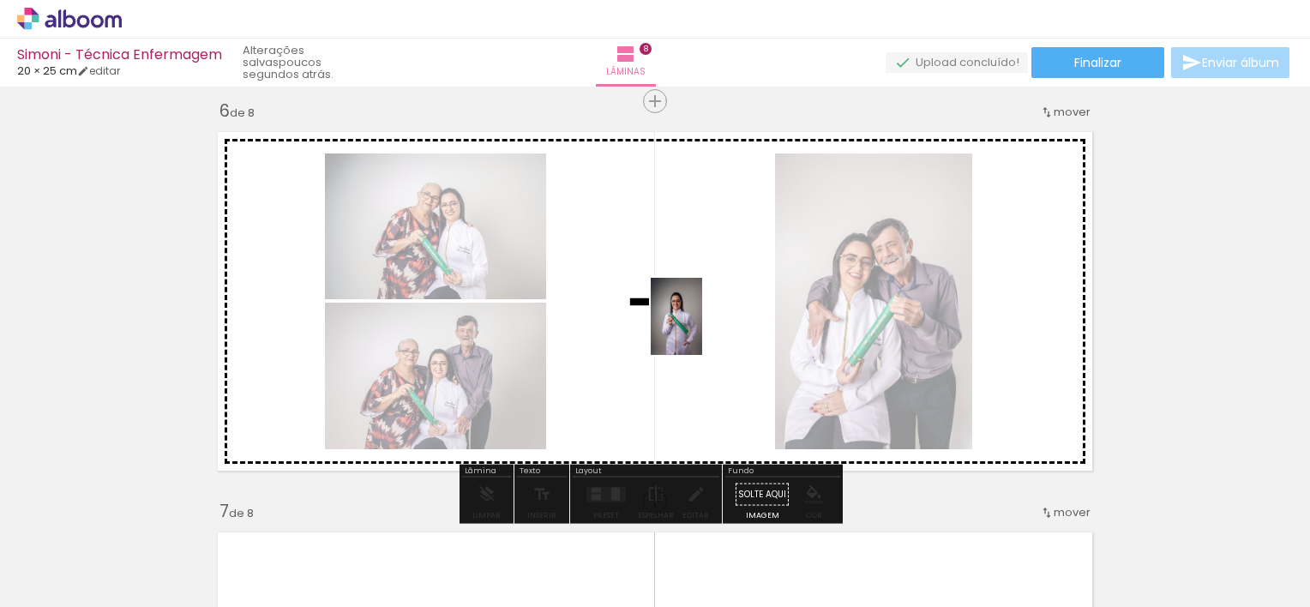
drag, startPoint x: 609, startPoint y: 545, endPoint x: 702, endPoint y: 329, distance: 235.5
click at [702, 329] on quentale-workspace at bounding box center [655, 303] width 1310 height 607
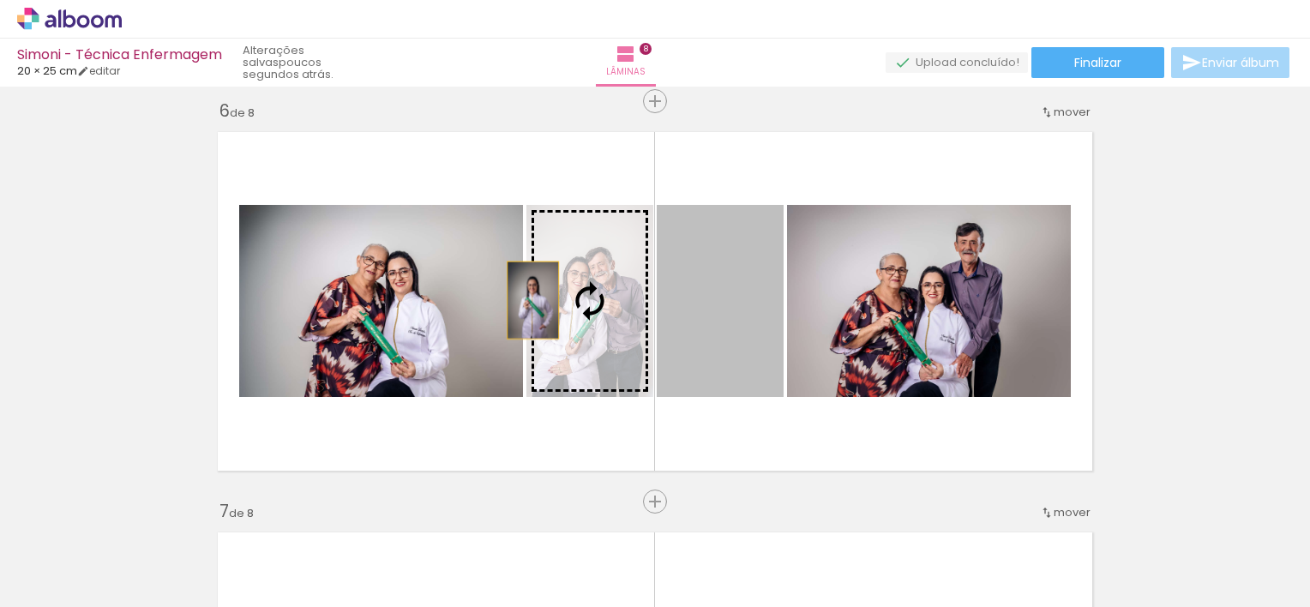
drag, startPoint x: 714, startPoint y: 310, endPoint x: 611, endPoint y: 315, distance: 103.0
click at [0, 0] on slot at bounding box center [0, 0] width 0 height 0
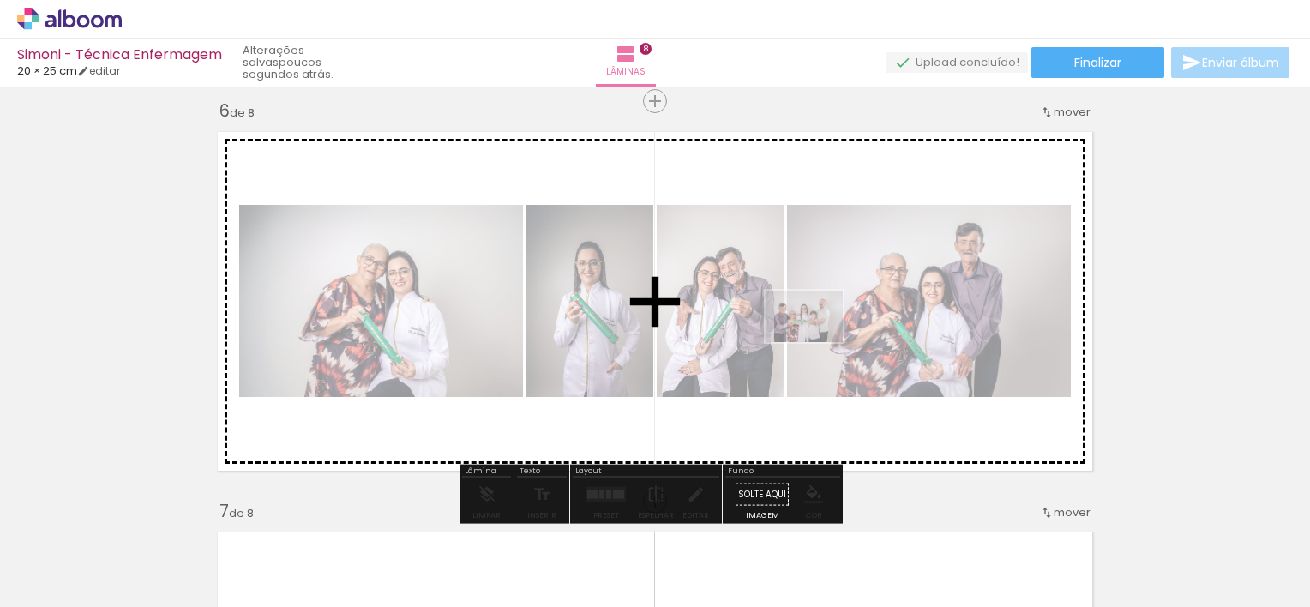
drag, startPoint x: 713, startPoint y: 554, endPoint x: 817, endPoint y: 340, distance: 238.6
click at [817, 340] on quentale-workspace at bounding box center [655, 303] width 1310 height 607
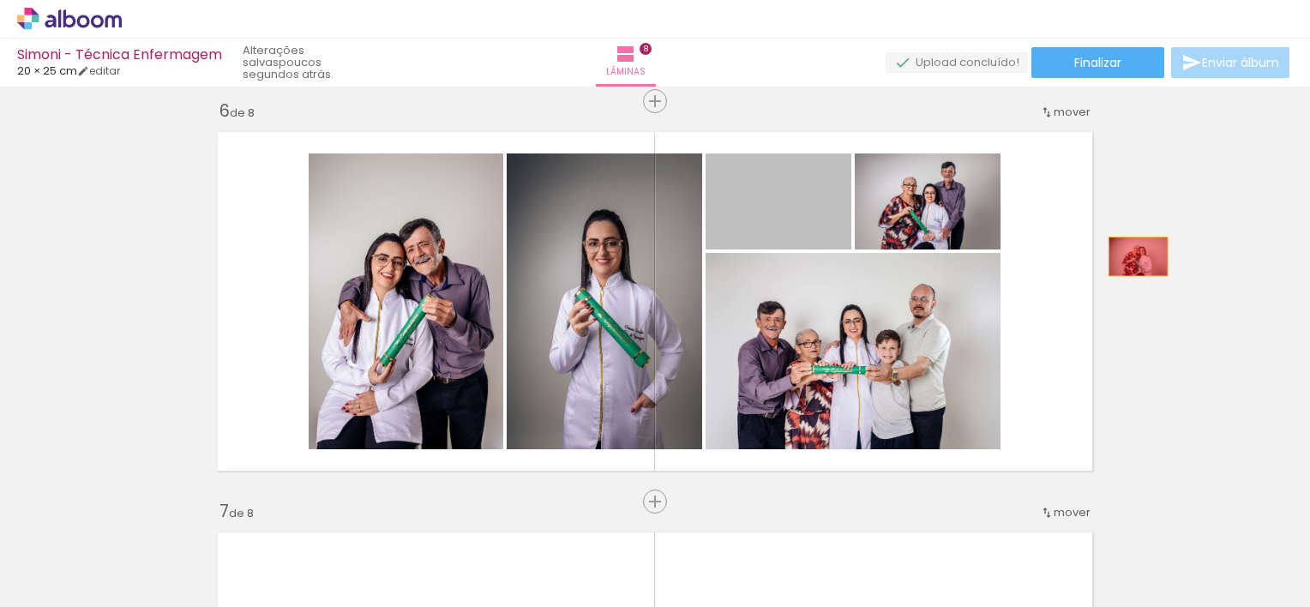
drag, startPoint x: 782, startPoint y: 209, endPoint x: 1149, endPoint y: 265, distance: 371.3
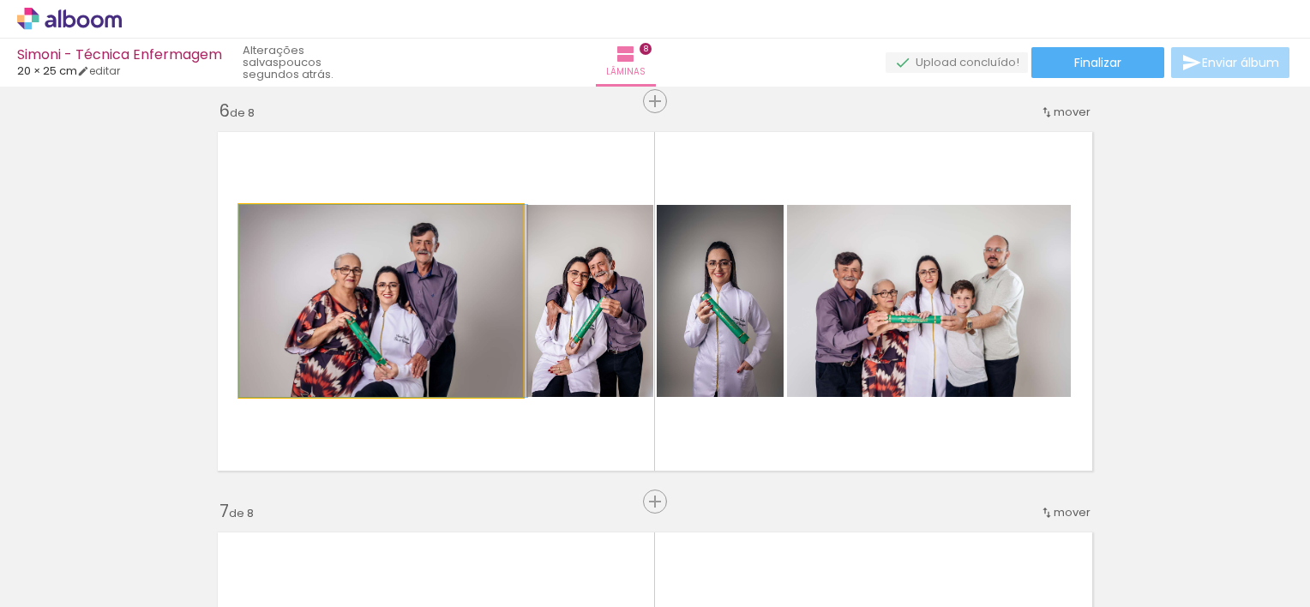
drag, startPoint x: 364, startPoint y: 336, endPoint x: 377, endPoint y: 325, distance: 17.7
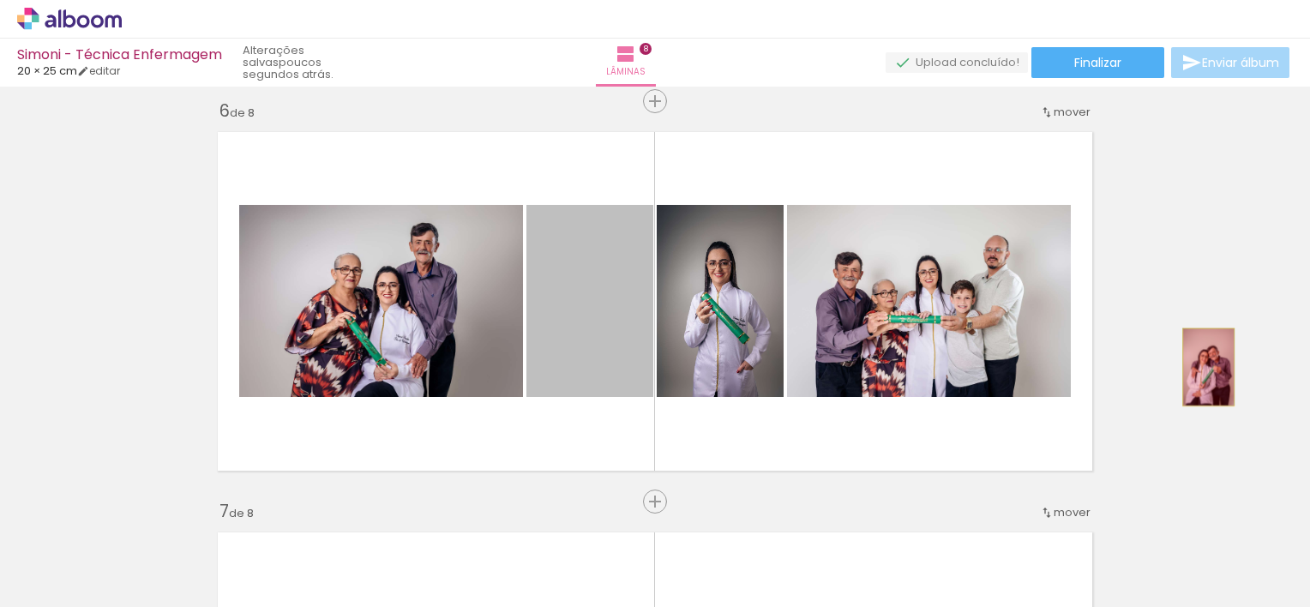
drag, startPoint x: 558, startPoint y: 371, endPoint x: 1202, endPoint y: 367, distance: 644.1
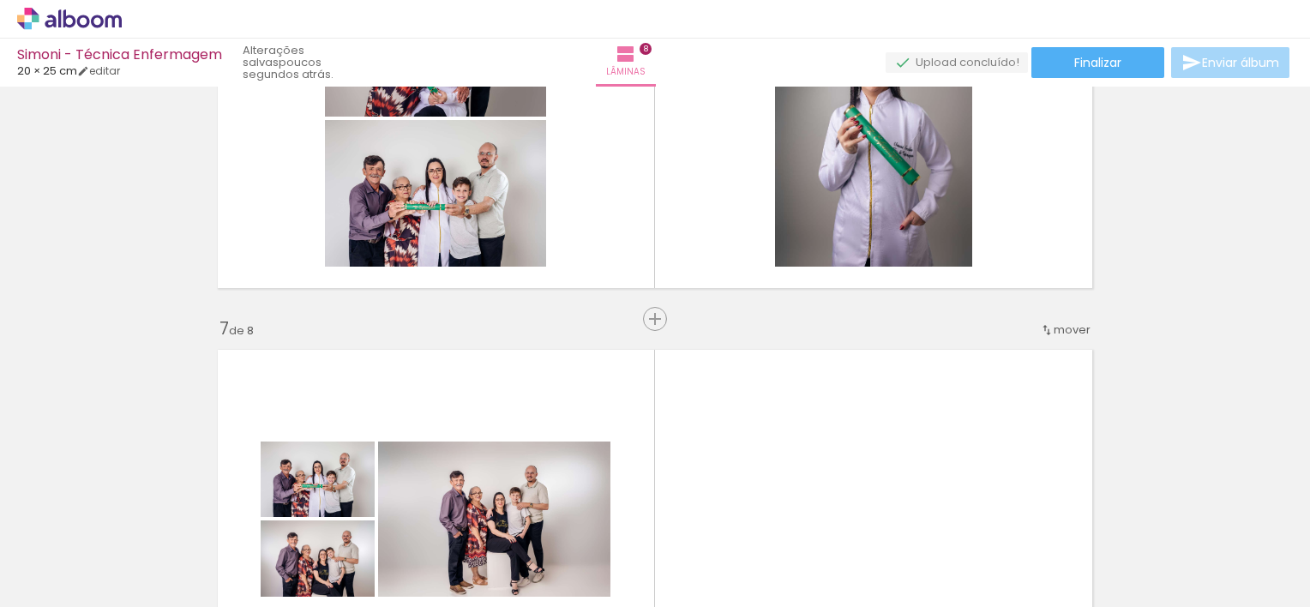
scroll to position [2226, 0]
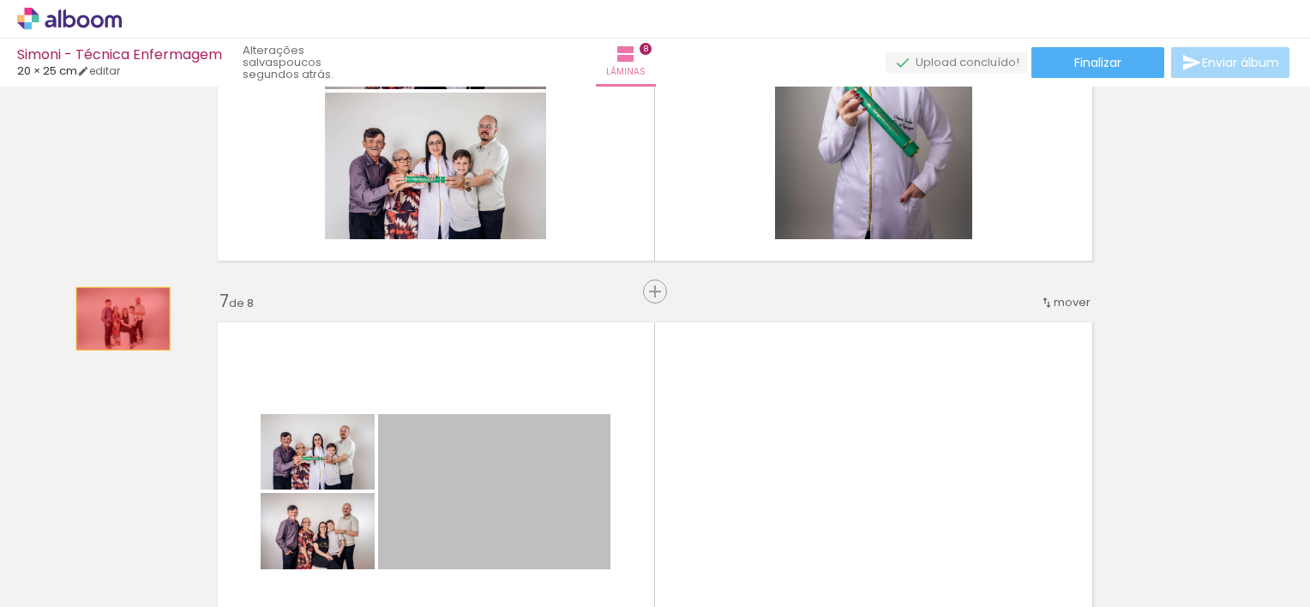
drag, startPoint x: 449, startPoint y: 466, endPoint x: 117, endPoint y: 318, distance: 364.0
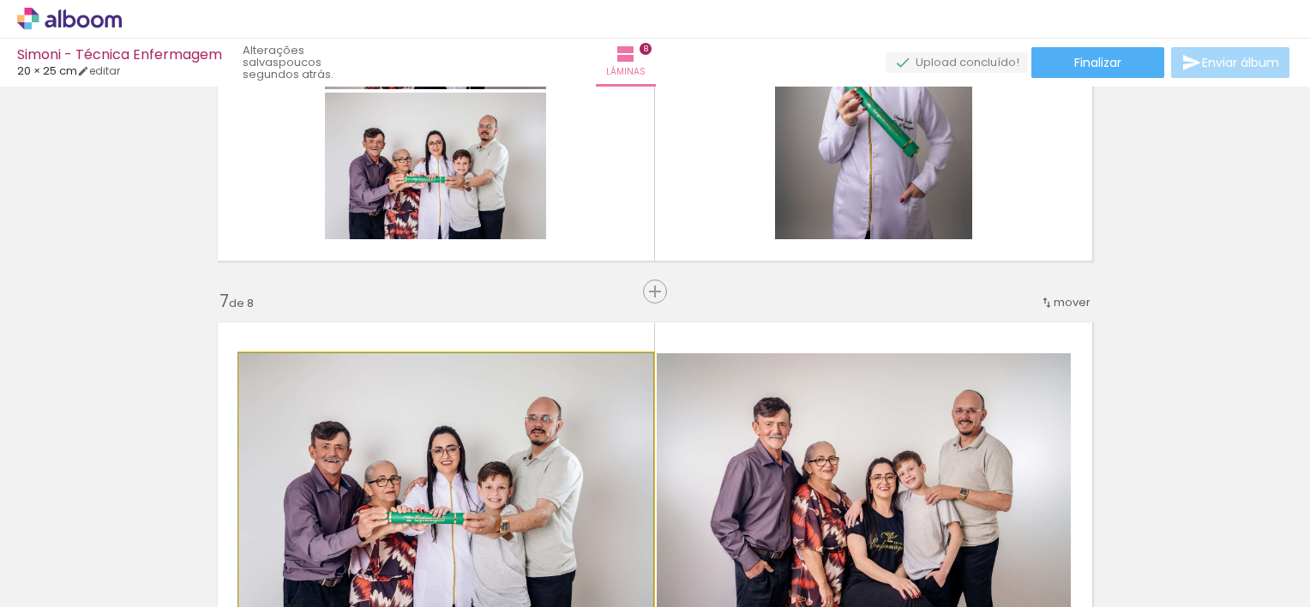
drag, startPoint x: 478, startPoint y: 456, endPoint x: 103, endPoint y: 298, distance: 407.0
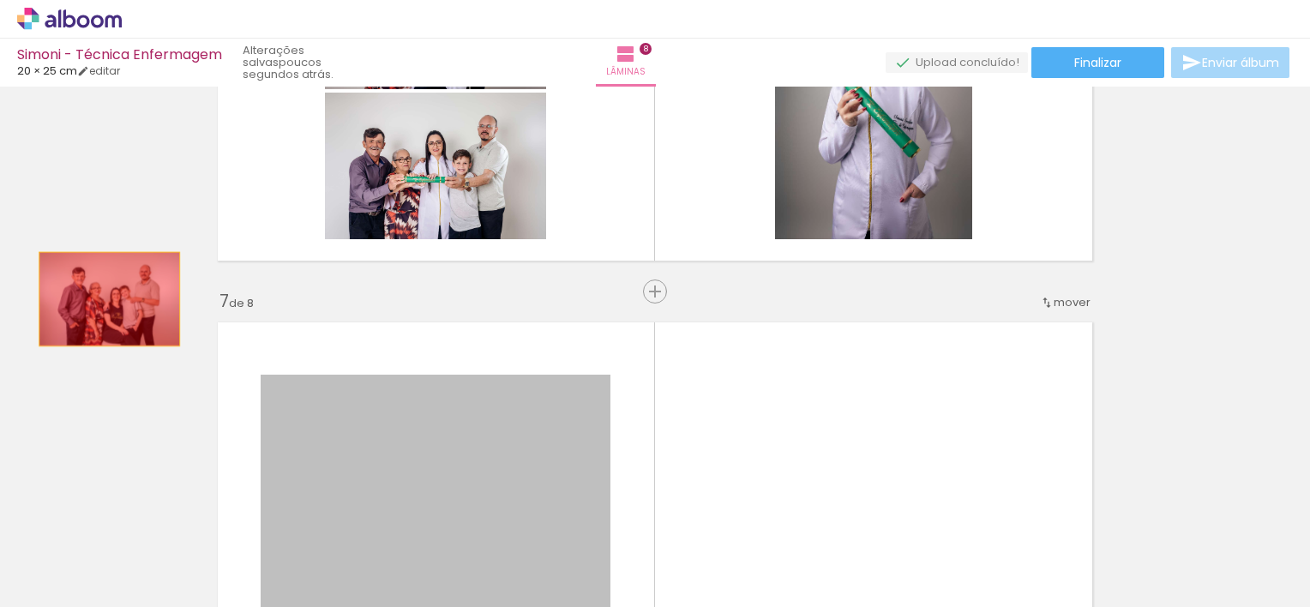
drag, startPoint x: 463, startPoint y: 441, endPoint x: 102, endPoint y: 298, distance: 388.1
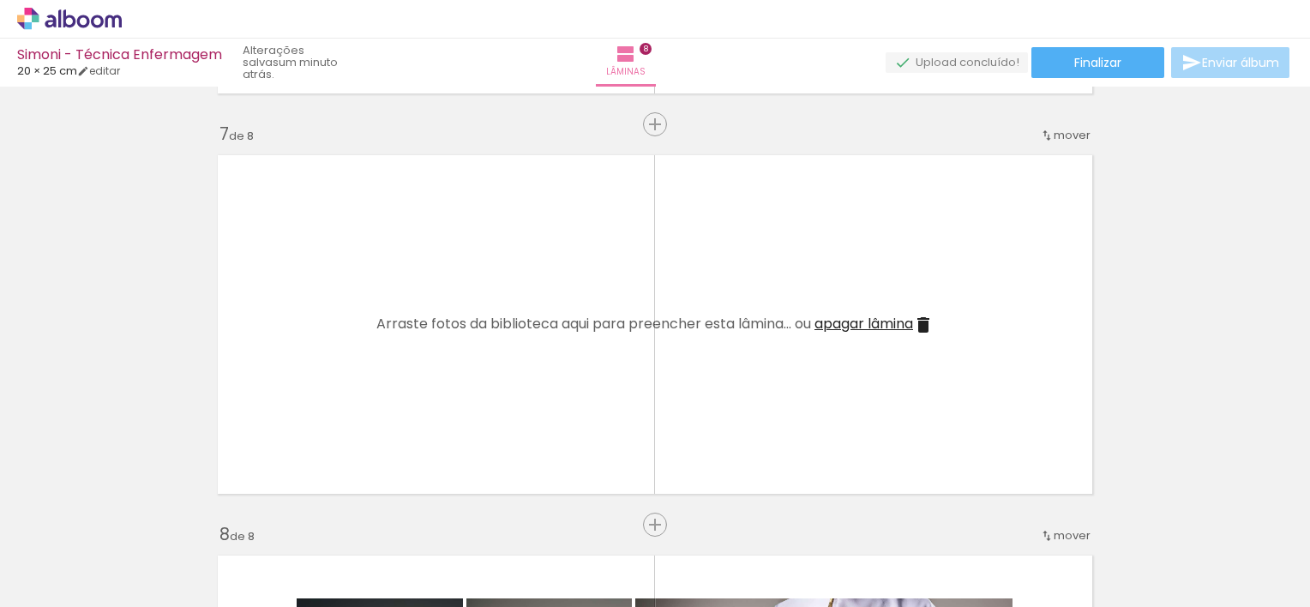
scroll to position [0, 1331]
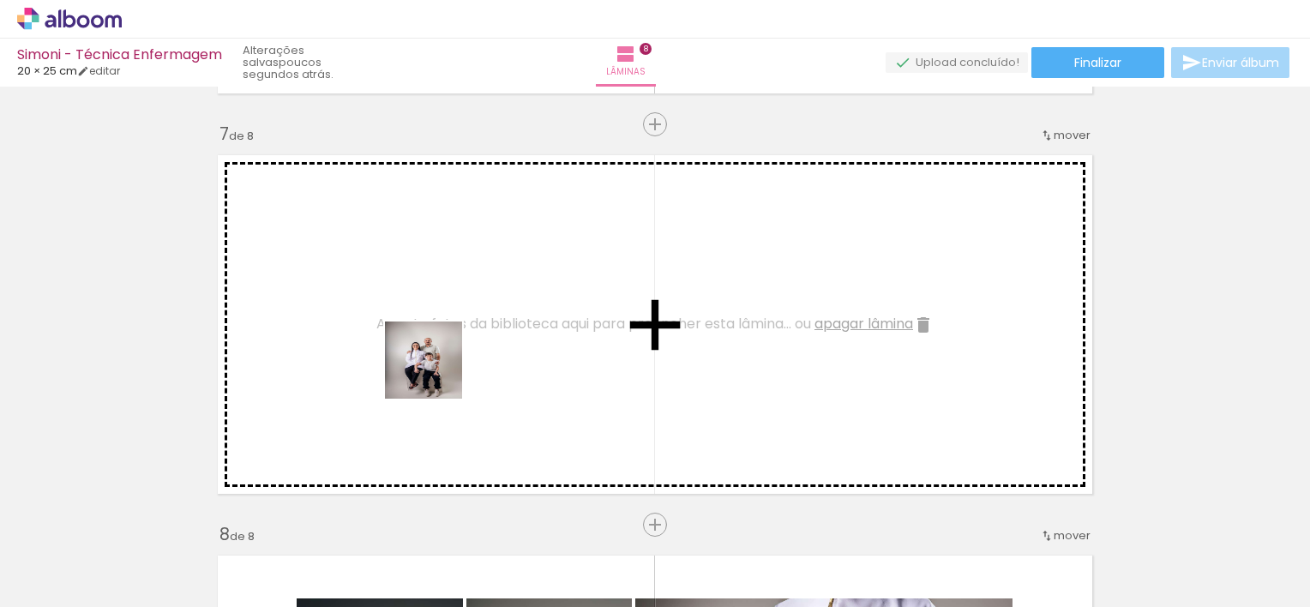
drag, startPoint x: 575, startPoint y: 552, endPoint x: 423, endPoint y: 357, distance: 247.5
click at [423, 357] on quentale-workspace at bounding box center [655, 303] width 1310 height 607
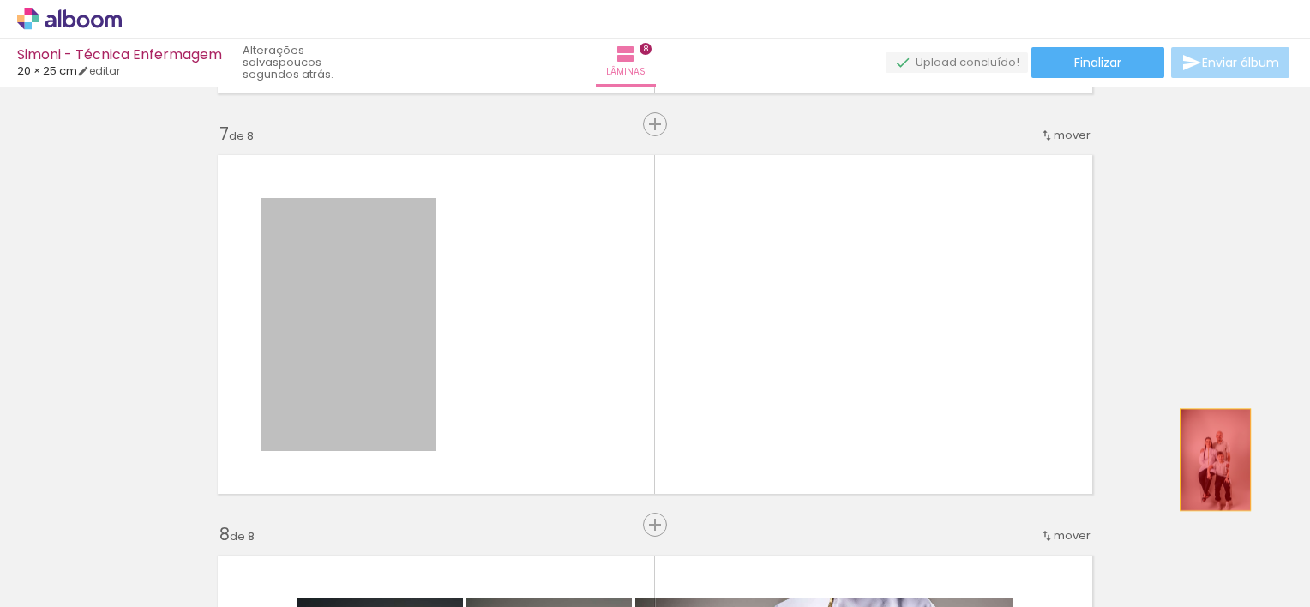
drag, startPoint x: 357, startPoint y: 343, endPoint x: 1203, endPoint y: 455, distance: 853.8
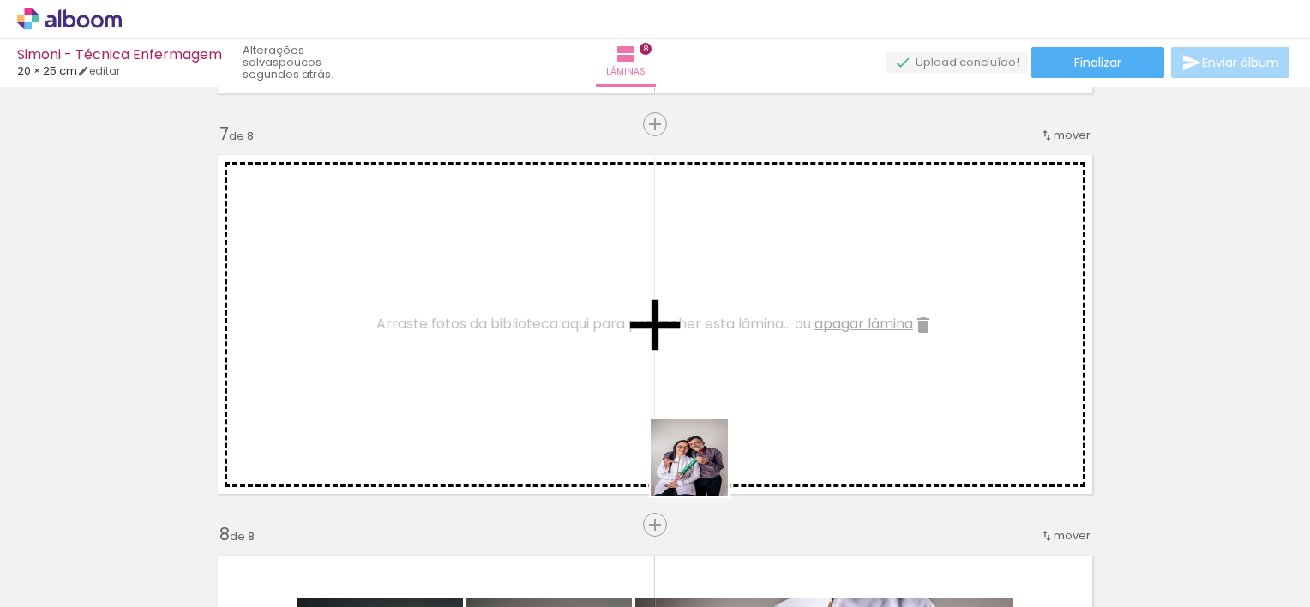
drag, startPoint x: 877, startPoint y: 559, endPoint x: 488, endPoint y: 334, distance: 449.5
click at [488, 334] on quentale-workspace at bounding box center [655, 303] width 1310 height 607
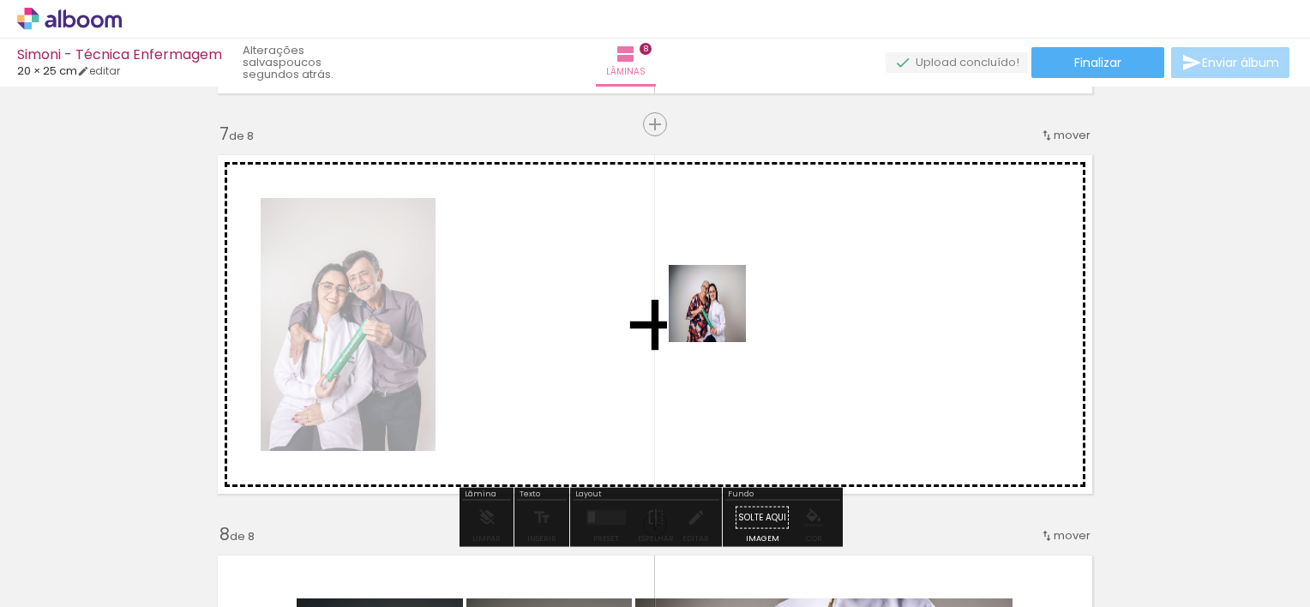
drag, startPoint x: 965, startPoint y: 562, endPoint x: 718, endPoint y: 316, distance: 348.7
click at [718, 316] on quentale-workspace at bounding box center [655, 303] width 1310 height 607
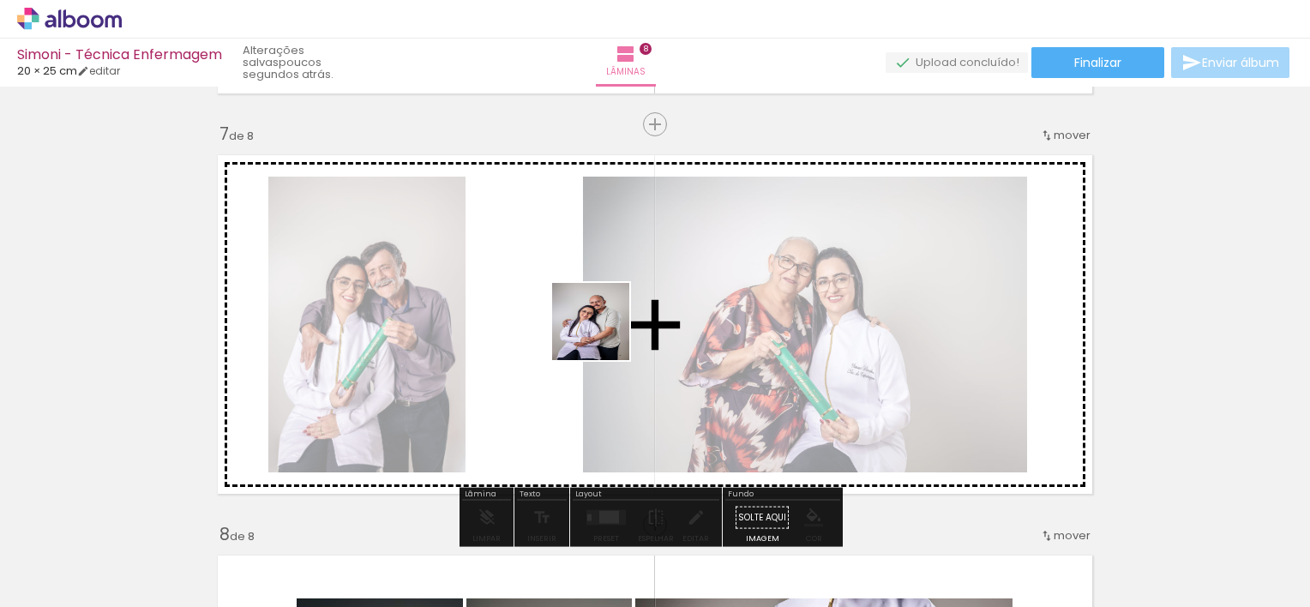
drag, startPoint x: 754, startPoint y: 550, endPoint x: 590, endPoint y: 322, distance: 280.1
click at [590, 322] on quentale-workspace at bounding box center [655, 303] width 1310 height 607
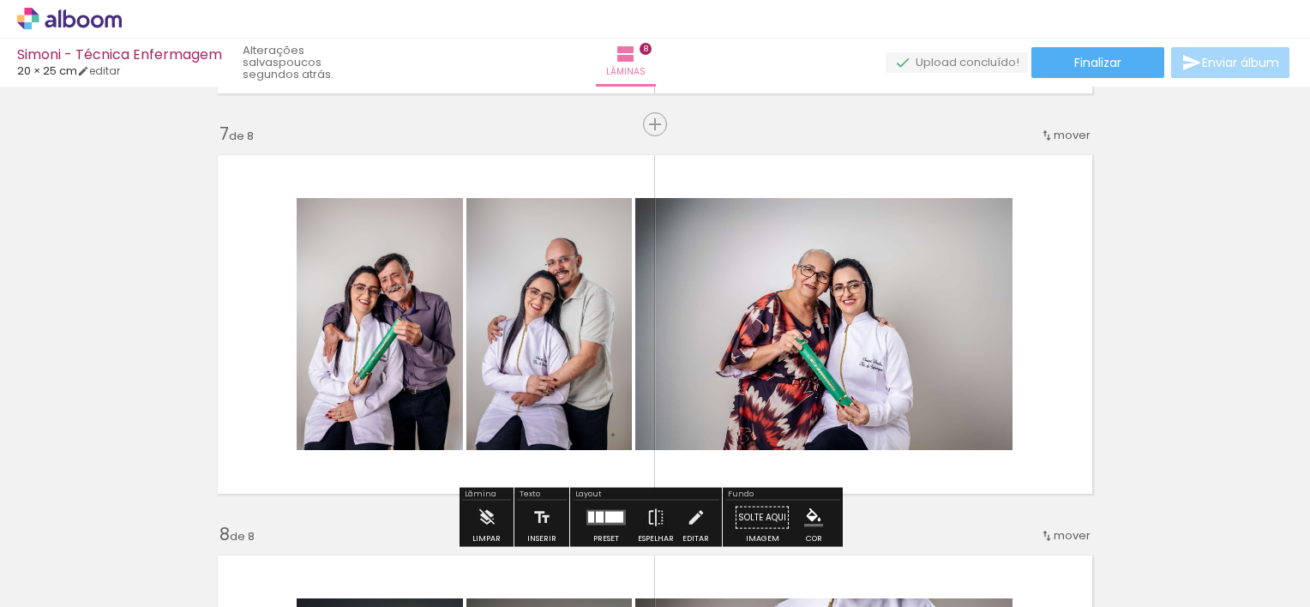
drag, startPoint x: 662, startPoint y: 570, endPoint x: 628, endPoint y: 242, distance: 330.3
click at [628, 242] on quentale-workspace at bounding box center [655, 303] width 1310 height 607
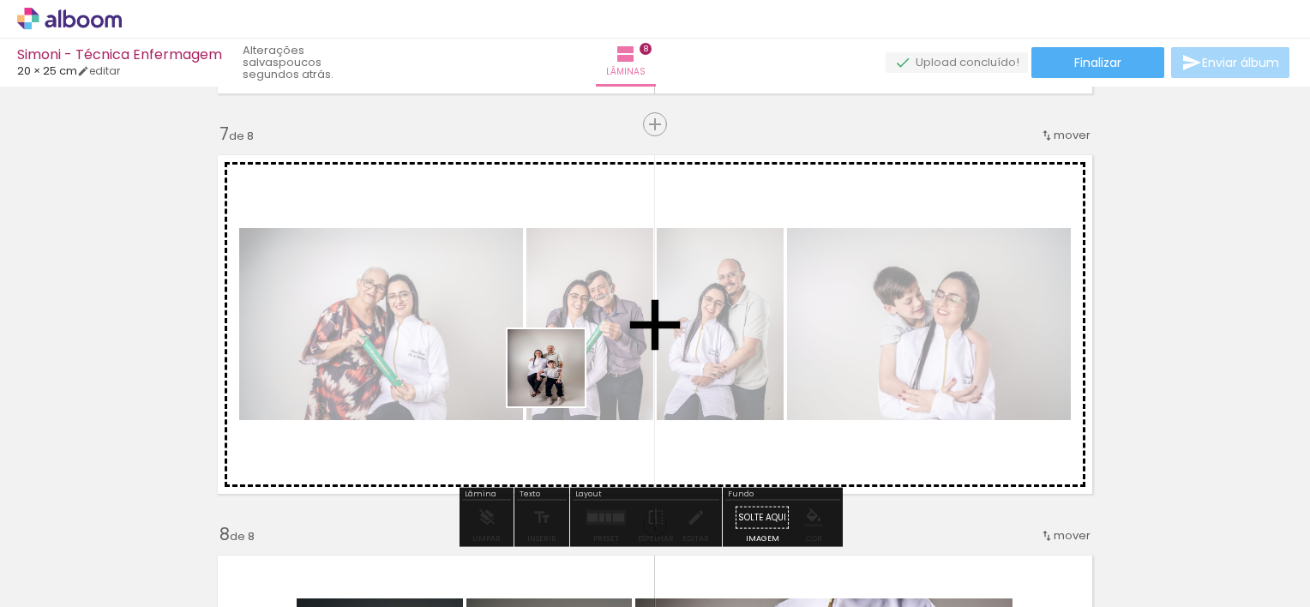
drag, startPoint x: 559, startPoint y: 531, endPoint x: 552, endPoint y: 293, distance: 237.7
click at [552, 293] on quentale-workspace at bounding box center [655, 303] width 1310 height 607
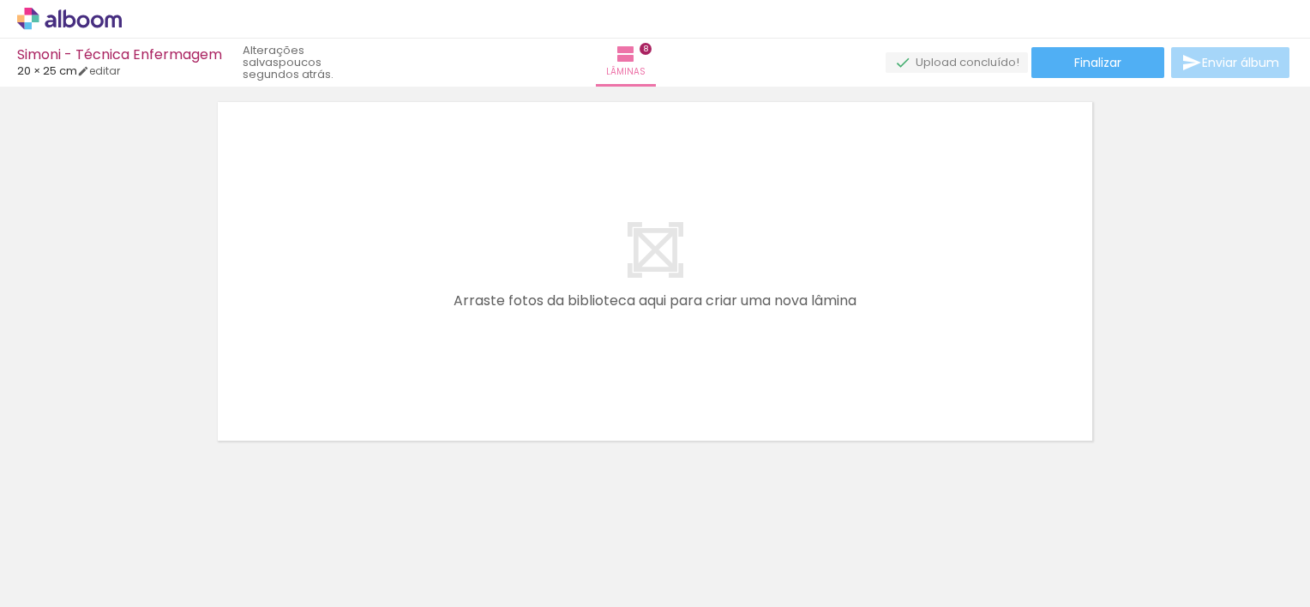
scroll to position [0, 2677]
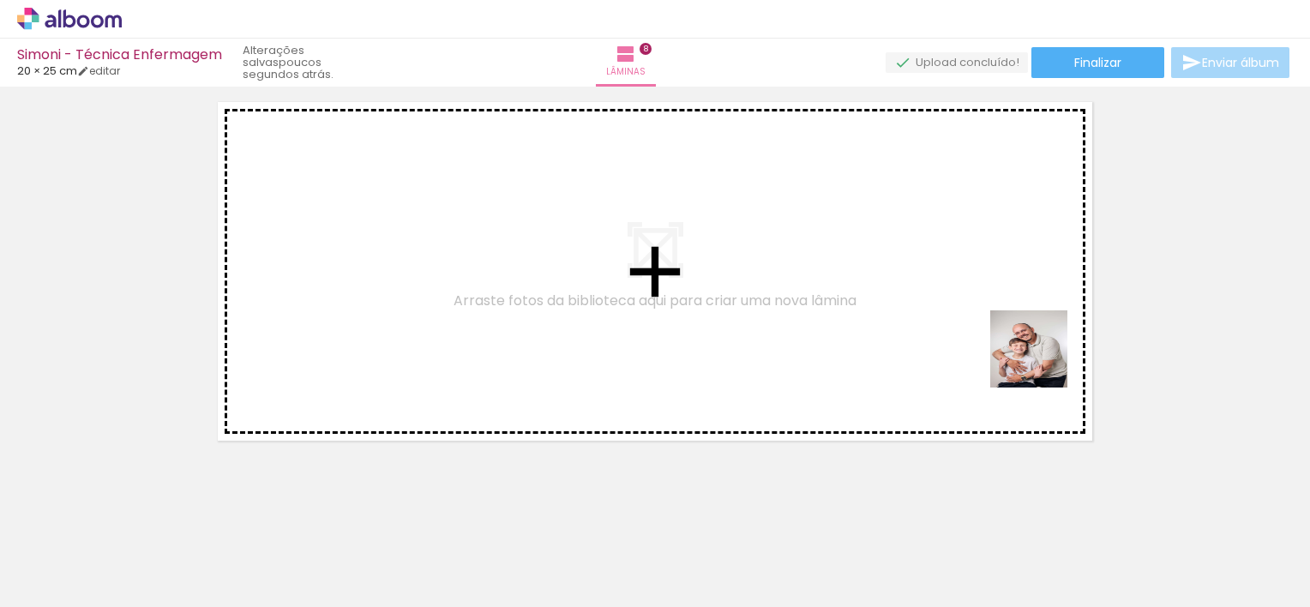
drag, startPoint x: 1244, startPoint y: 570, endPoint x: 1026, endPoint y: 333, distance: 322.9
click at [1026, 333] on quentale-workspace at bounding box center [655, 303] width 1310 height 607
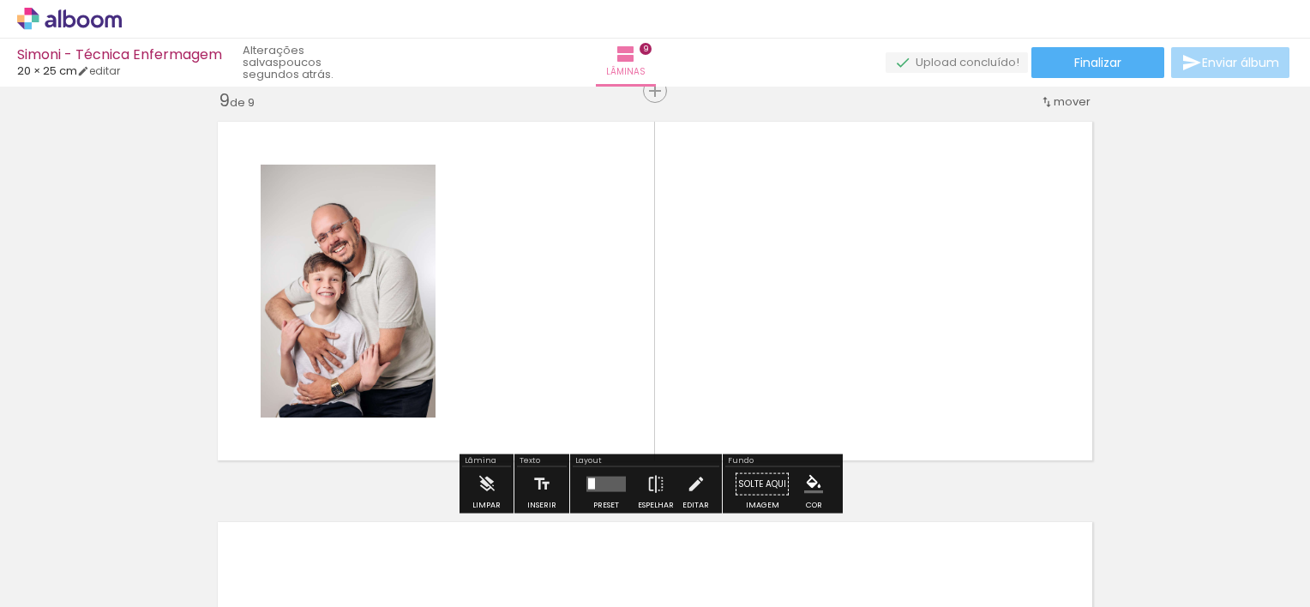
scroll to position [3226, 0]
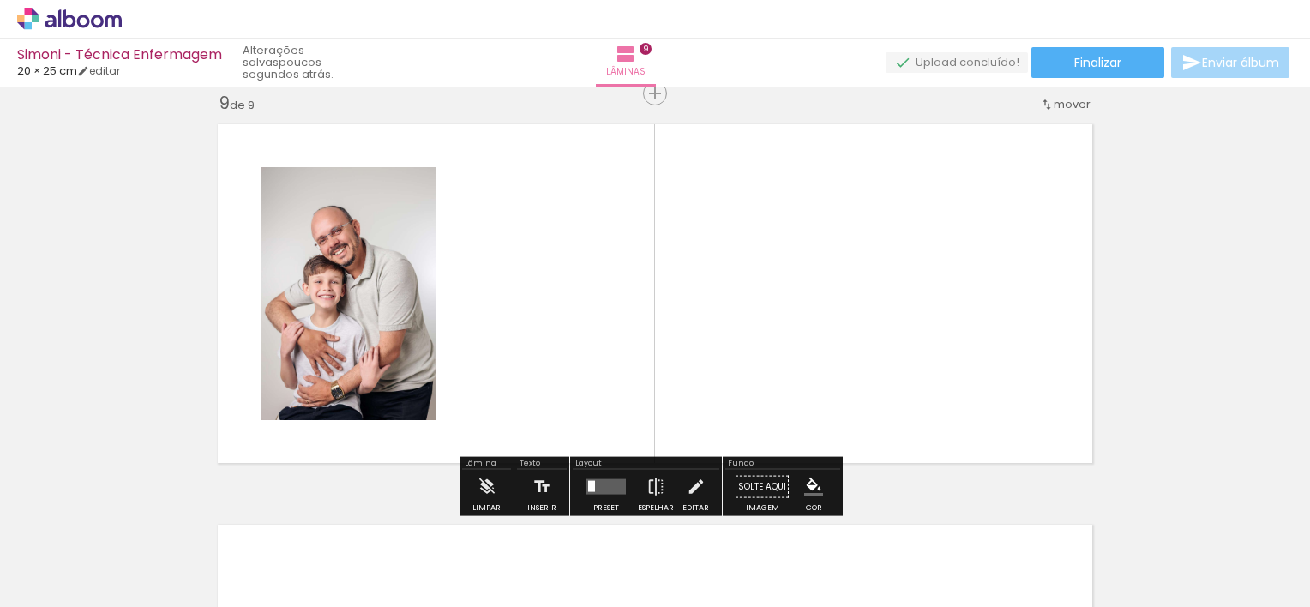
drag, startPoint x: 871, startPoint y: 560, endPoint x: 789, endPoint y: 358, distance: 217.7
click at [789, 358] on quentale-workspace at bounding box center [655, 303] width 1310 height 607
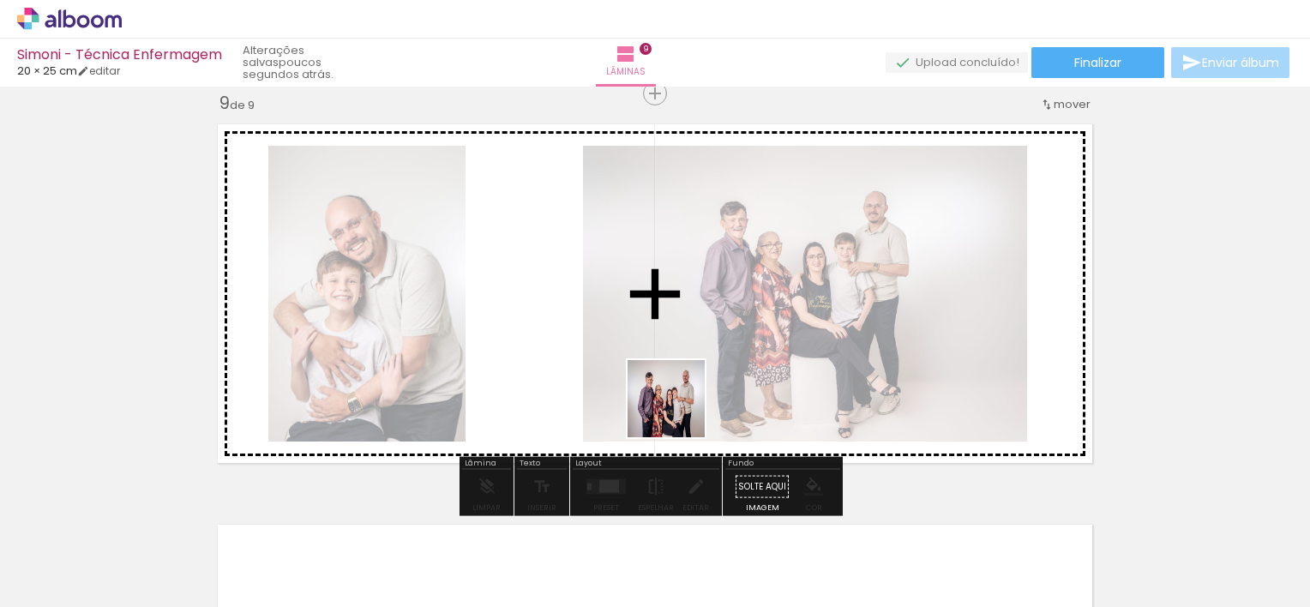
drag, startPoint x: 776, startPoint y: 545, endPoint x: 599, endPoint y: 304, distance: 299.5
click at [599, 304] on quentale-workspace at bounding box center [655, 303] width 1310 height 607
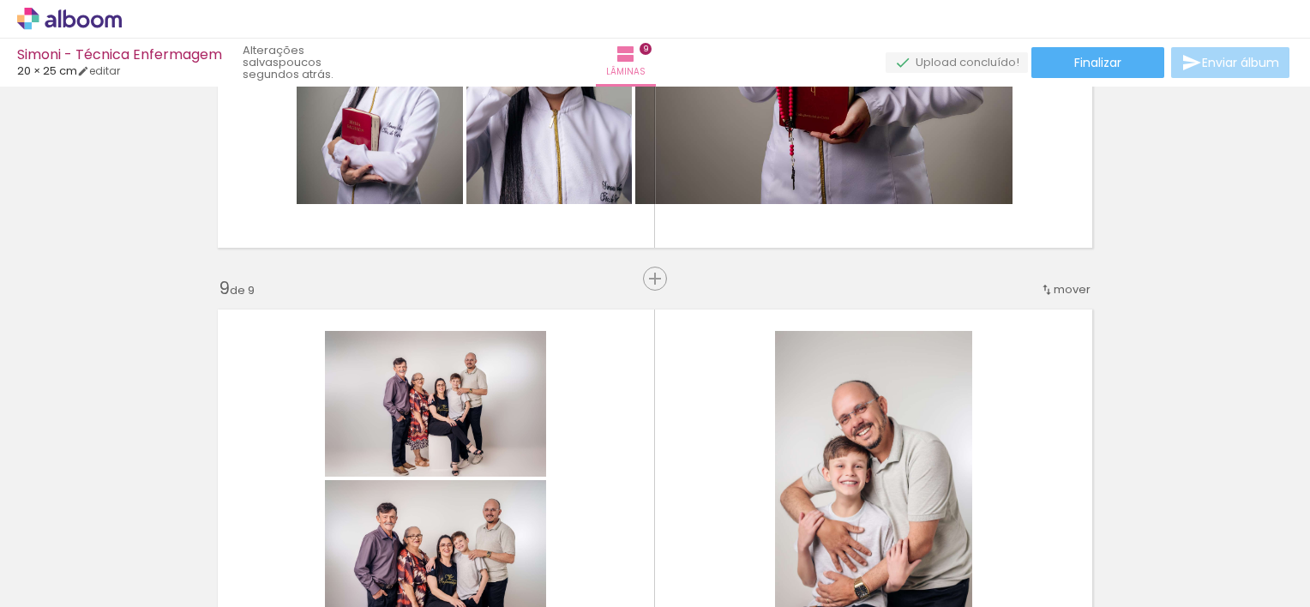
scroll to position [3046, 0]
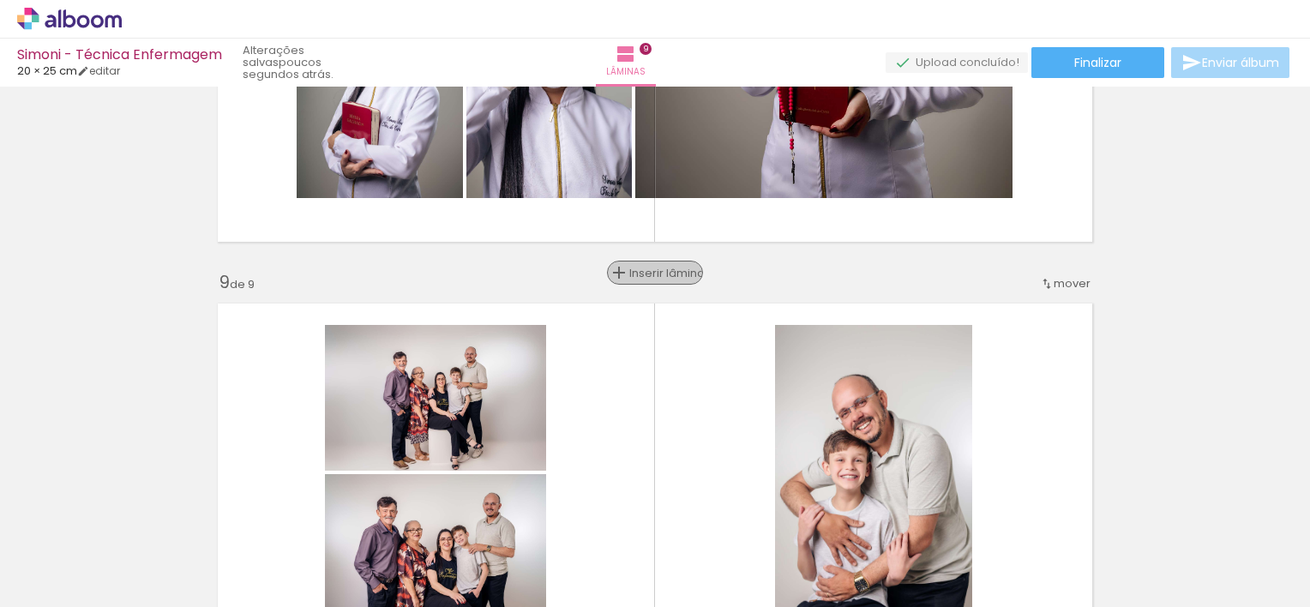
click at [651, 268] on span "Inserir lâmina" at bounding box center [662, 273] width 67 height 11
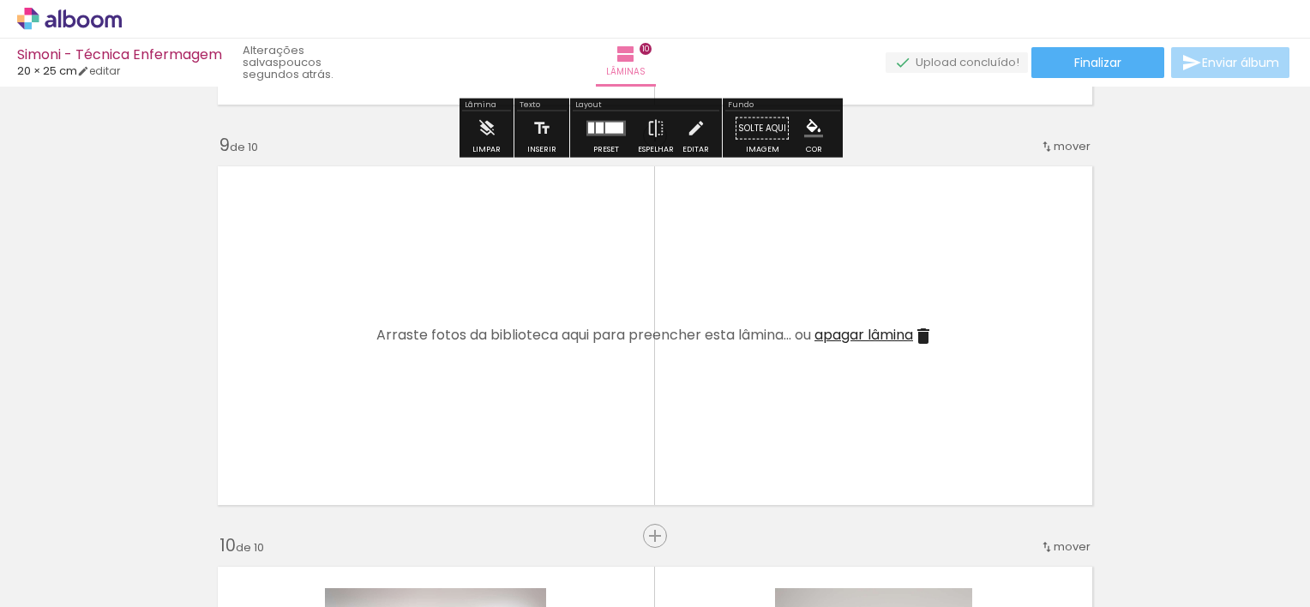
scroll to position [3204, 0]
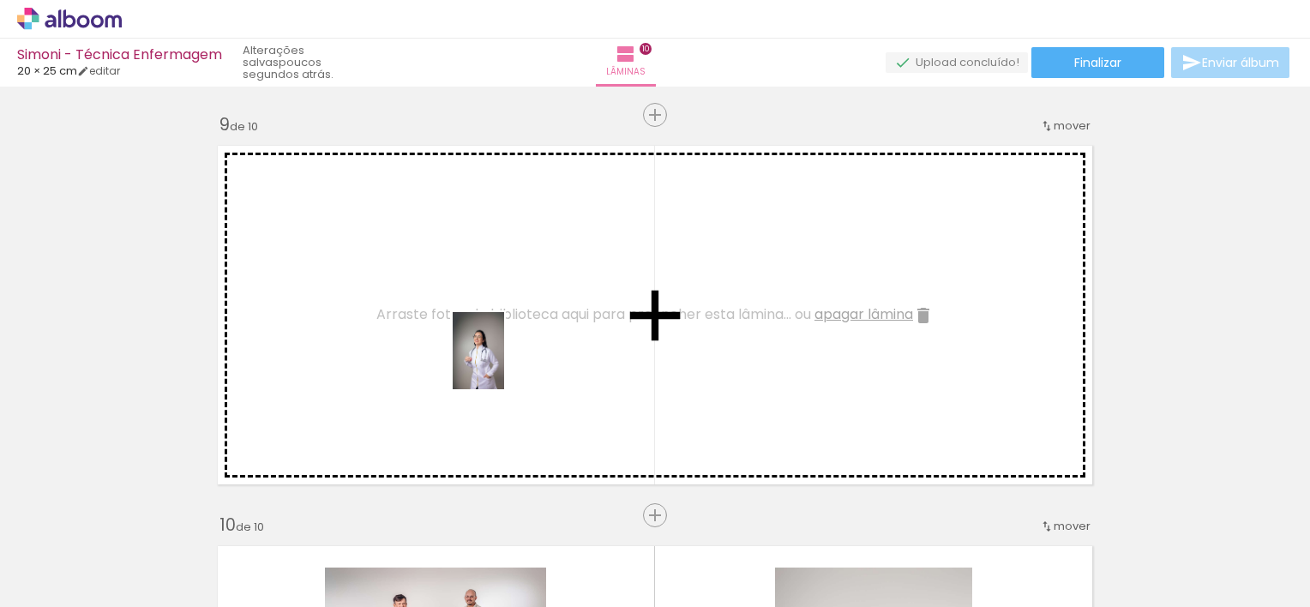
drag, startPoint x: 756, startPoint y: 568, endPoint x: 497, endPoint y: 360, distance: 331.9
click at [497, 360] on quentale-workspace at bounding box center [655, 303] width 1310 height 607
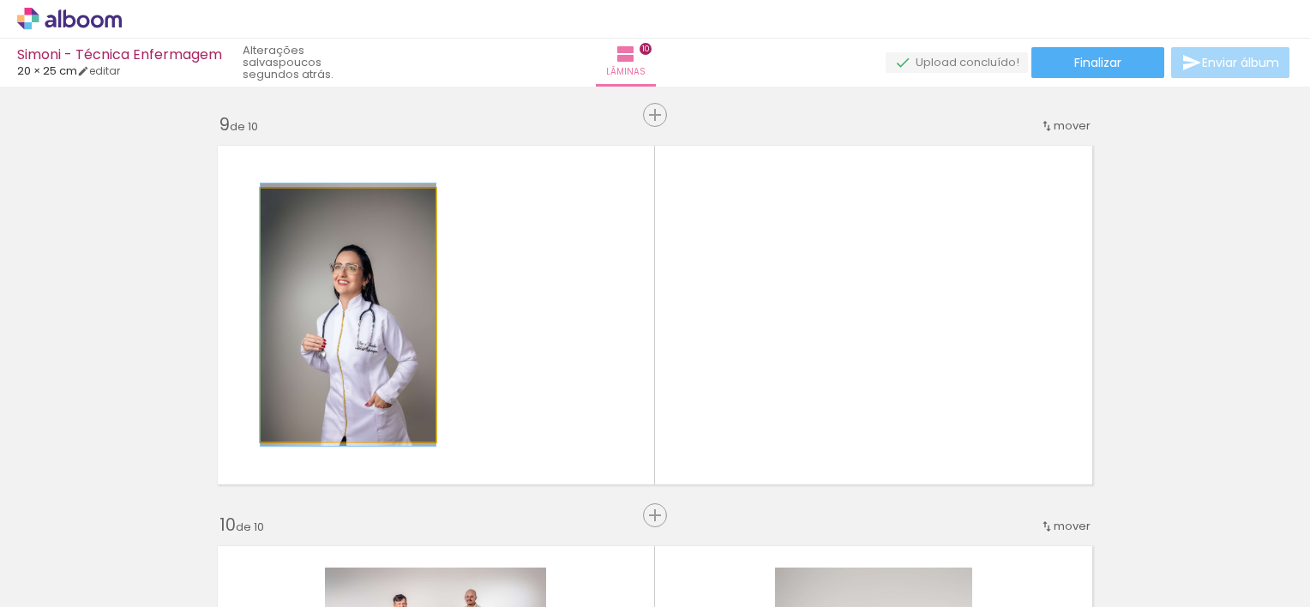
click at [261, 310] on quentale-photo at bounding box center [348, 315] width 175 height 253
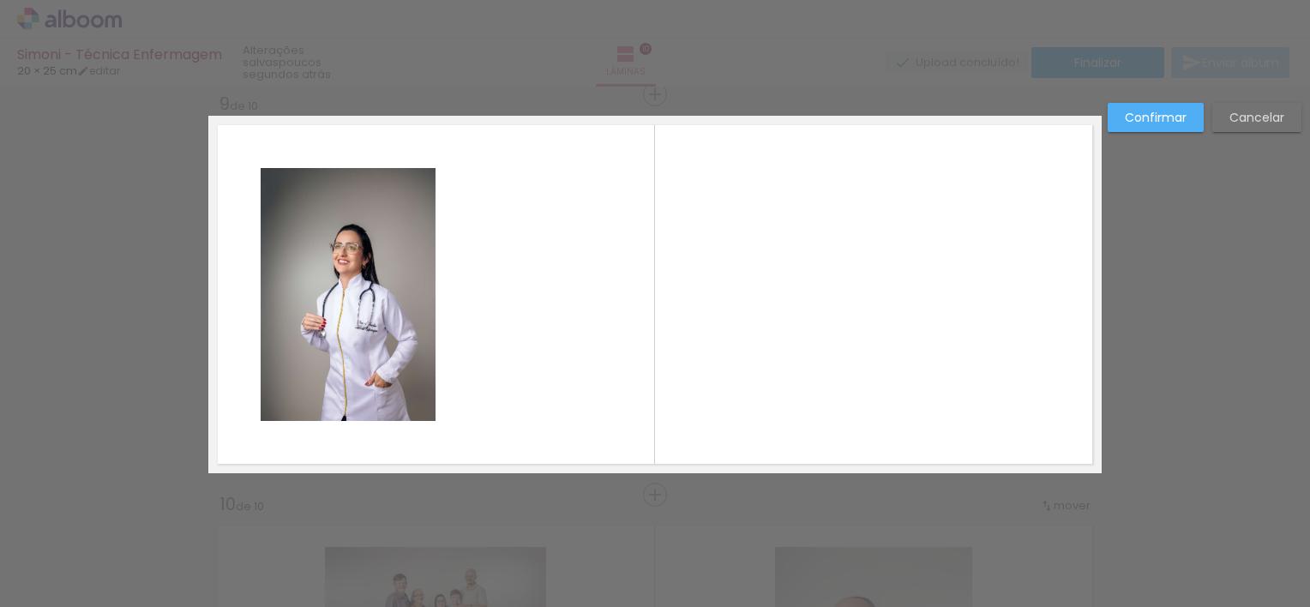
scroll to position [3226, 0]
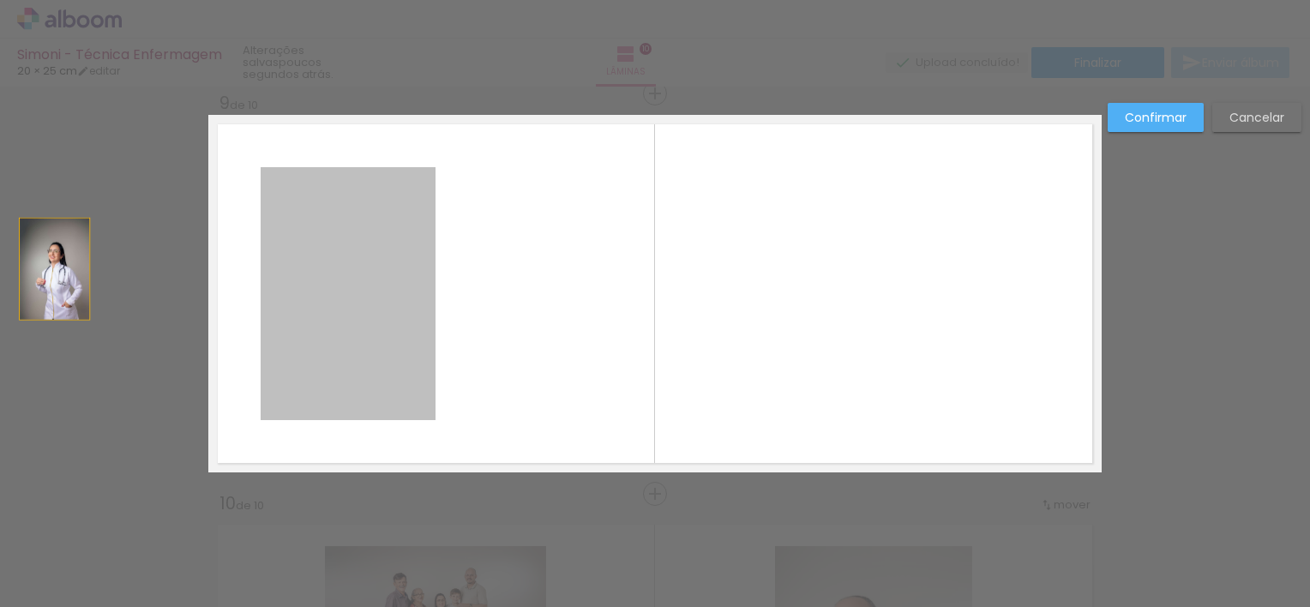
drag, startPoint x: 292, startPoint y: 322, endPoint x: 46, endPoint y: 268, distance: 251.0
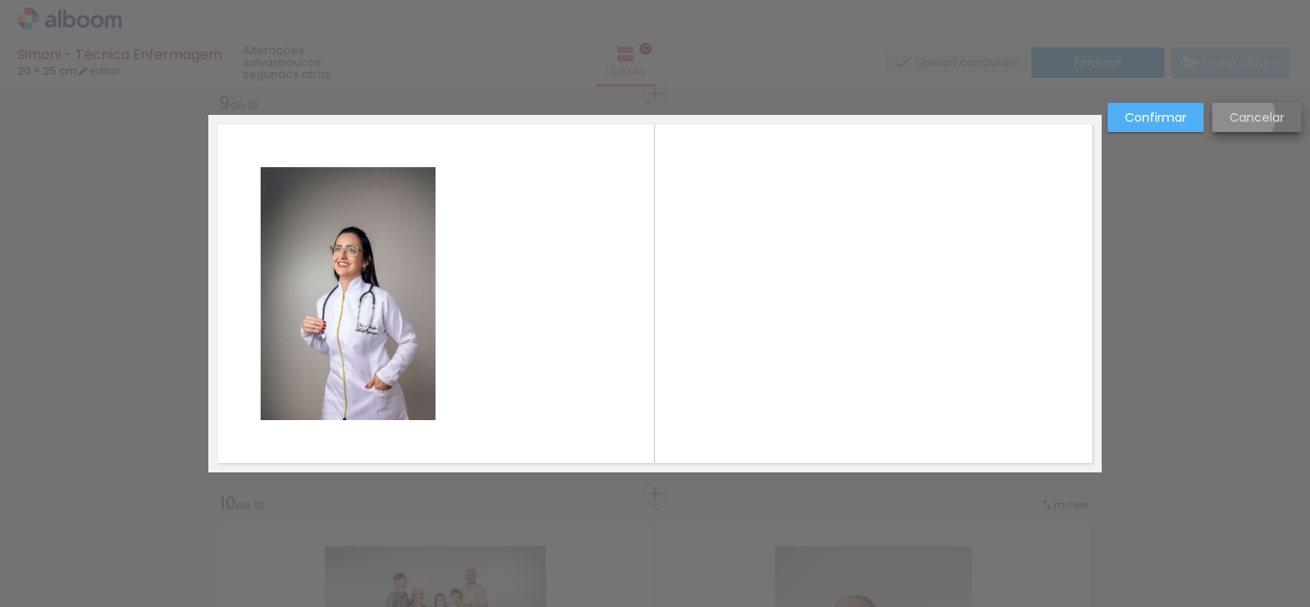
click at [0, 0] on slot "Cancelar" at bounding box center [0, 0] width 0 height 0
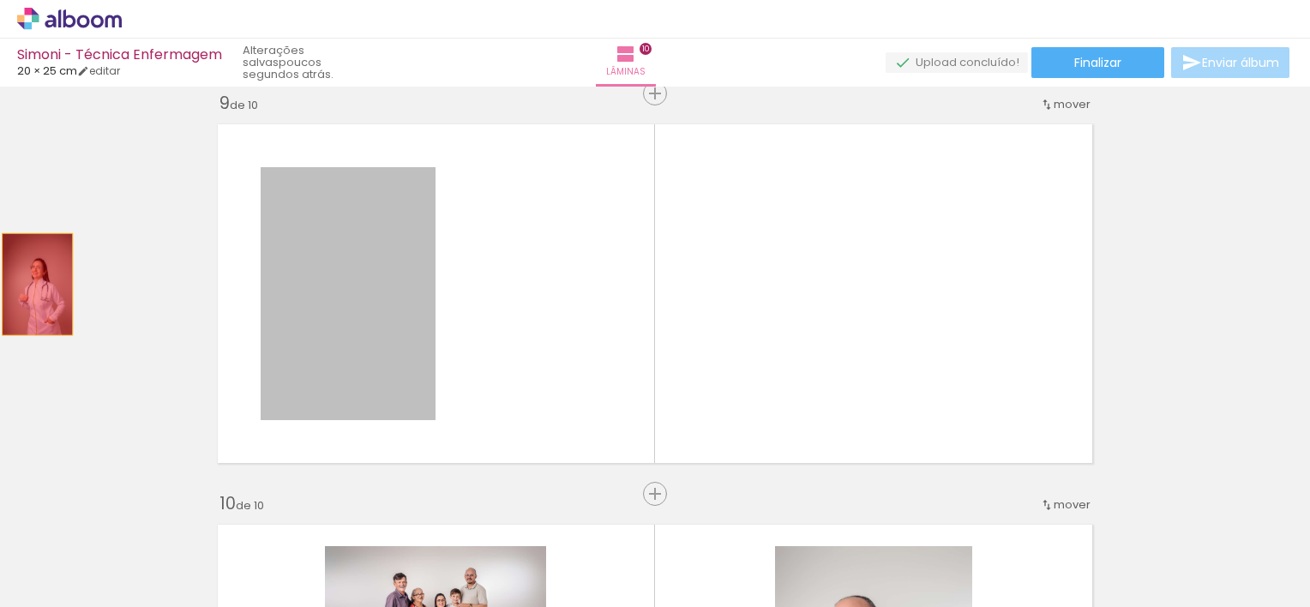
drag, startPoint x: 379, startPoint y: 232, endPoint x: 28, endPoint y: 281, distance: 354.2
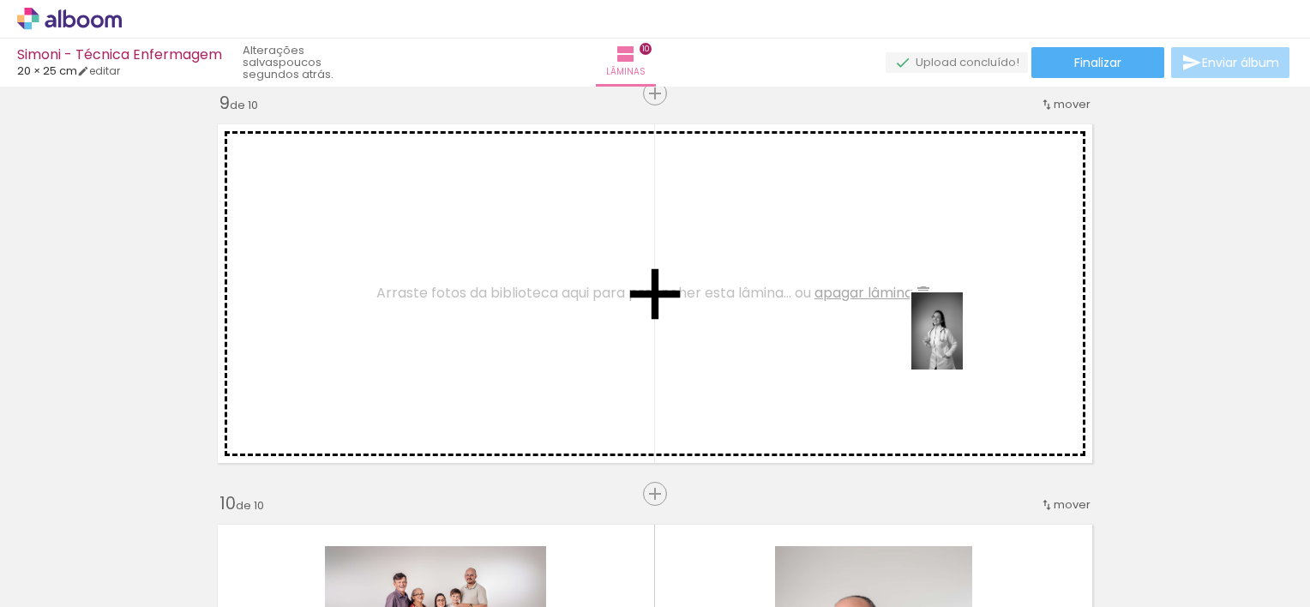
drag, startPoint x: 658, startPoint y: 558, endPoint x: 976, endPoint y: 344, distance: 383.7
click at [976, 344] on quentale-workspace at bounding box center [655, 303] width 1310 height 607
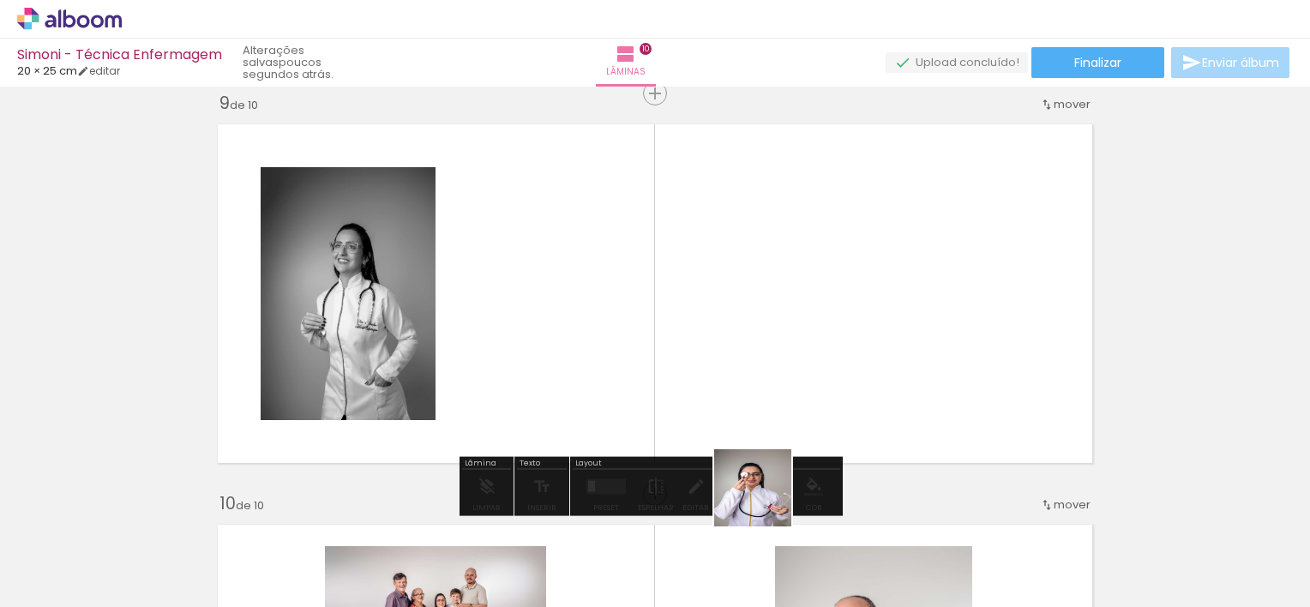
drag, startPoint x: 857, startPoint y: 564, endPoint x: 627, endPoint y: 357, distance: 309.7
click at [627, 357] on quentale-workspace at bounding box center [655, 303] width 1310 height 607
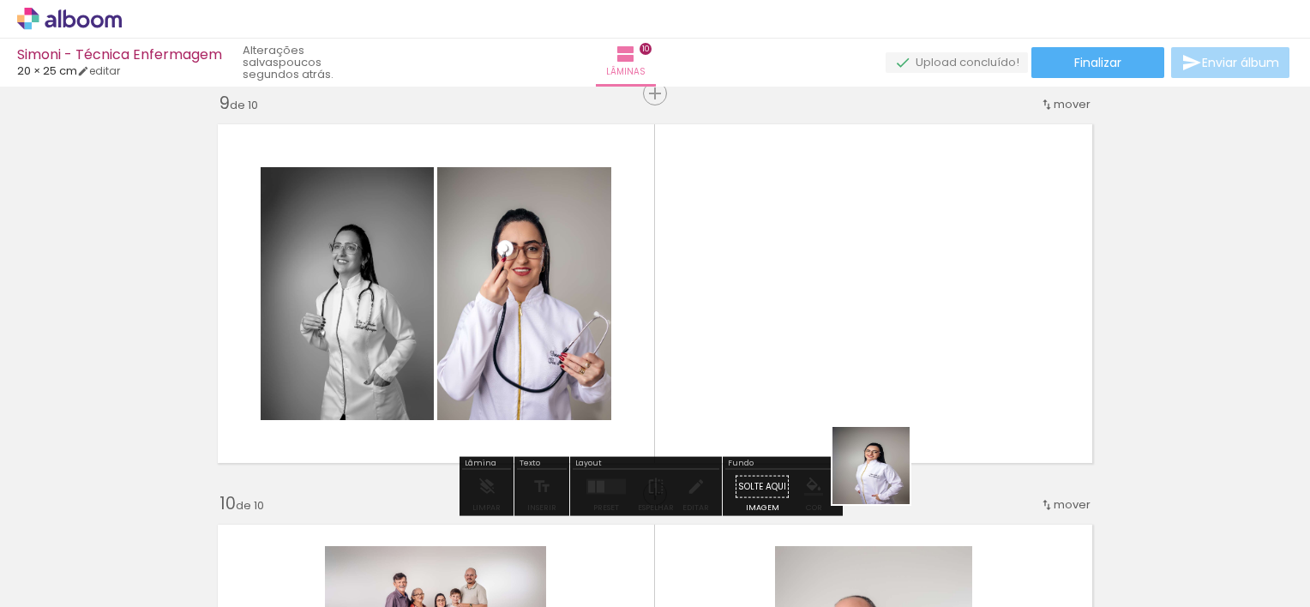
drag, startPoint x: 950, startPoint y: 560, endPoint x: 748, endPoint y: 270, distance: 353.5
click at [748, 270] on quentale-workspace at bounding box center [655, 303] width 1310 height 607
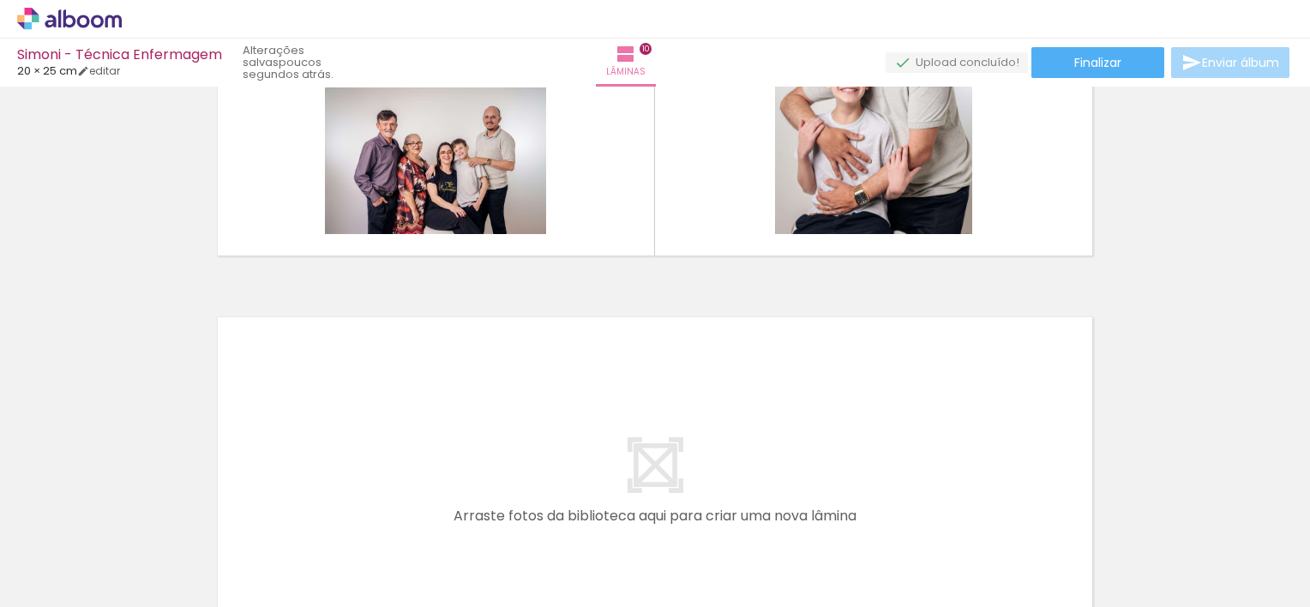
scroll to position [3931, 0]
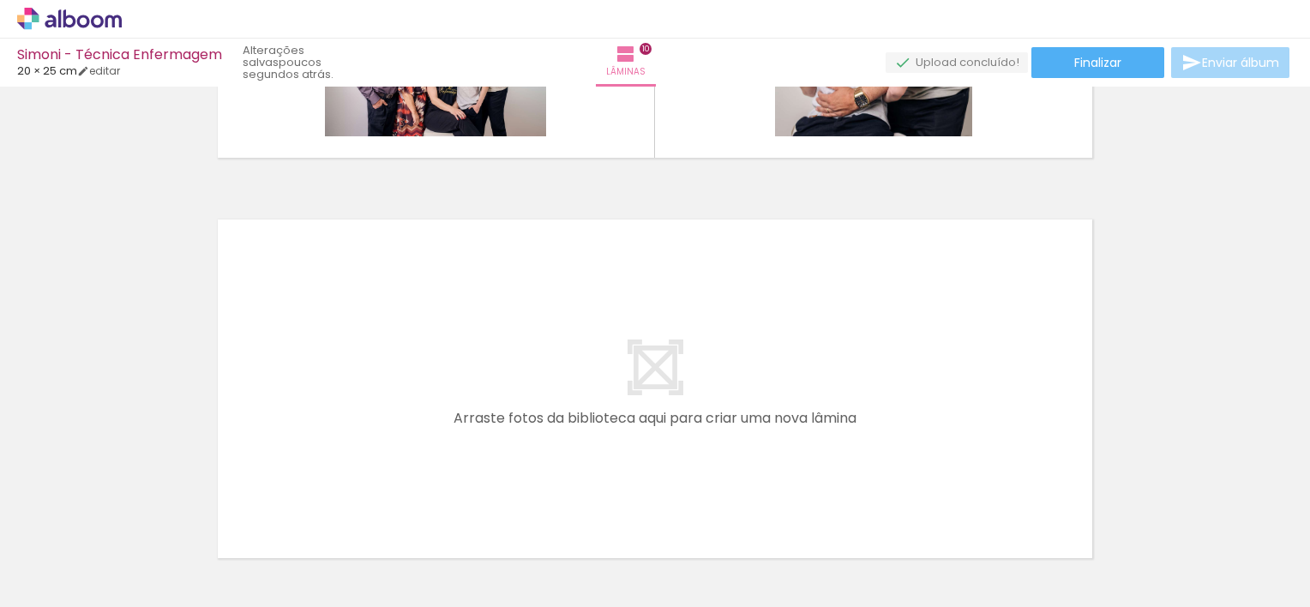
drag, startPoint x: 868, startPoint y: 559, endPoint x: 535, endPoint y: 351, distance: 392.6
click at [535, 351] on quentale-workspace at bounding box center [655, 303] width 1310 height 607
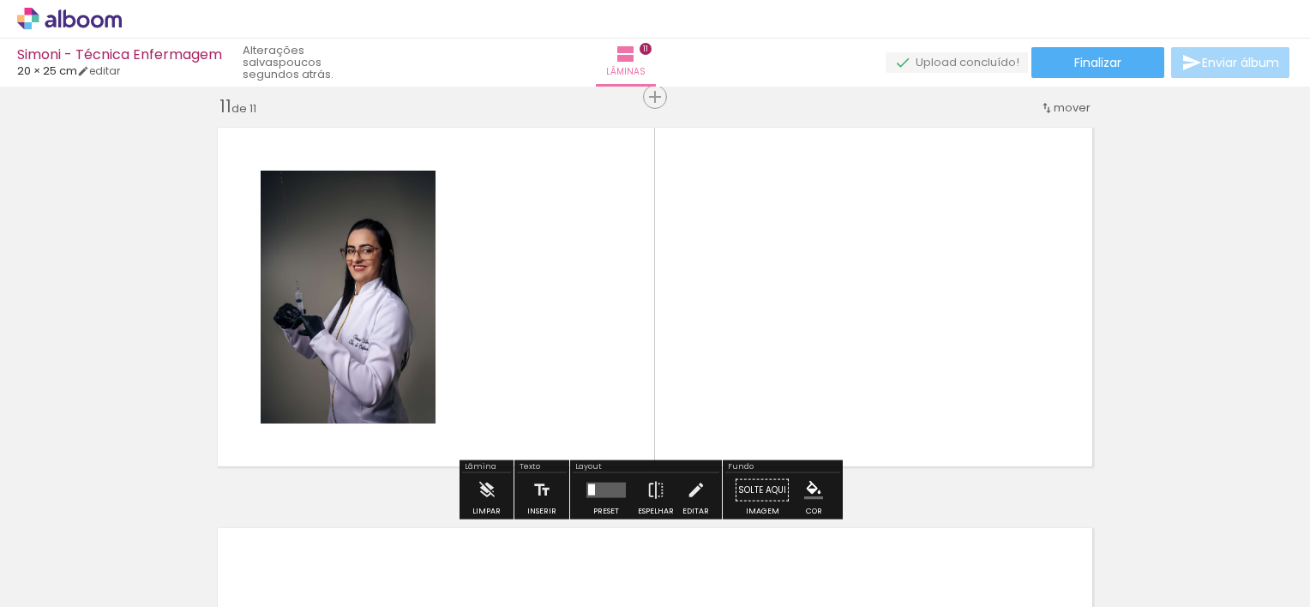
scroll to position [4027, 0]
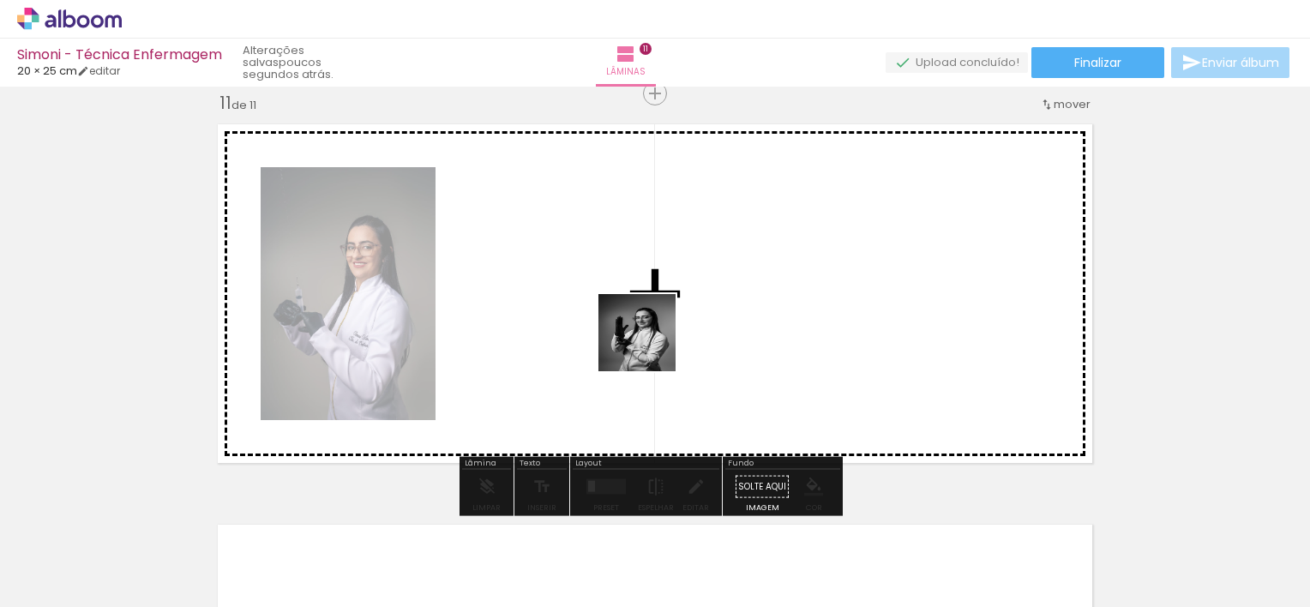
drag, startPoint x: 939, startPoint y: 552, endPoint x: 642, endPoint y: 341, distance: 364.1
click at [642, 341] on quentale-workspace at bounding box center [655, 303] width 1310 height 607
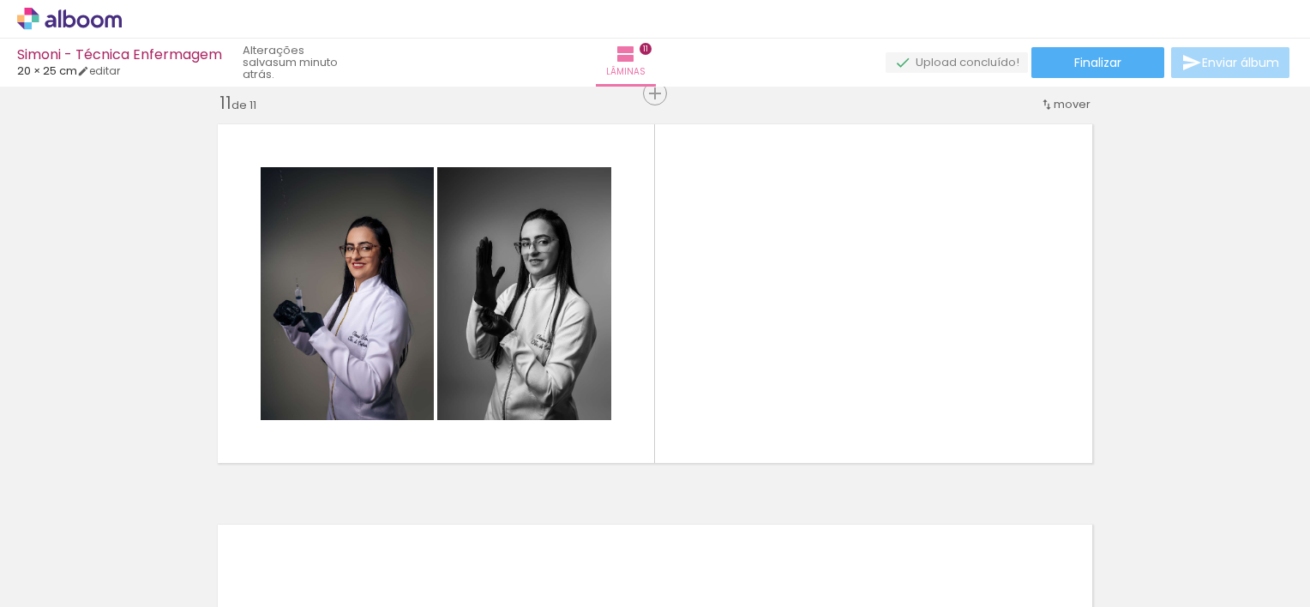
scroll to position [0, 853]
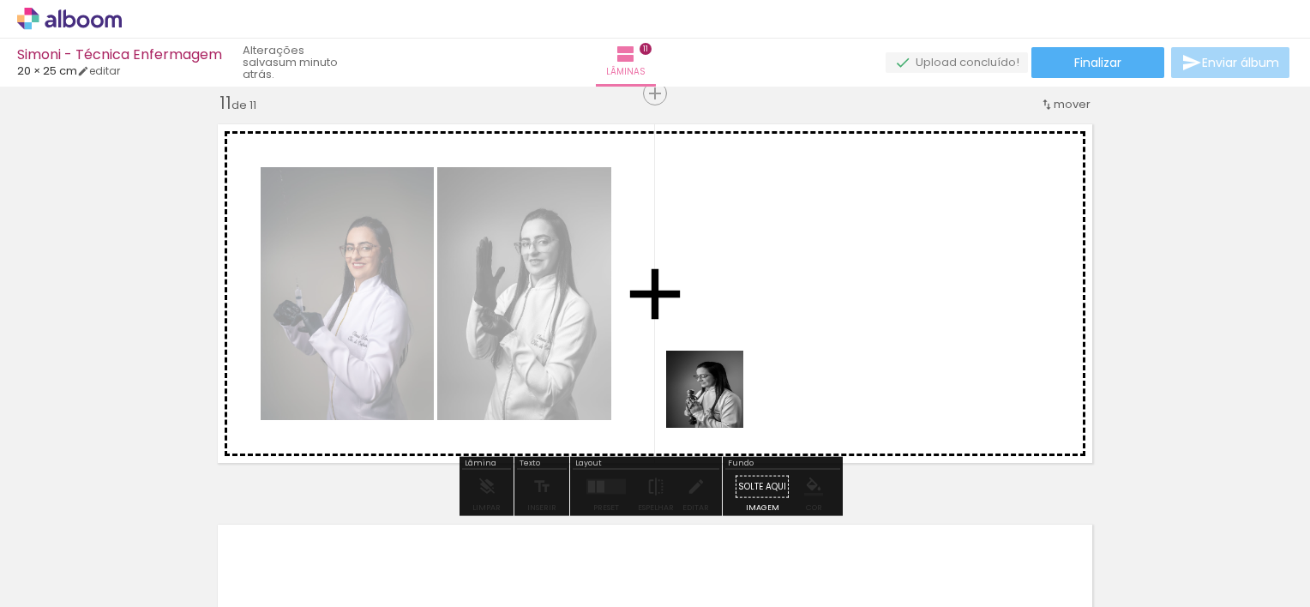
drag, startPoint x: 693, startPoint y: 549, endPoint x: 732, endPoint y: 318, distance: 234.0
click at [732, 318] on quentale-workspace at bounding box center [655, 303] width 1310 height 607
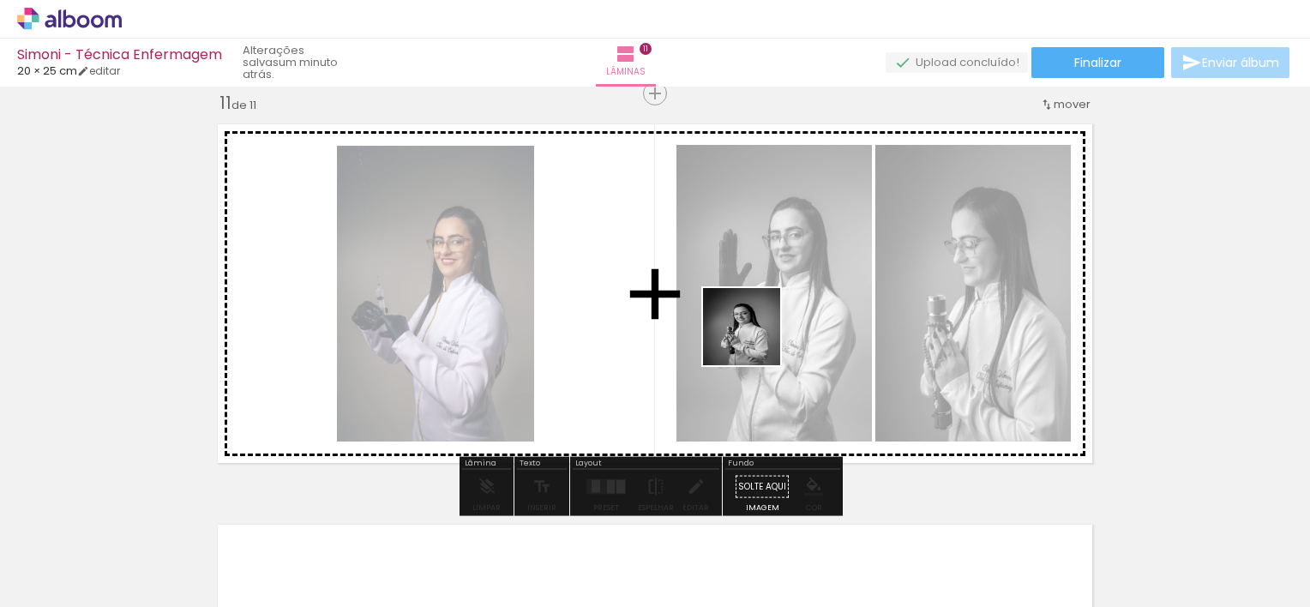
drag, startPoint x: 765, startPoint y: 571, endPoint x: 744, endPoint y: 295, distance: 276.9
click at [744, 295] on quentale-workspace at bounding box center [655, 303] width 1310 height 607
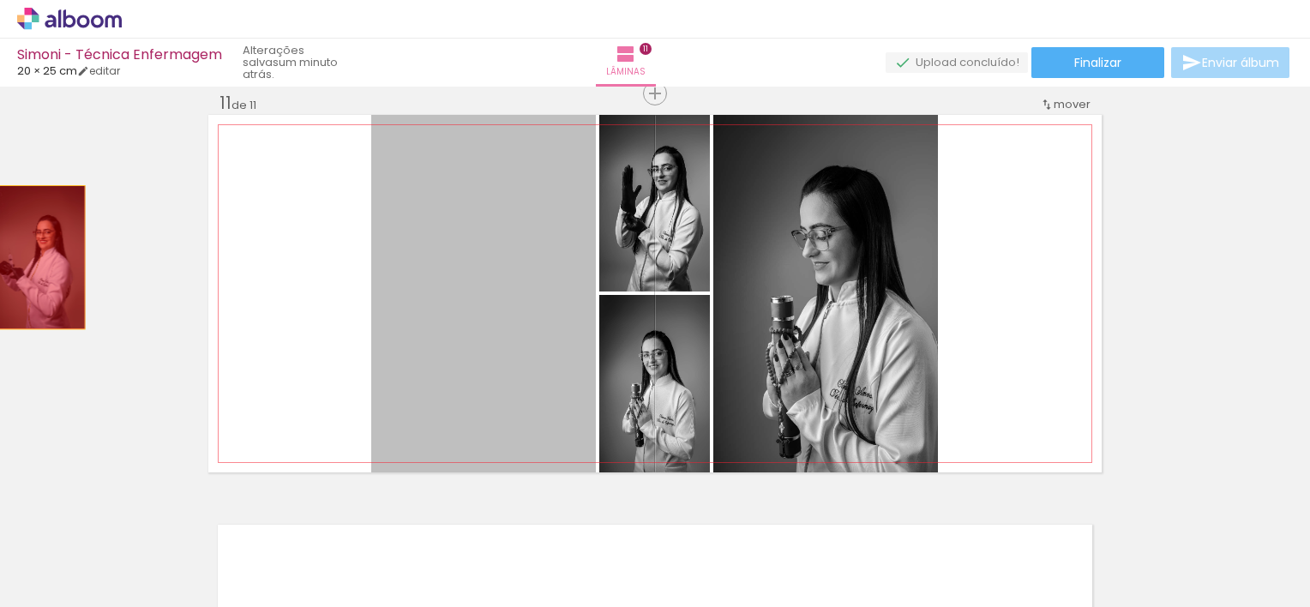
drag, startPoint x: 481, startPoint y: 328, endPoint x: 33, endPoint y: 257, distance: 453.2
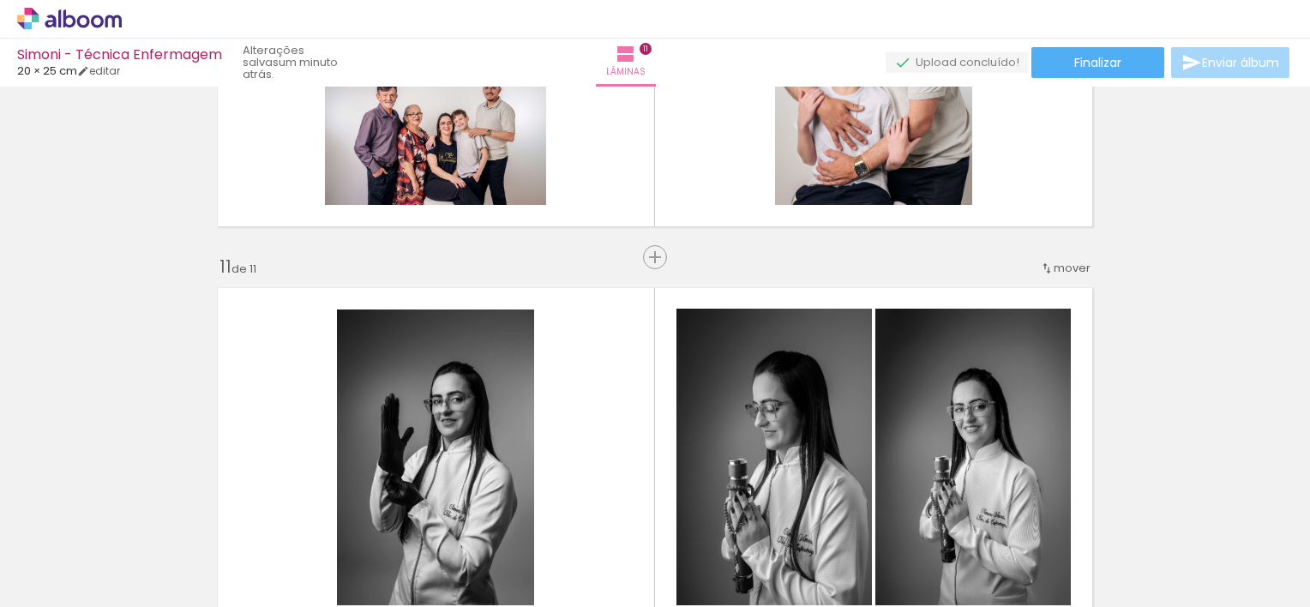
scroll to position [3890, 0]
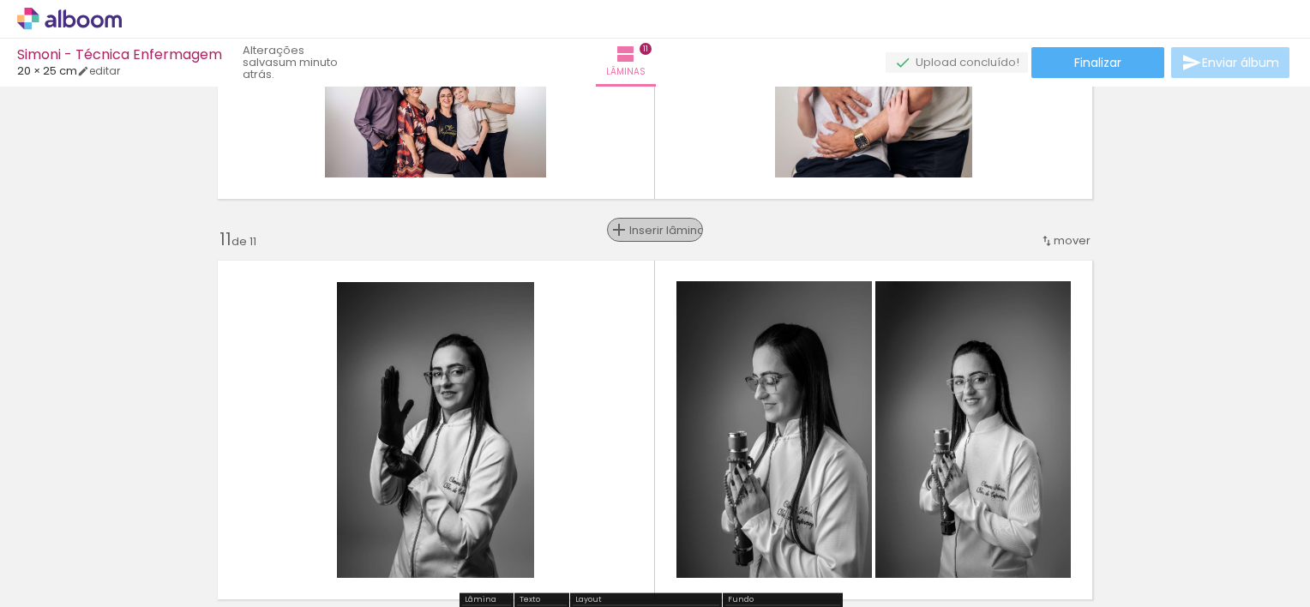
click at [655, 225] on span "Inserir lâmina" at bounding box center [662, 230] width 67 height 11
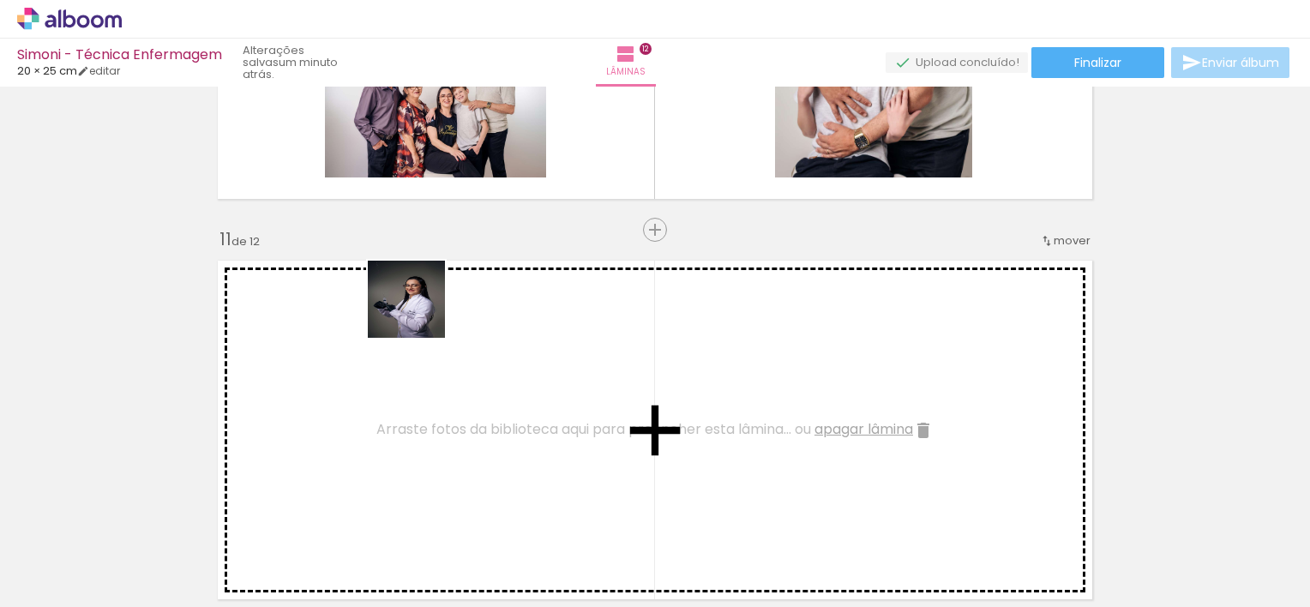
drag, startPoint x: 497, startPoint y: 556, endPoint x: 406, endPoint y: 292, distance: 278.8
click at [406, 292] on quentale-workspace at bounding box center [655, 303] width 1310 height 607
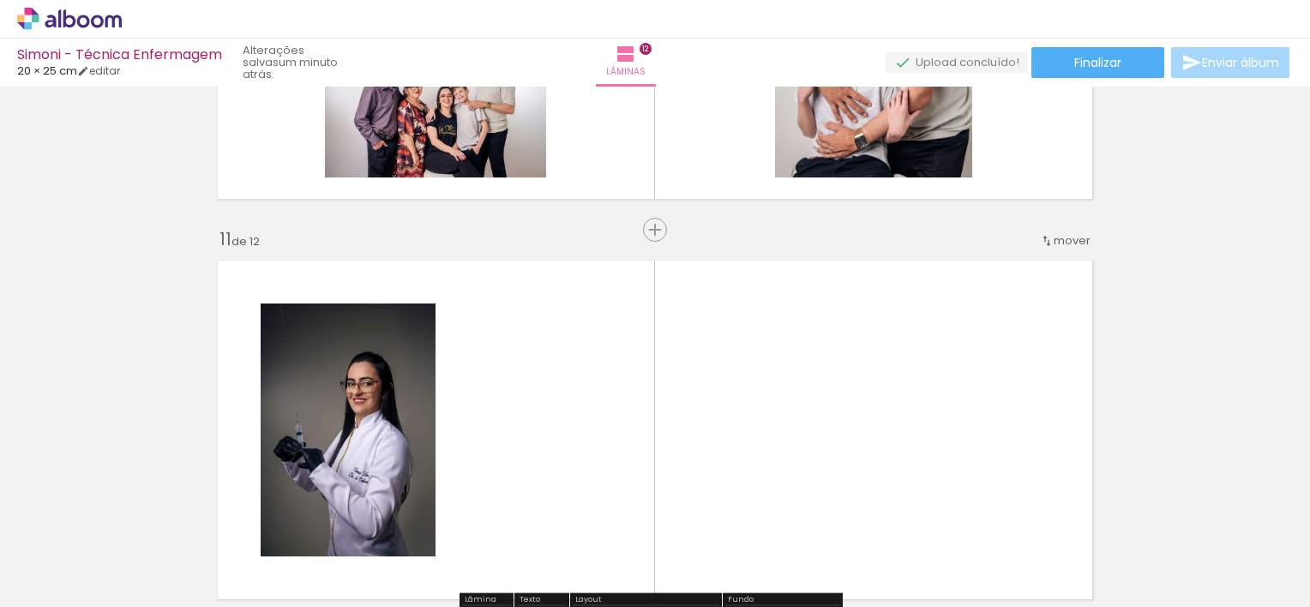
drag, startPoint x: 847, startPoint y: 555, endPoint x: 466, endPoint y: 411, distance: 407.9
click at [466, 411] on quentale-workspace at bounding box center [655, 303] width 1310 height 607
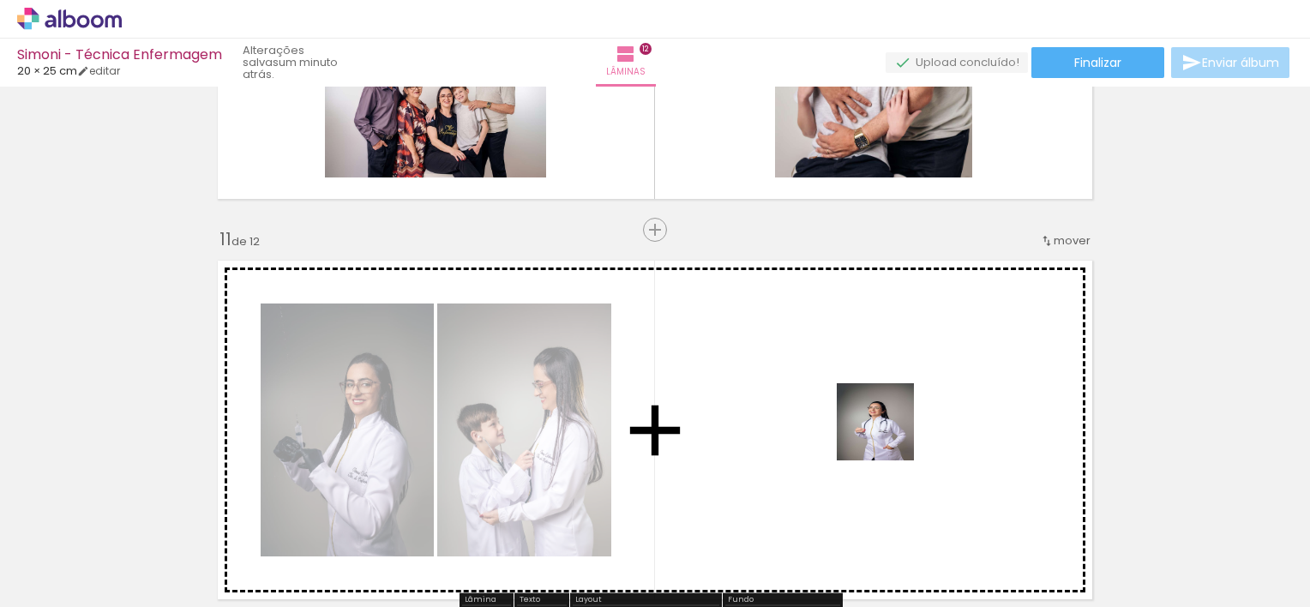
drag, startPoint x: 1140, startPoint y: 539, endPoint x: 645, endPoint y: 336, distance: 535.0
click at [645, 336] on quentale-workspace at bounding box center [655, 303] width 1310 height 607
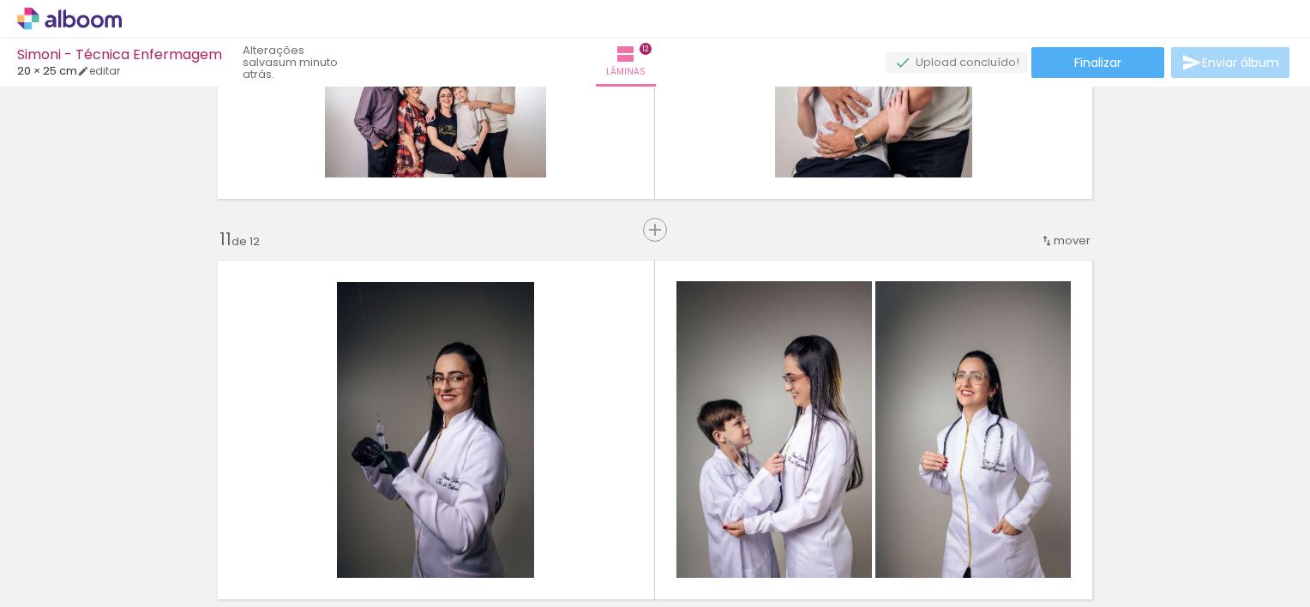
scroll to position [0, 3]
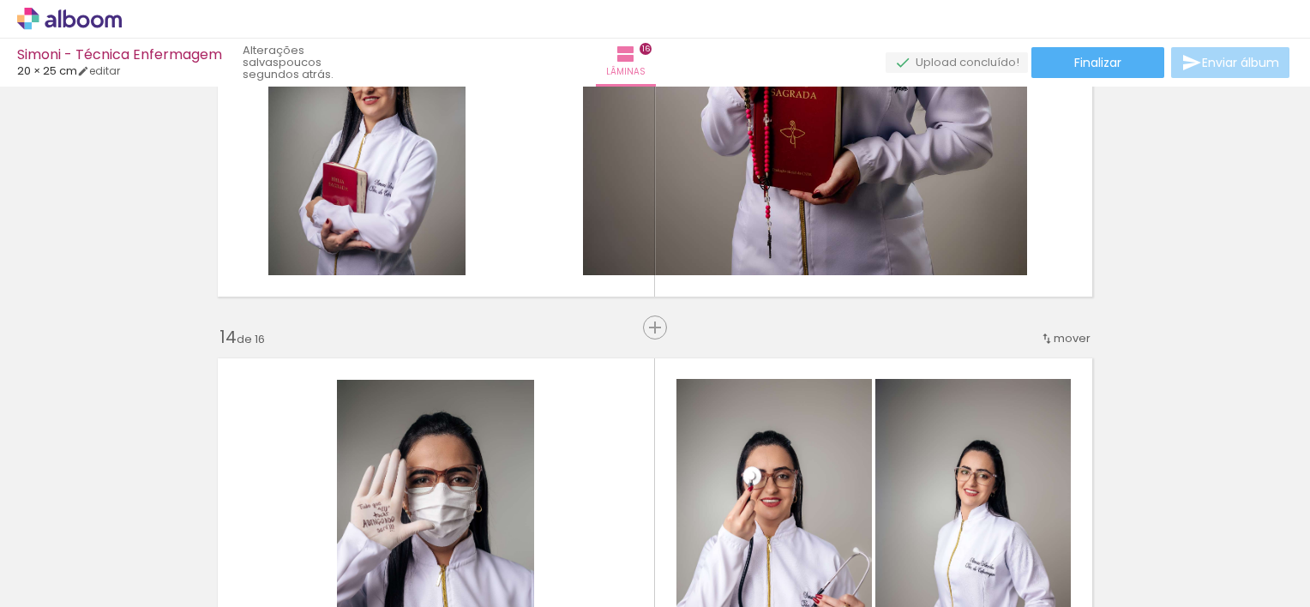
scroll to position [0, 1507]
drag, startPoint x: 1296, startPoint y: 466, endPoint x: 1285, endPoint y: 497, distance: 32.8
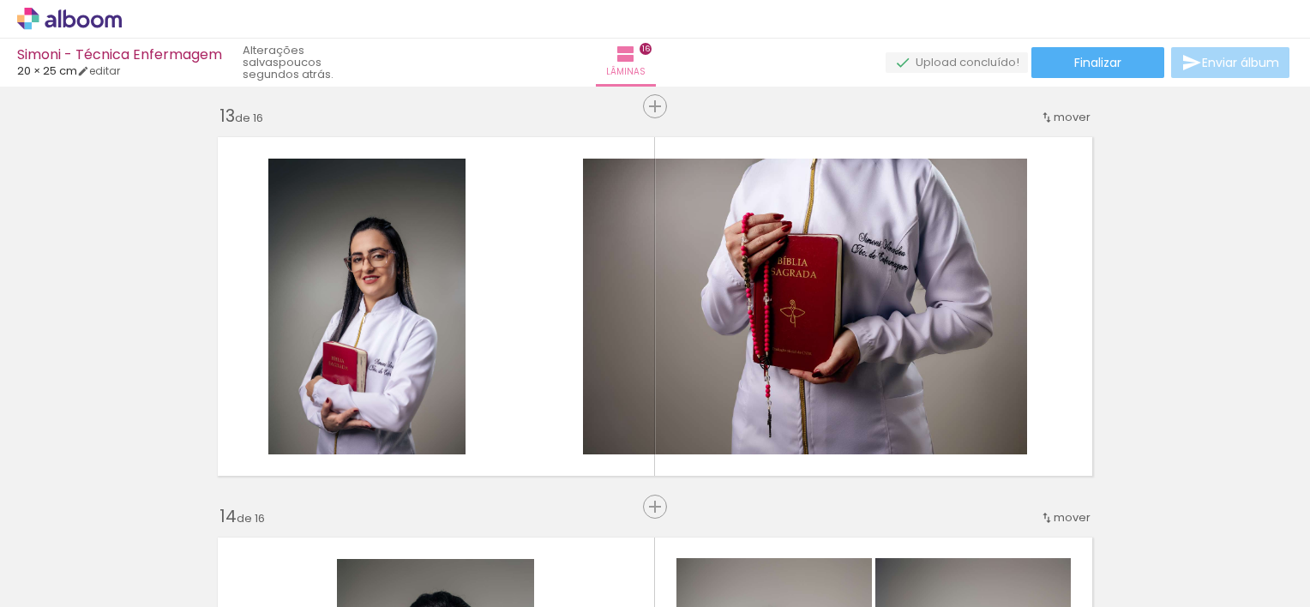
scroll to position [4825, 0]
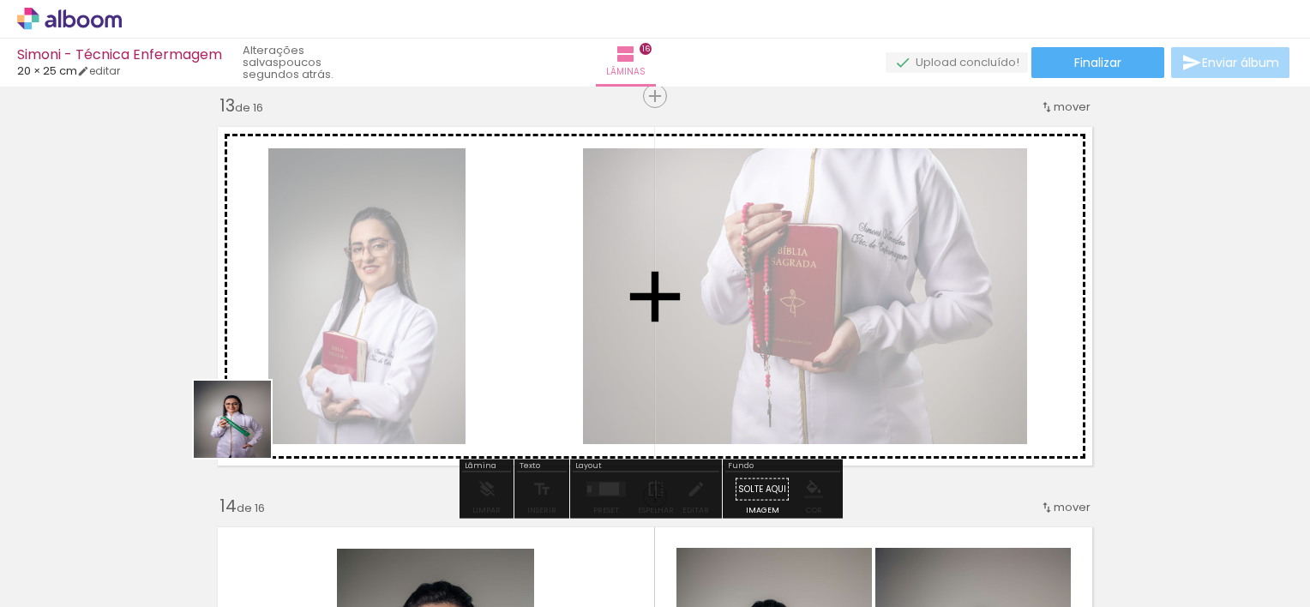
drag, startPoint x: 204, startPoint y: 552, endPoint x: 263, endPoint y: 376, distance: 185.5
click at [263, 376] on quentale-workspace at bounding box center [655, 303] width 1310 height 607
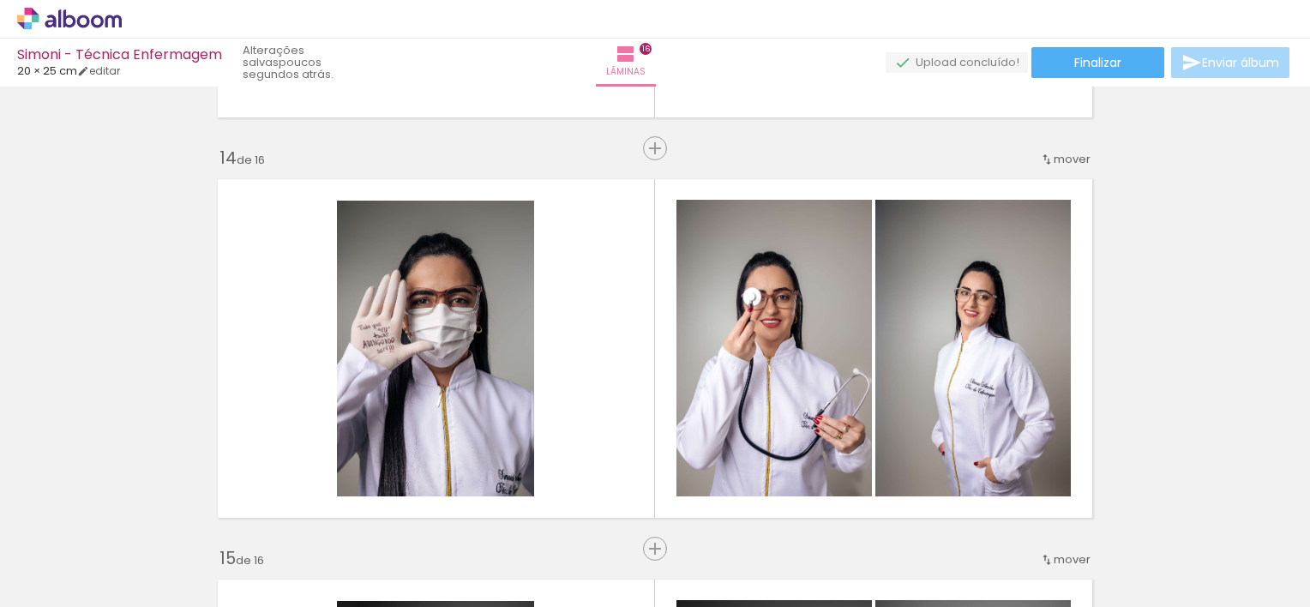
scroll to position [5194, 0]
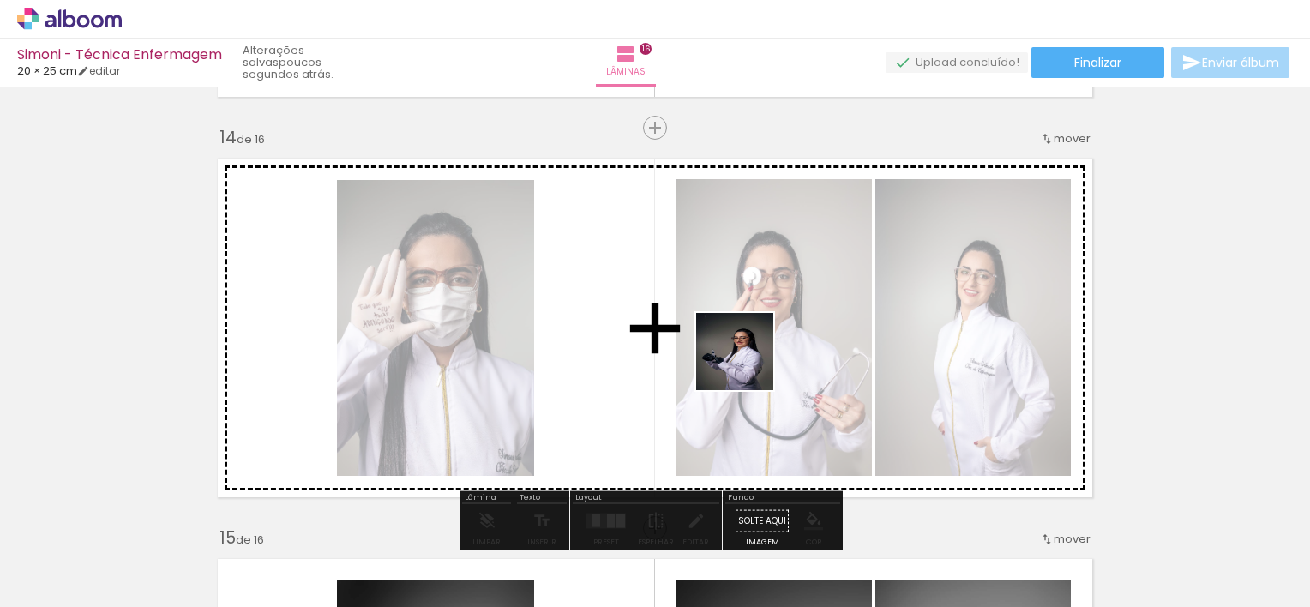
drag, startPoint x: 989, startPoint y: 561, endPoint x: 744, endPoint y: 362, distance: 315.2
click at [744, 362] on quentale-workspace at bounding box center [655, 303] width 1310 height 607
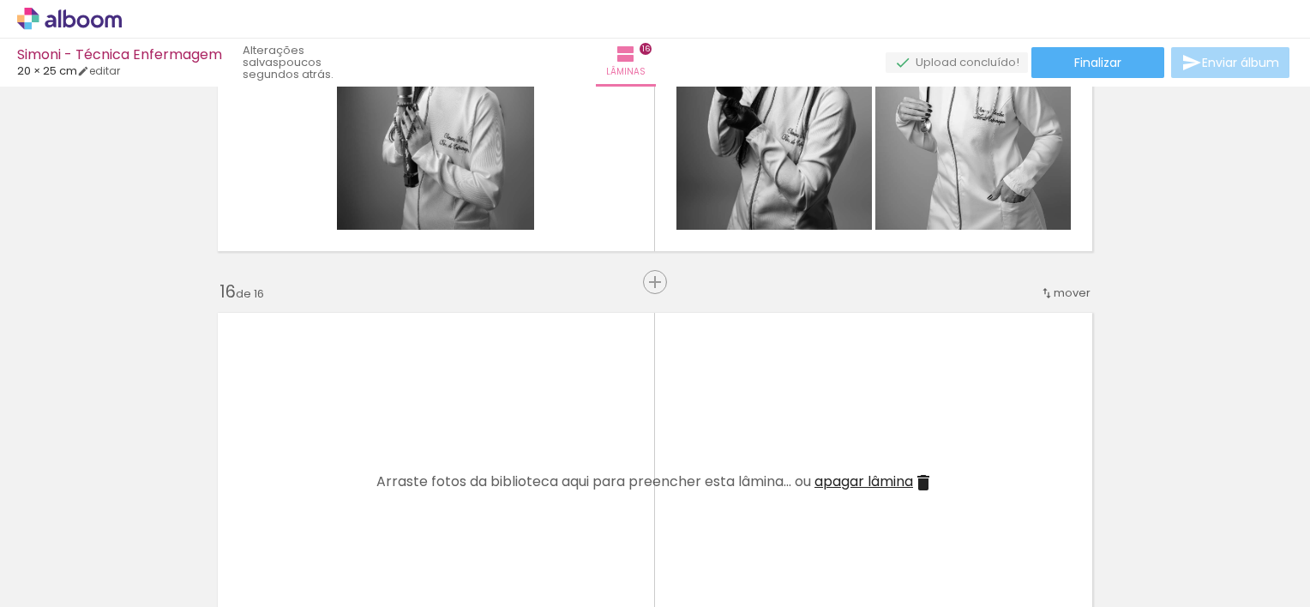
scroll to position [5911, 0]
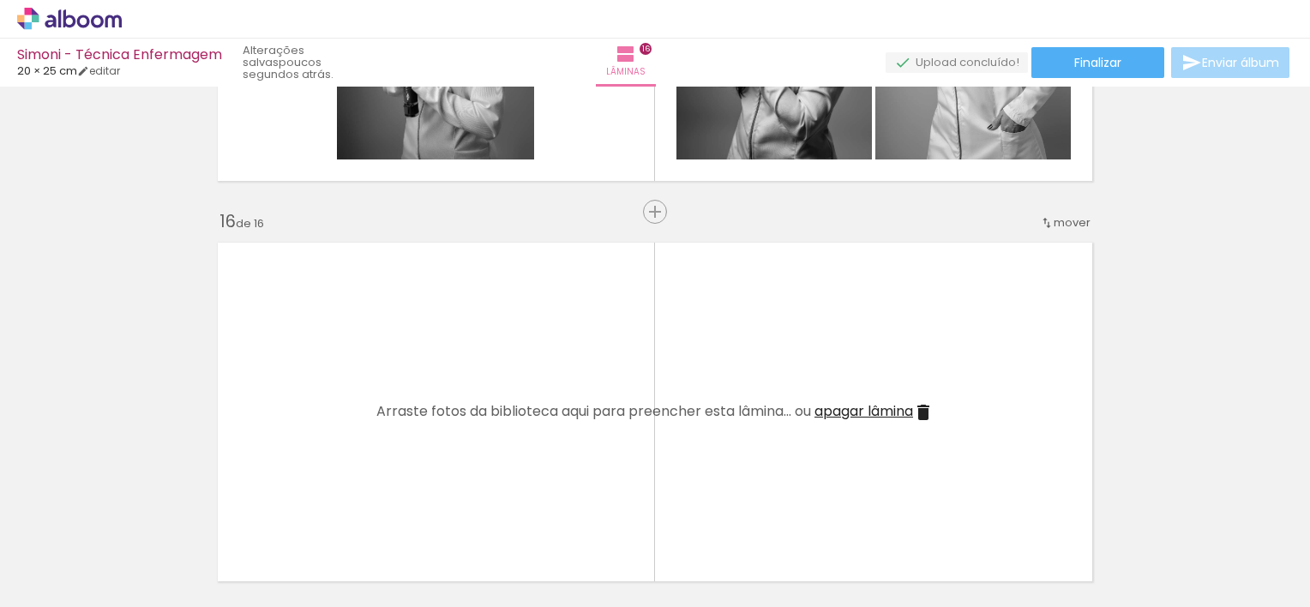
click at [906, 415] on span "apagar lâmina" at bounding box center [864, 411] width 99 height 20
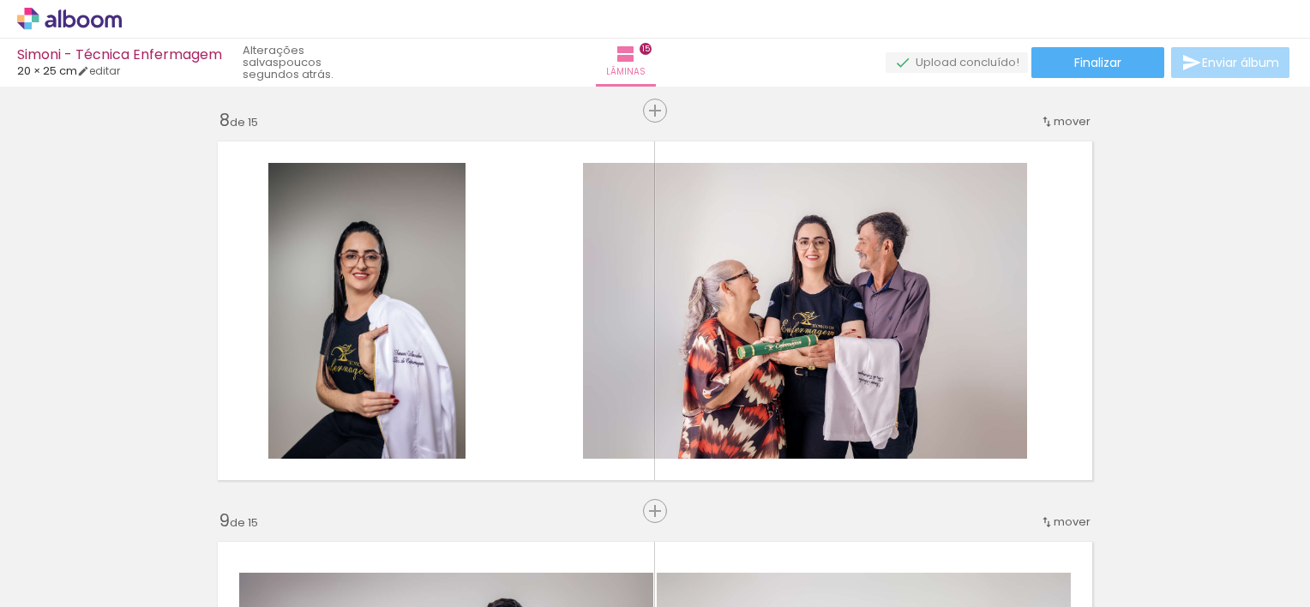
scroll to position [0, 0]
